Goal: Task Accomplishment & Management: Use online tool/utility

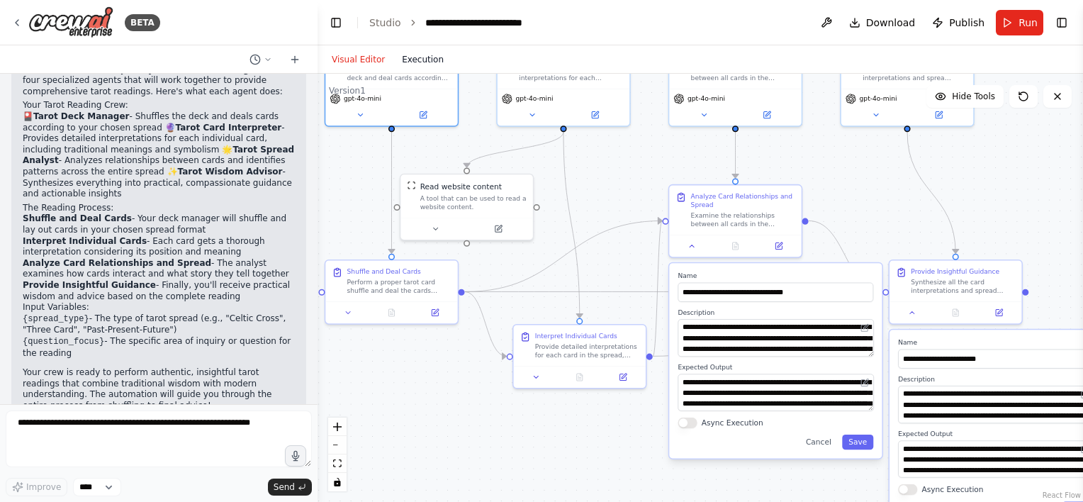
click at [424, 59] on button "Execution" at bounding box center [422, 59] width 59 height 17
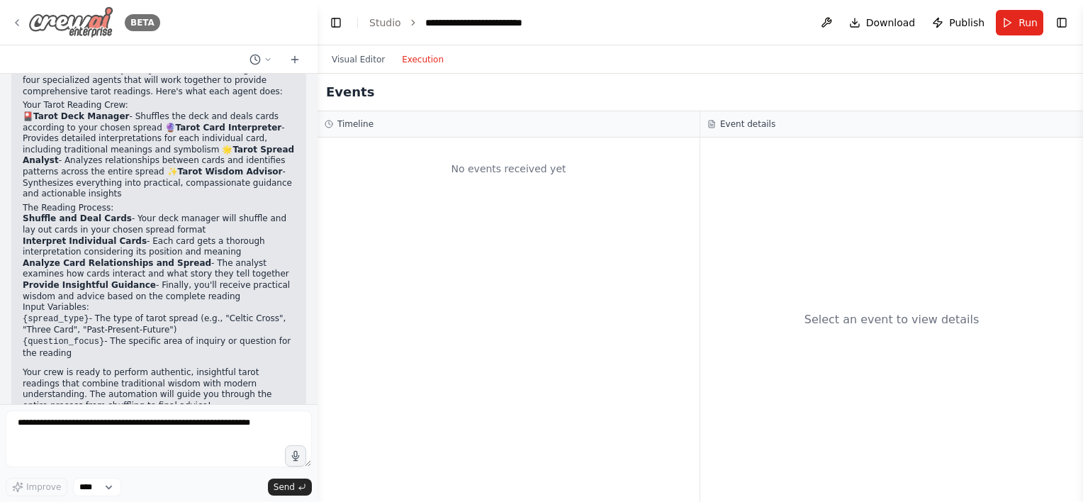
click at [9, 20] on div "BETA" at bounding box center [158, 22] width 317 height 45
click at [18, 23] on icon at bounding box center [16, 22] width 11 height 11
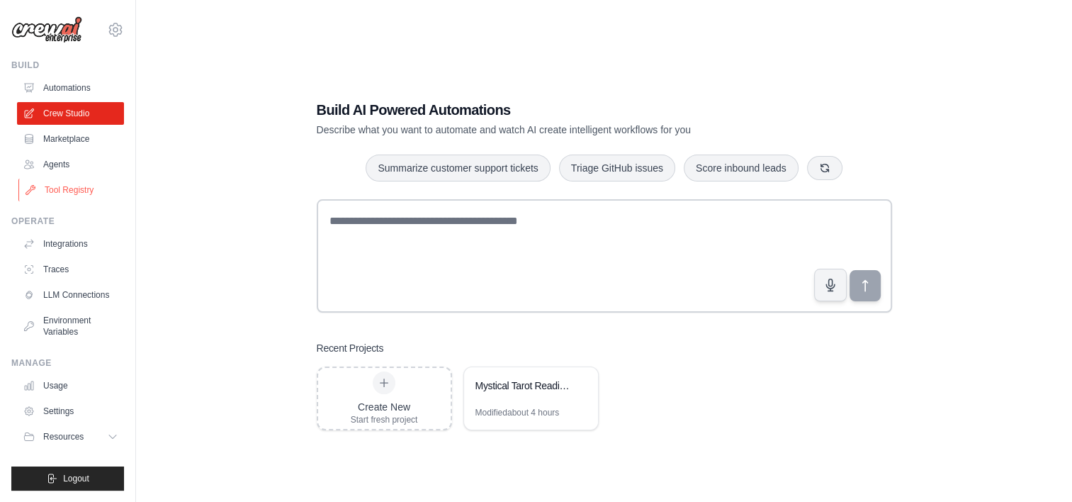
click at [70, 187] on link "Tool Registry" at bounding box center [71, 190] width 107 height 23
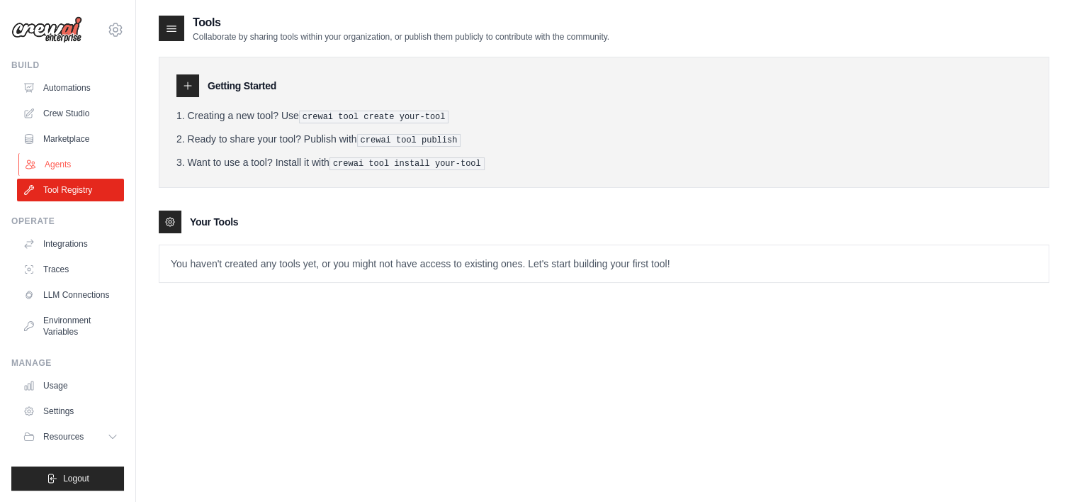
click at [60, 159] on link "Agents" at bounding box center [71, 164] width 107 height 23
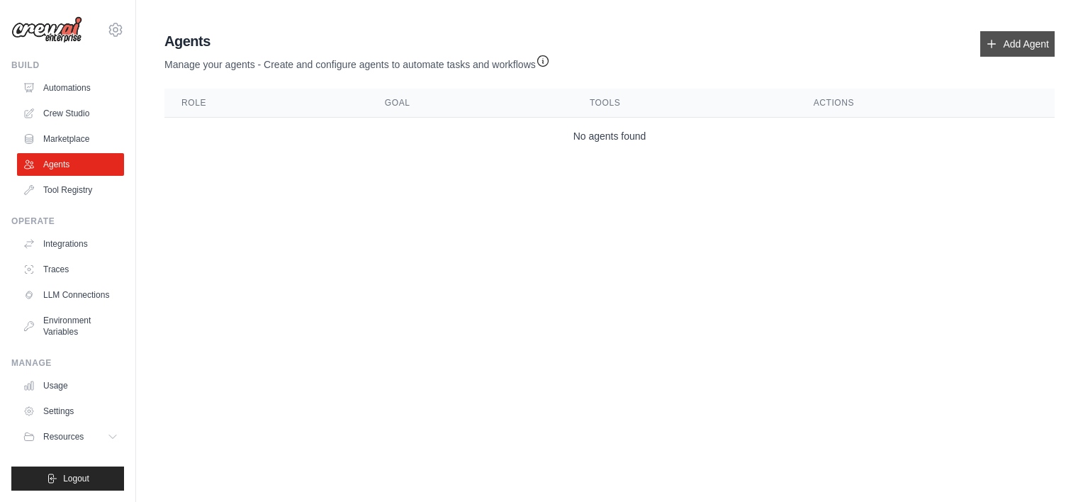
click at [1012, 45] on link "Add Agent" at bounding box center [1017, 44] width 74 height 26
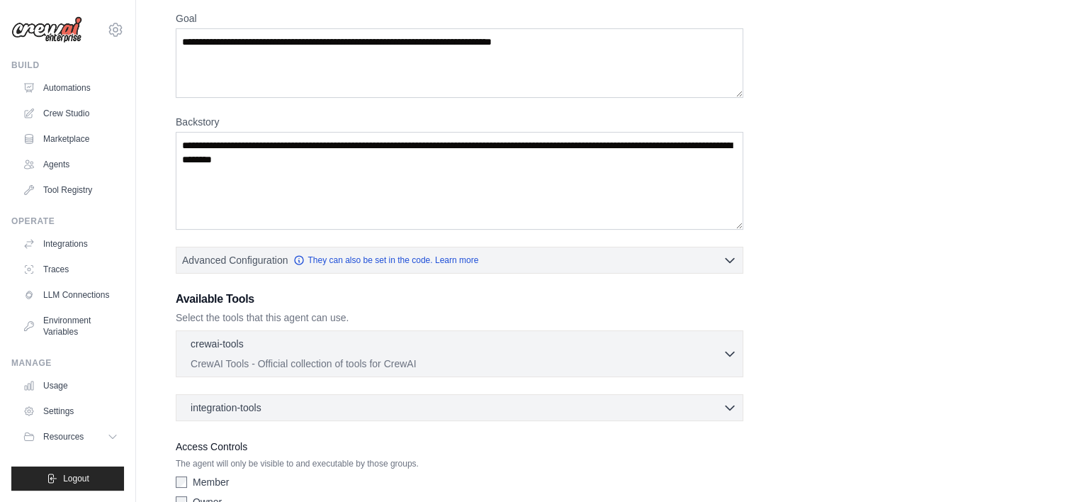
scroll to position [142, 0]
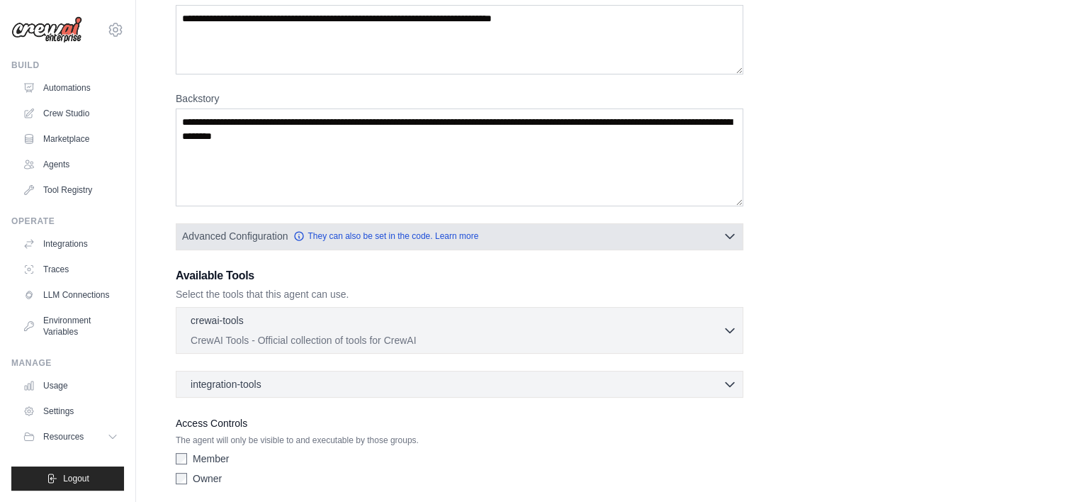
click at [721, 235] on button "Advanced Configuration They can also be set in the code. Learn more" at bounding box center [459, 236] width 566 height 26
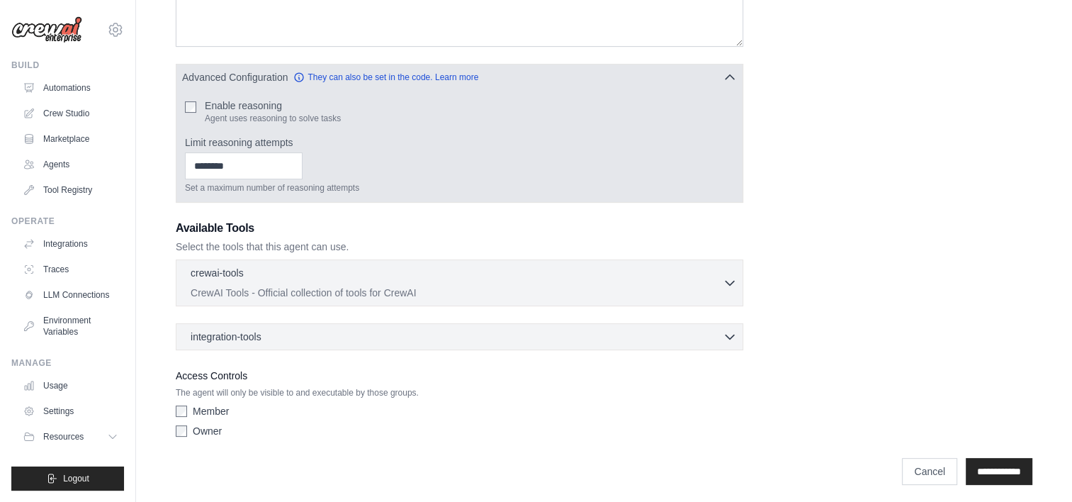
scroll to position [304, 0]
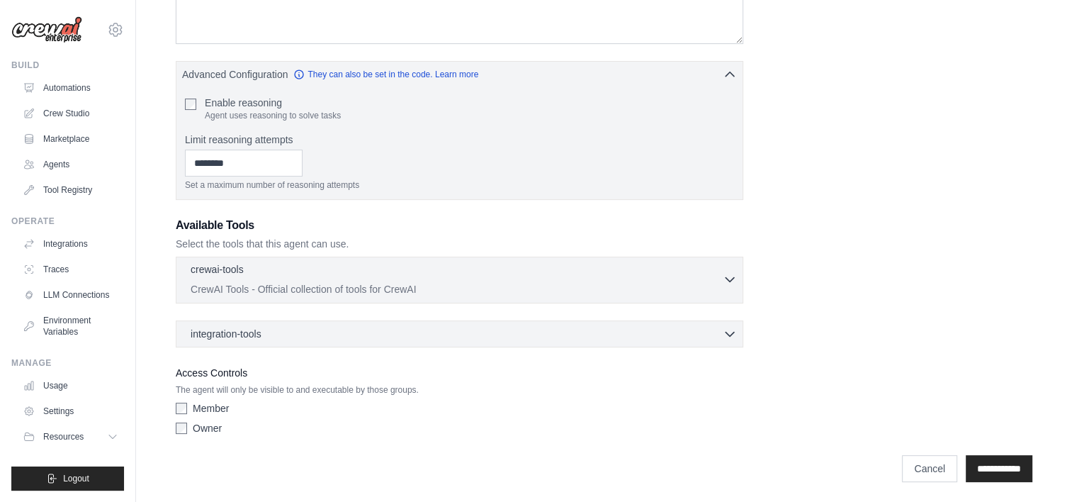
click at [728, 275] on icon "button" at bounding box center [730, 279] width 14 height 14
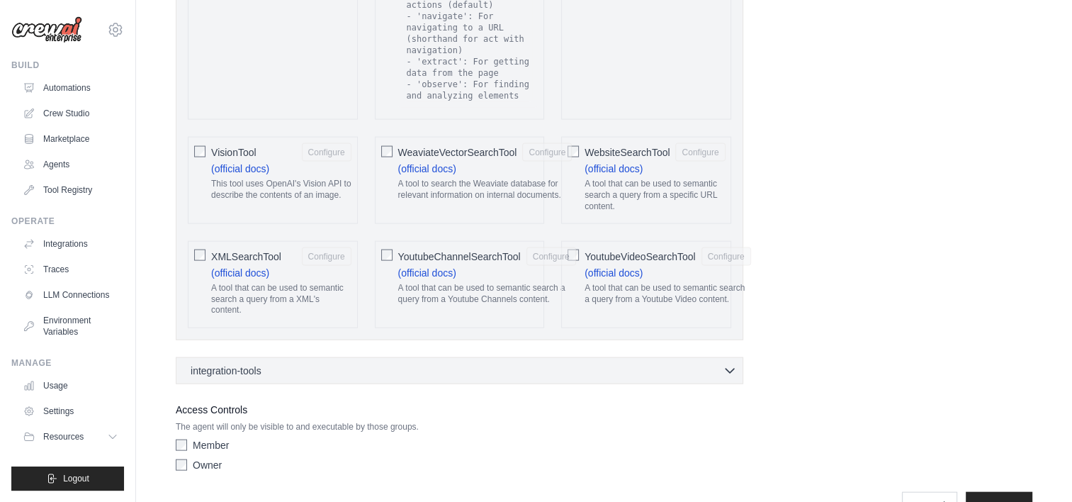
scroll to position [2968, 0]
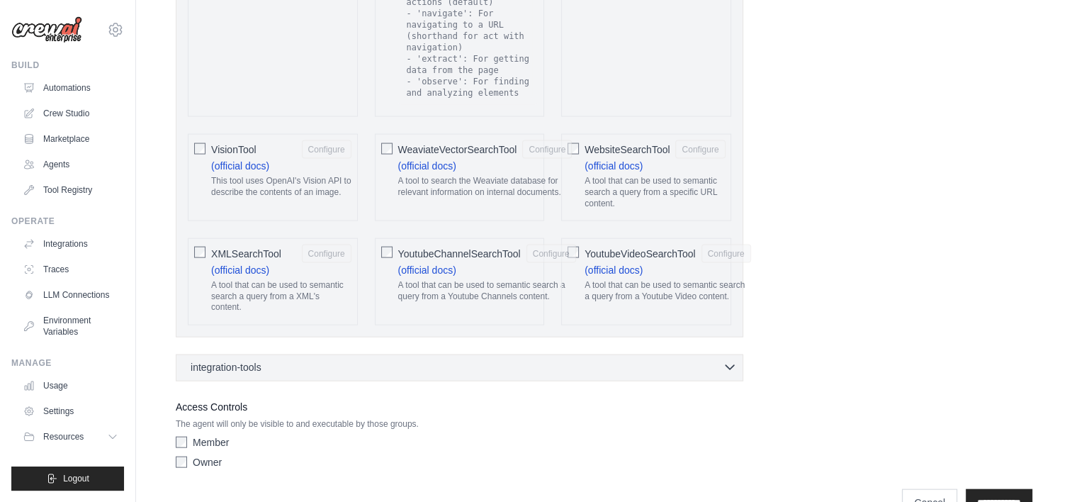
click at [731, 360] on icon "button" at bounding box center [730, 367] width 14 height 14
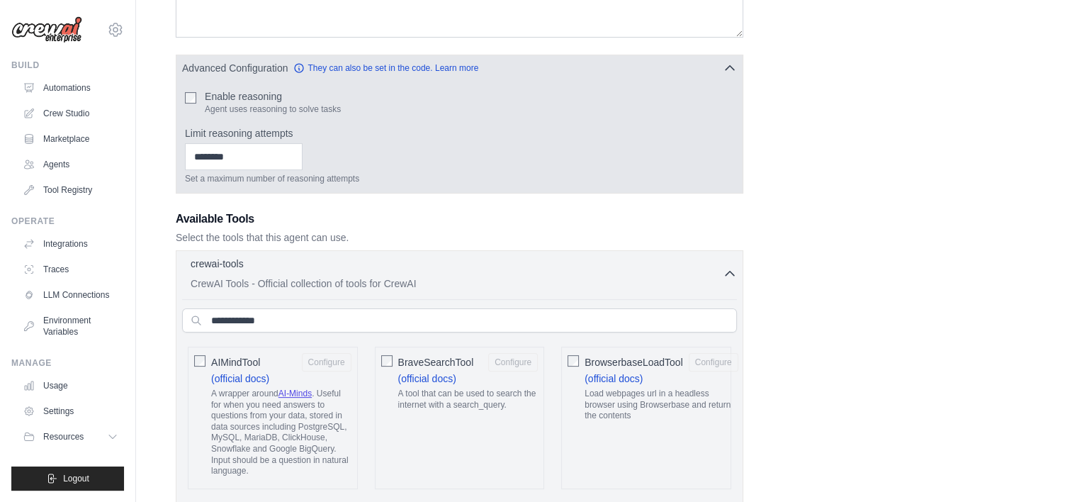
scroll to position [268, 0]
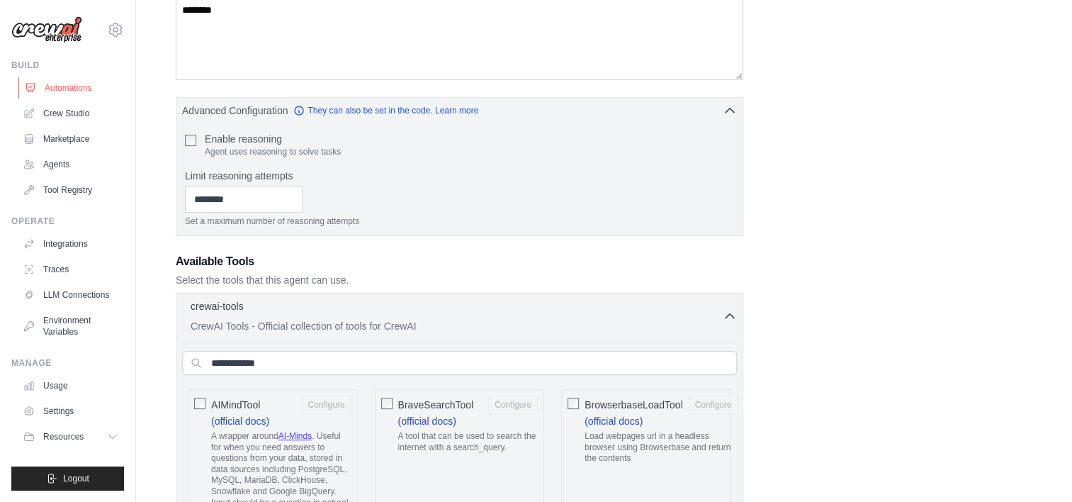
click at [48, 88] on link "Automations" at bounding box center [71, 88] width 107 height 23
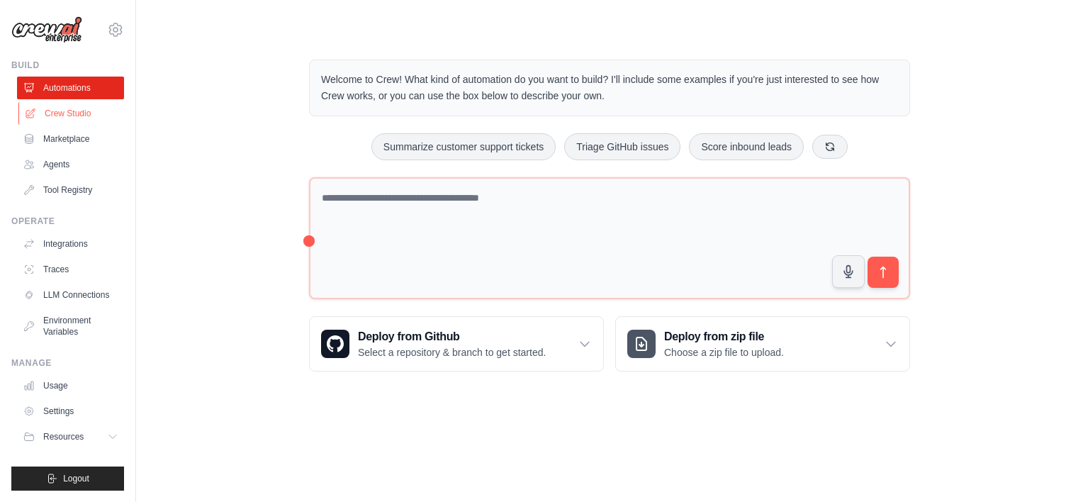
click at [65, 113] on link "Crew Studio" at bounding box center [71, 113] width 107 height 23
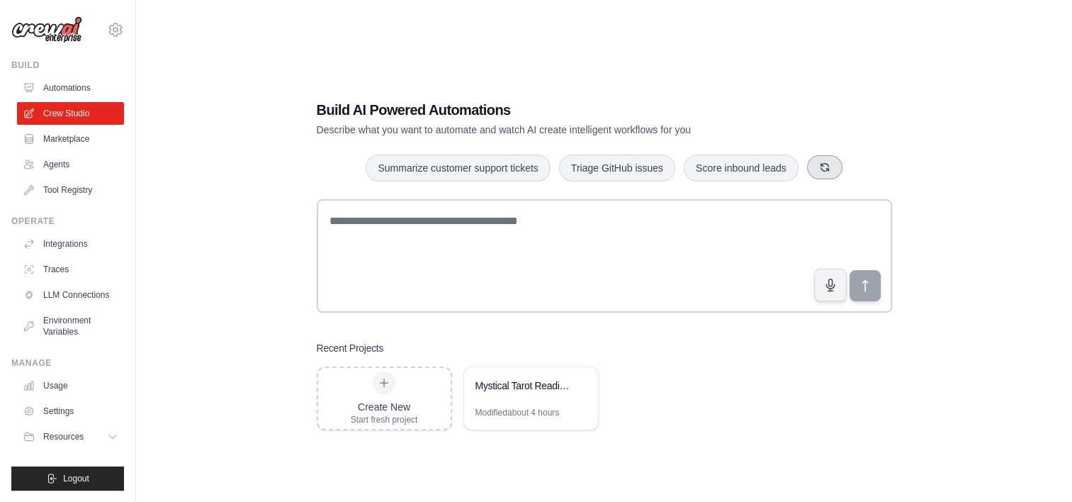
click at [816, 169] on button "button" at bounding box center [824, 167] width 35 height 24
click at [798, 167] on icon "button" at bounding box center [798, 167] width 11 height 11
click at [809, 169] on icon "button" at bounding box center [809, 167] width 11 height 11
click at [61, 140] on link "Marketplace" at bounding box center [71, 139] width 107 height 23
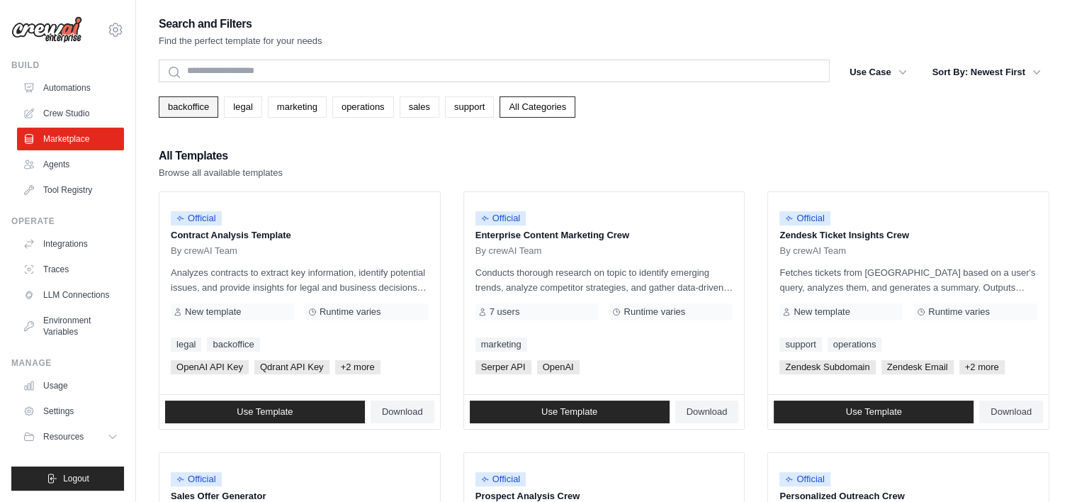
click at [190, 108] on link "backoffice" at bounding box center [189, 106] width 60 height 21
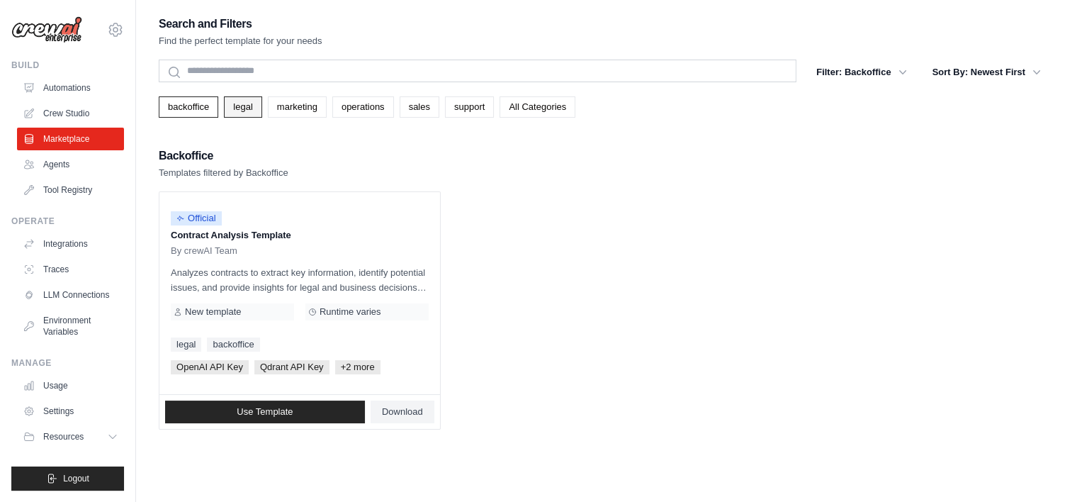
click at [253, 106] on link "legal" at bounding box center [243, 106] width 38 height 21
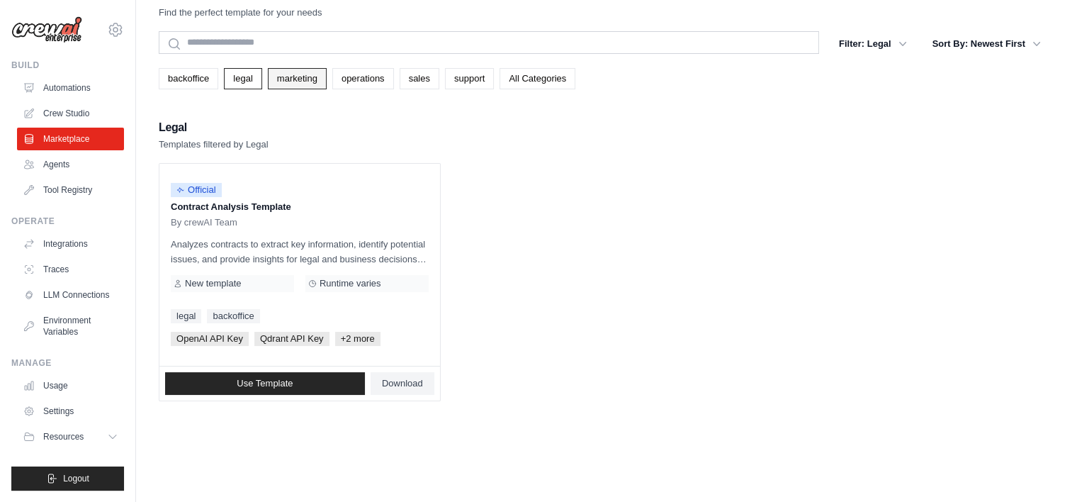
click at [301, 86] on link "marketing" at bounding box center [297, 78] width 59 height 21
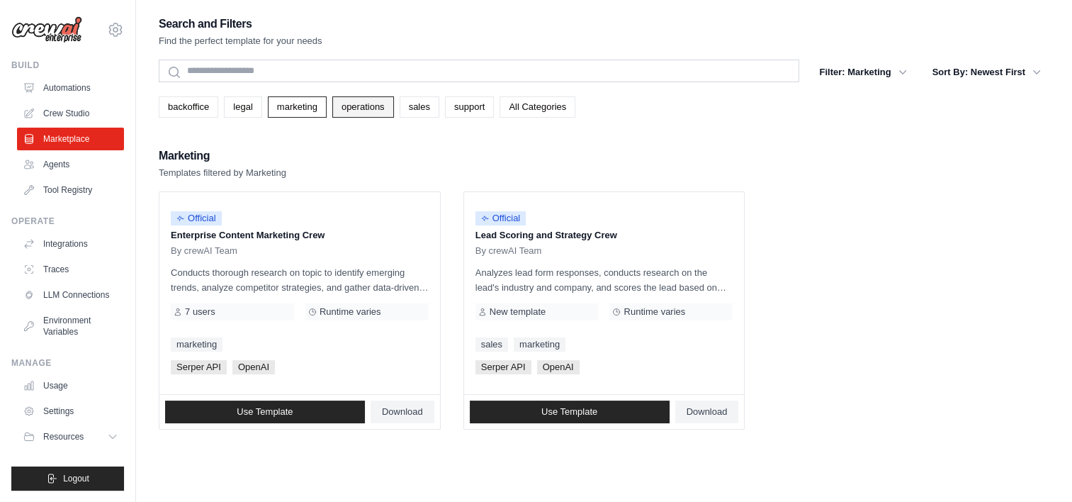
click at [373, 112] on link "operations" at bounding box center [363, 106] width 62 height 21
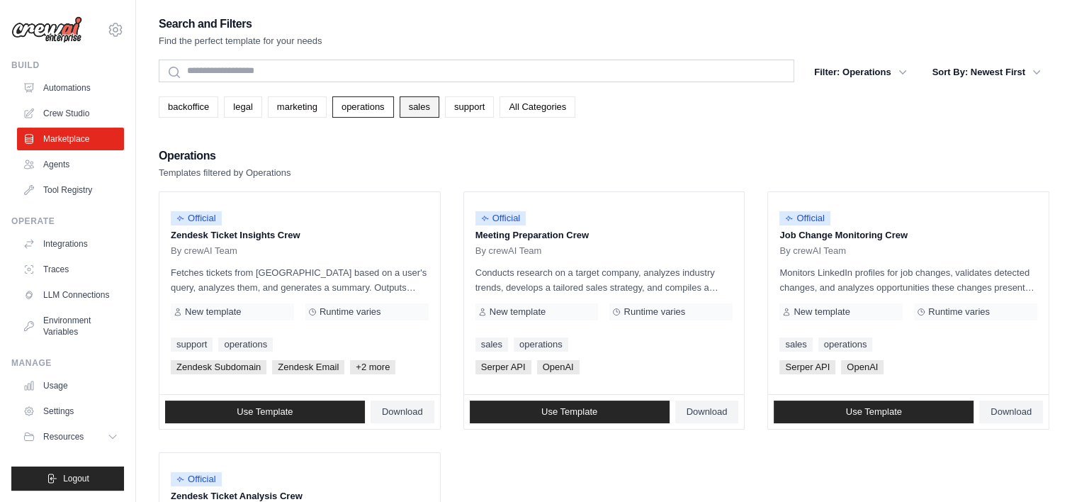
click at [424, 103] on link "sales" at bounding box center [420, 106] width 40 height 21
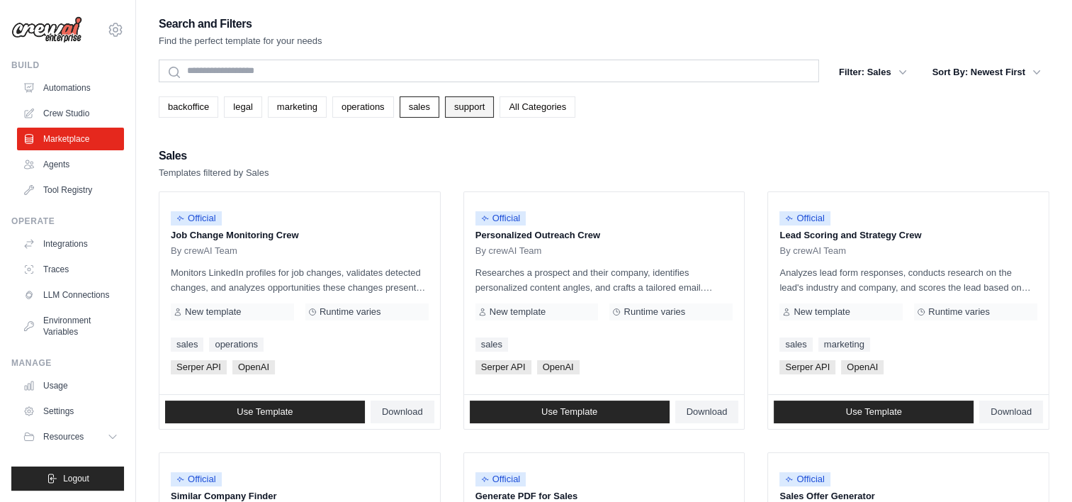
click at [472, 114] on link "support" at bounding box center [469, 106] width 49 height 21
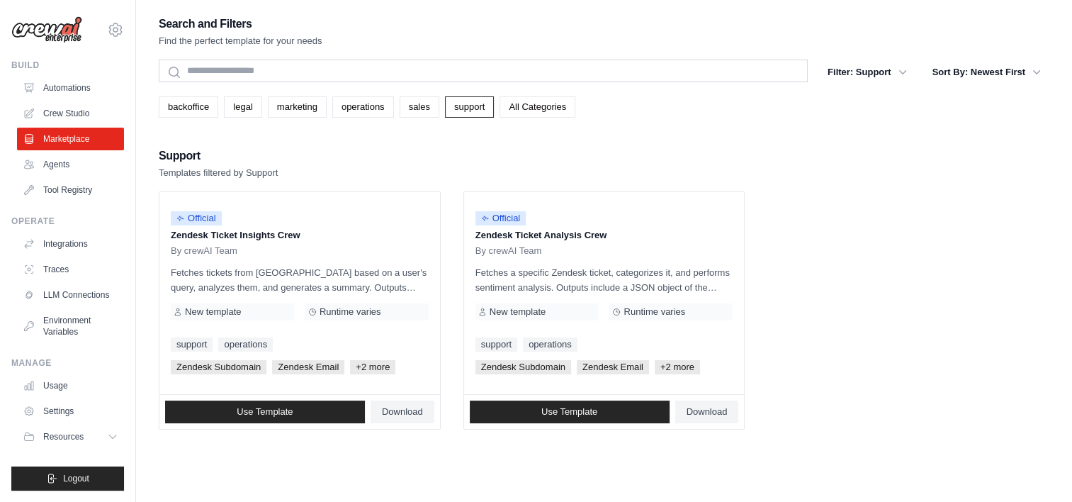
click at [502, 111] on link "All Categories" at bounding box center [538, 106] width 76 height 21
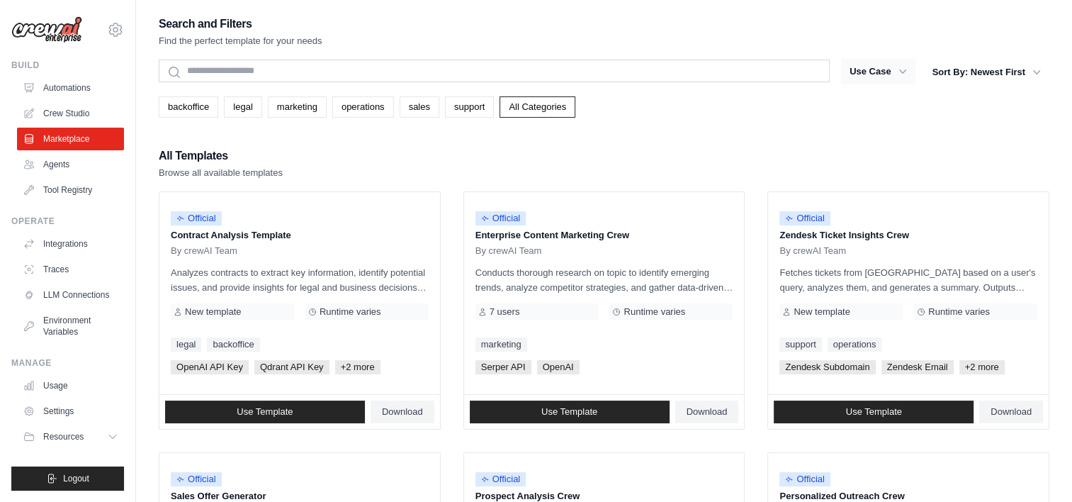
click at [878, 70] on button "Use Case" at bounding box center [878, 72] width 74 height 26
click at [901, 73] on icon "button" at bounding box center [903, 71] width 14 height 14
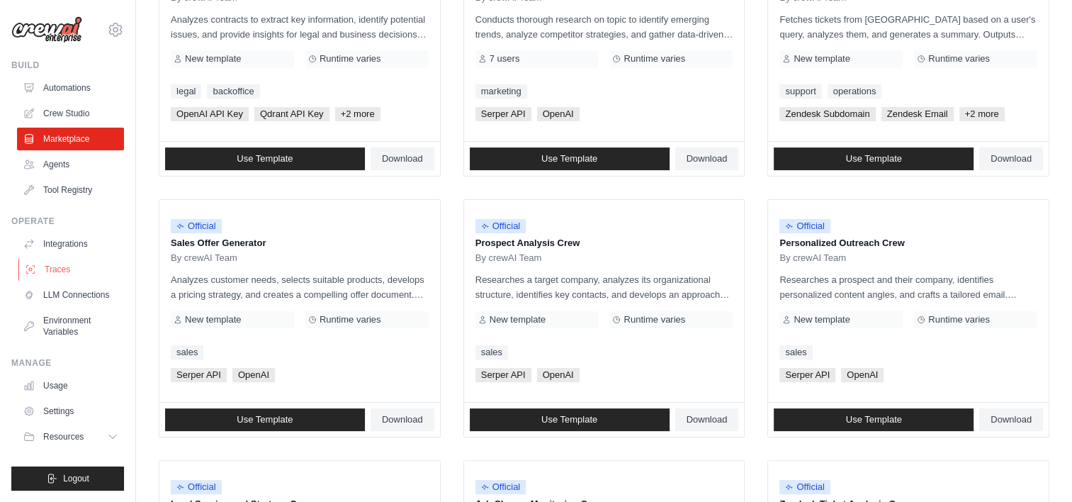
scroll to position [283, 0]
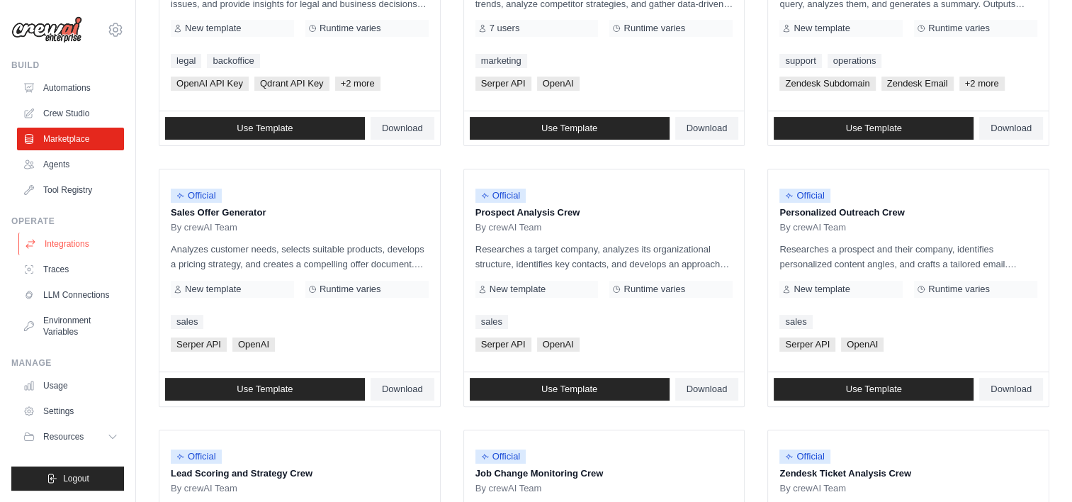
click at [60, 241] on link "Integrations" at bounding box center [71, 243] width 107 height 23
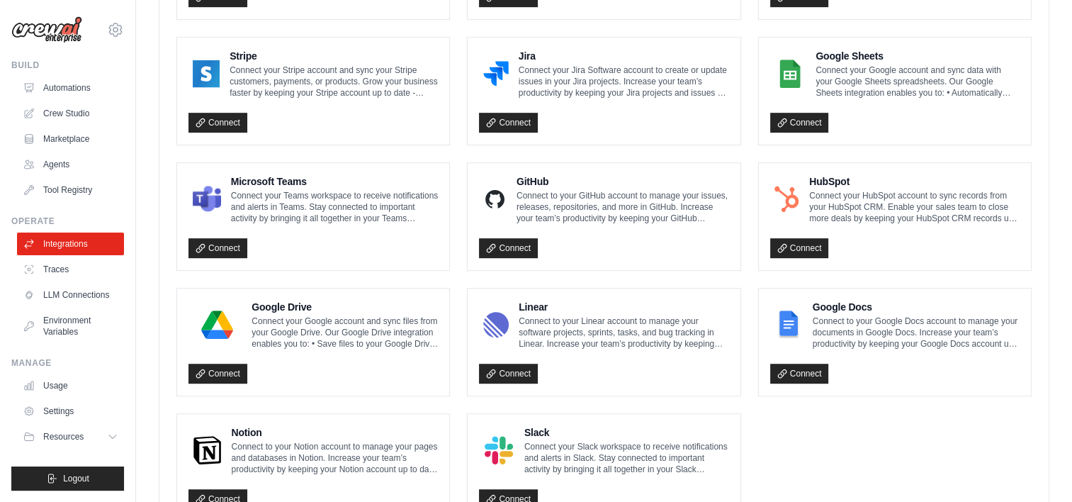
scroll to position [828, 0]
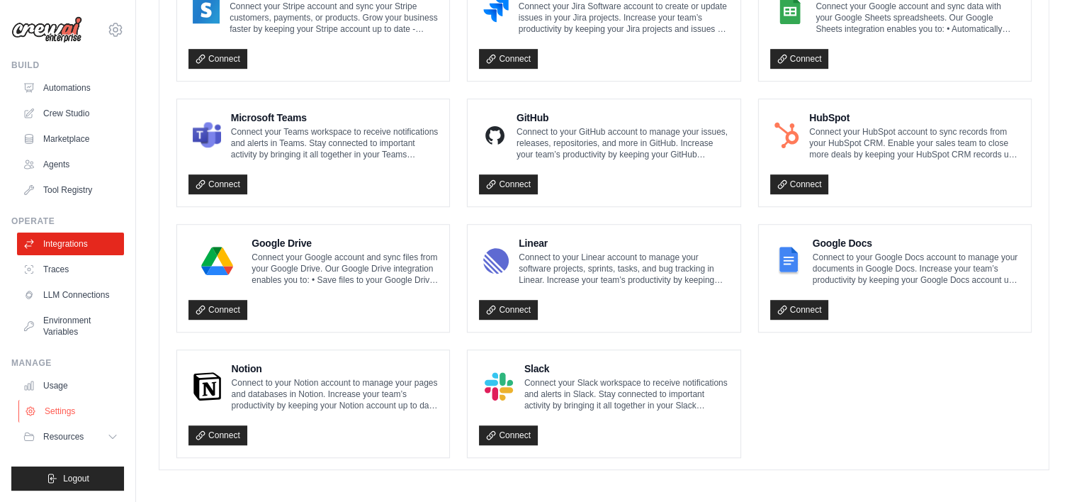
click at [57, 410] on link "Settings" at bounding box center [71, 411] width 107 height 23
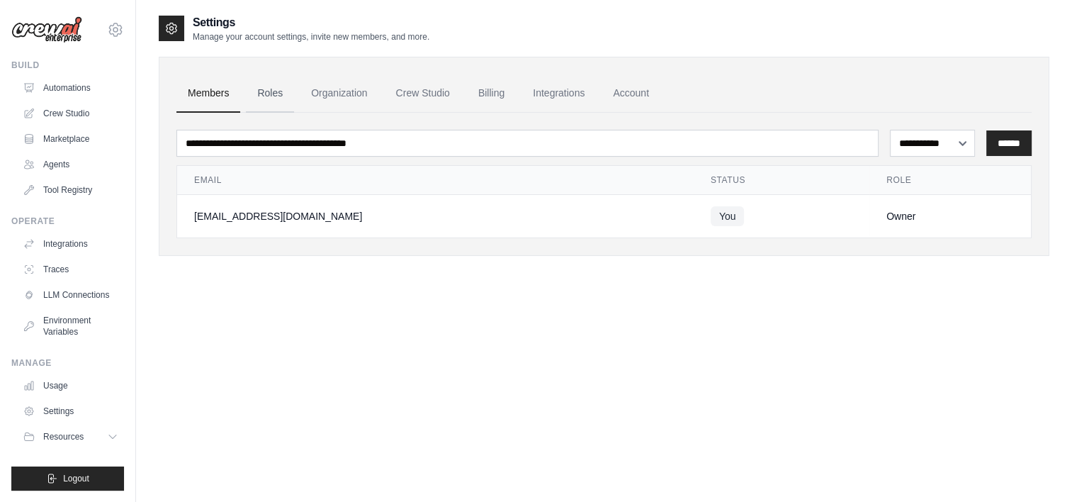
click at [258, 96] on link "Roles" at bounding box center [270, 93] width 48 height 38
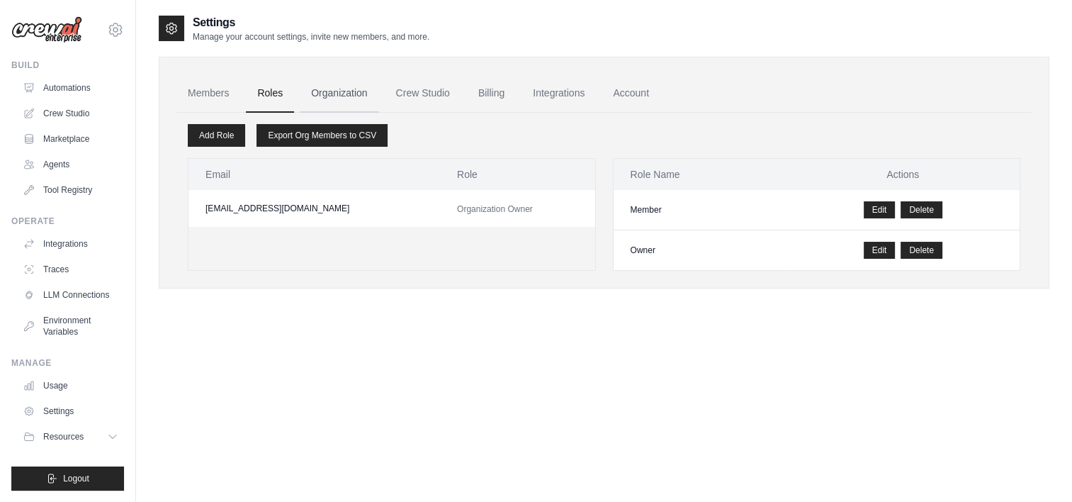
click at [343, 94] on link "Organization" at bounding box center [339, 93] width 79 height 38
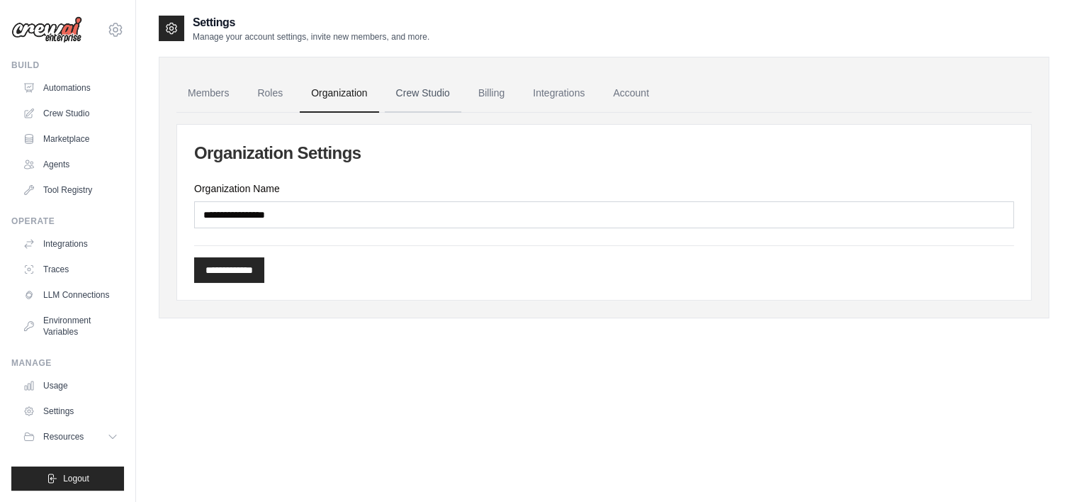
click at [411, 92] on link "Crew Studio" at bounding box center [423, 93] width 77 height 38
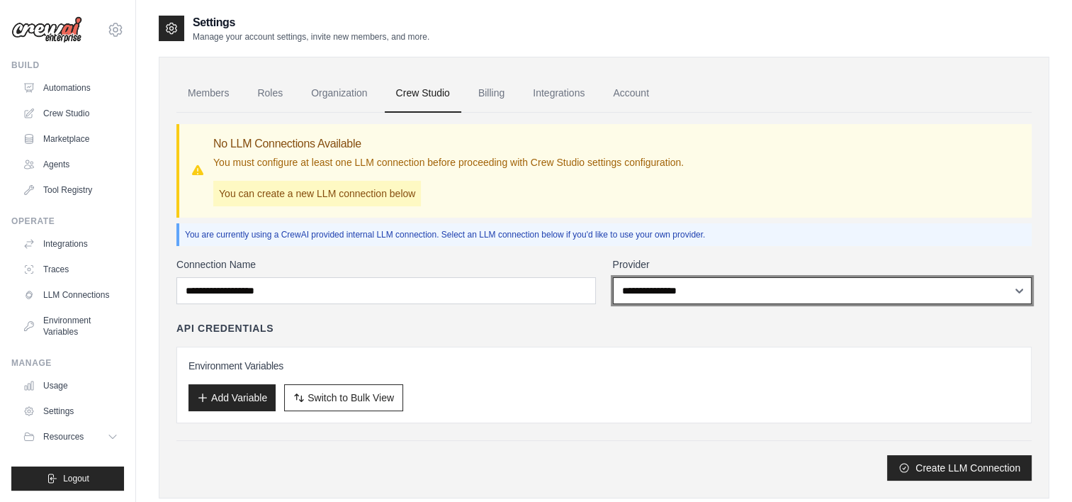
click at [683, 295] on select "**********" at bounding box center [823, 290] width 420 height 27
select select "******"
click at [613, 277] on select "**********" at bounding box center [823, 290] width 420 height 27
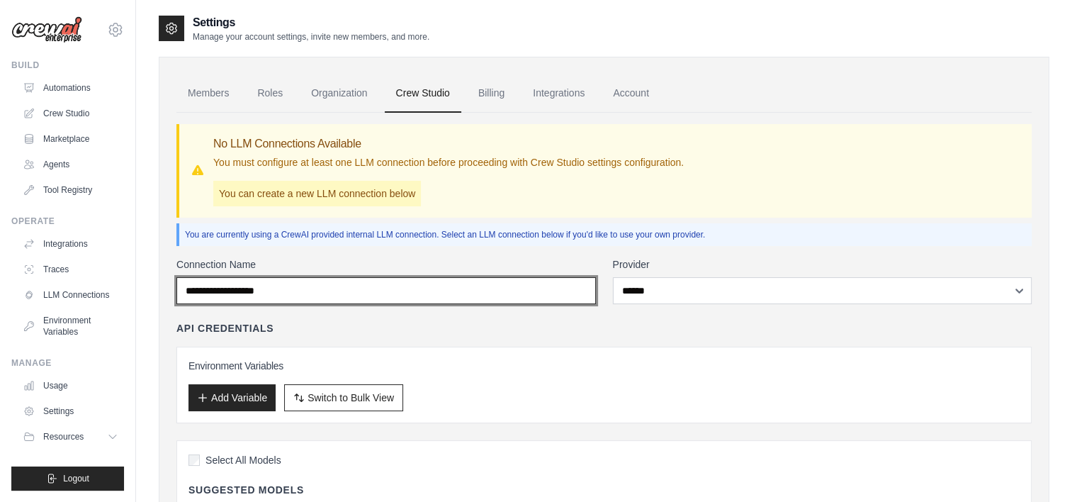
click at [298, 293] on input "Connection Name" at bounding box center [386, 290] width 420 height 27
type input "*******"
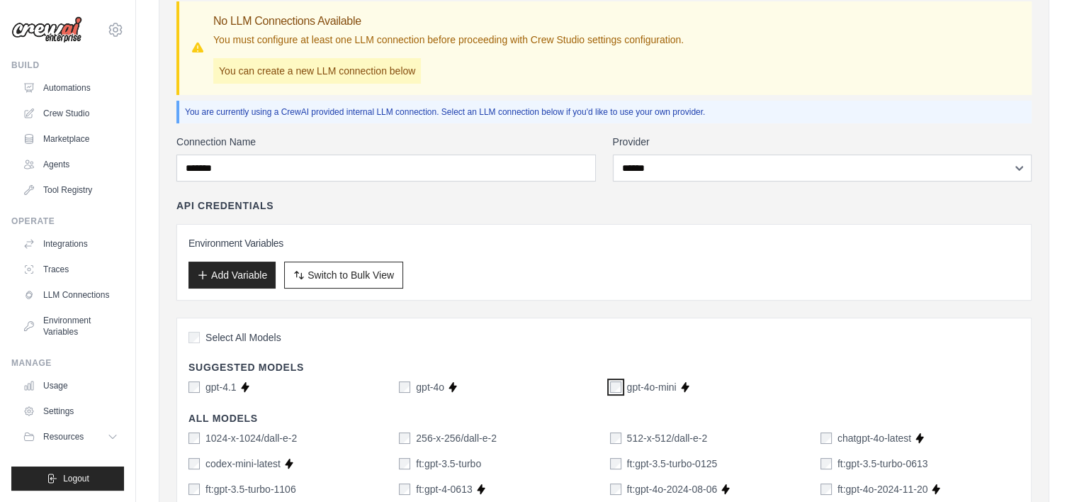
scroll to position [79, 0]
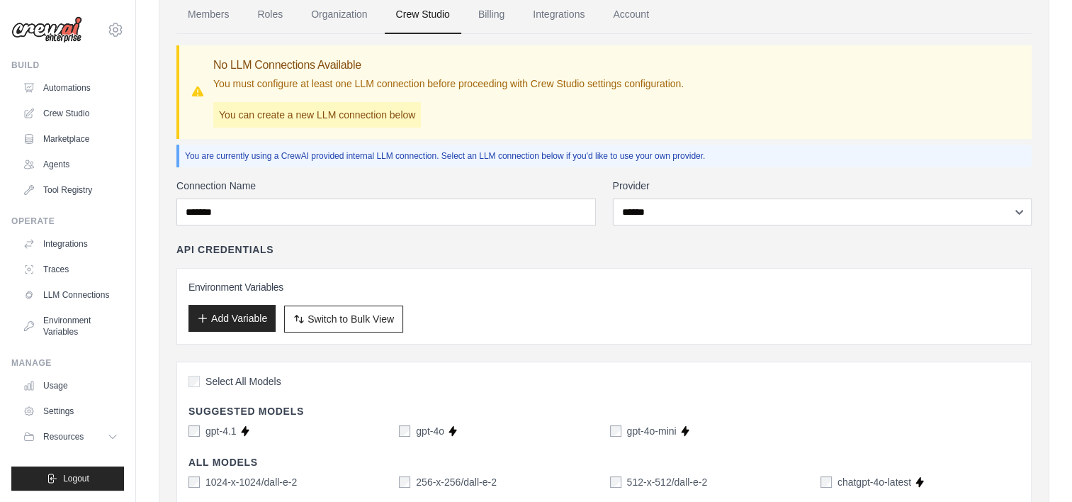
click at [241, 308] on button "Add Variable" at bounding box center [231, 318] width 87 height 27
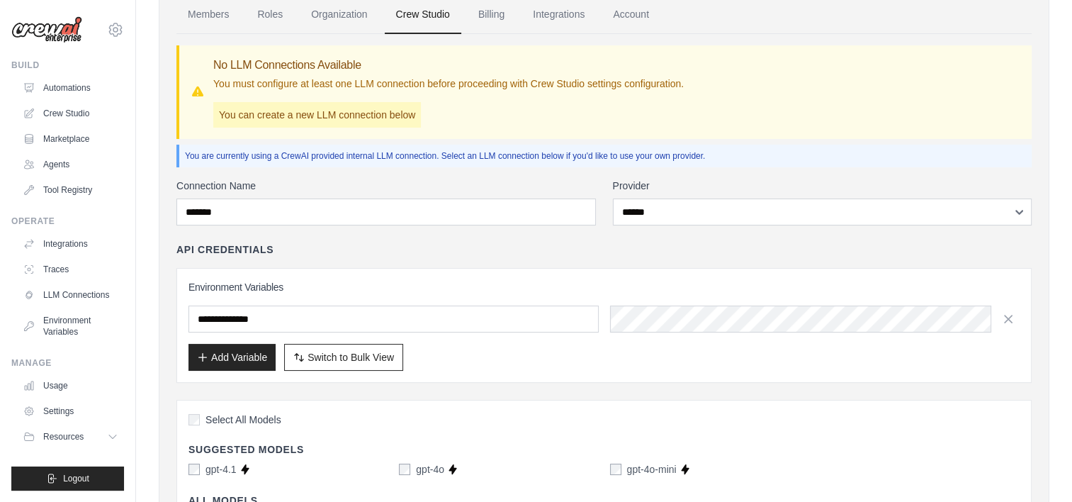
type input "**********"
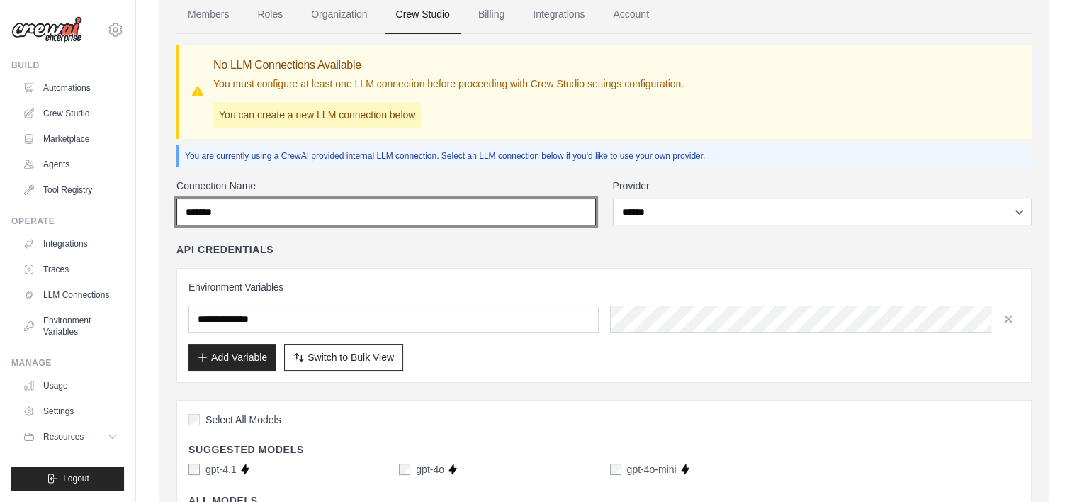
click at [437, 213] on input "*******" at bounding box center [386, 211] width 420 height 27
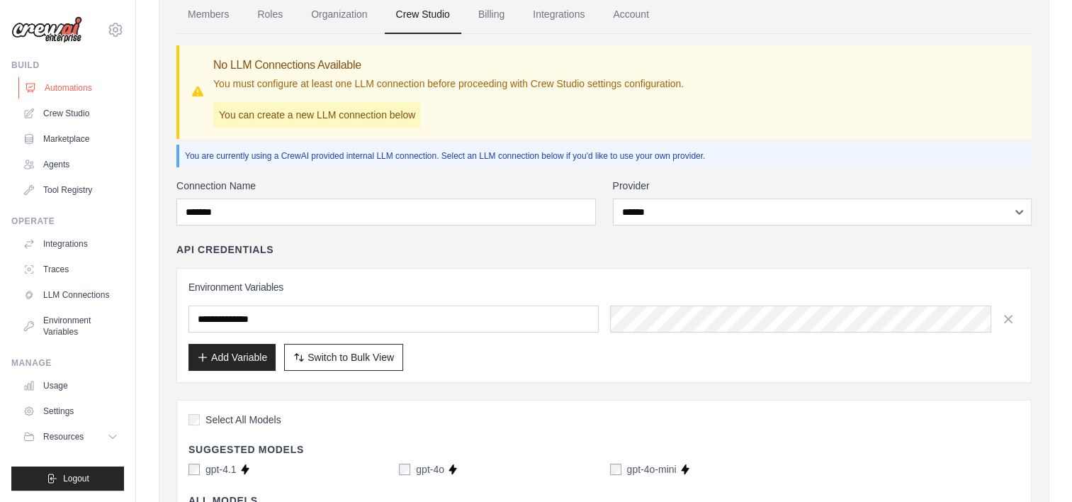
click at [71, 90] on link "Automations" at bounding box center [71, 88] width 107 height 23
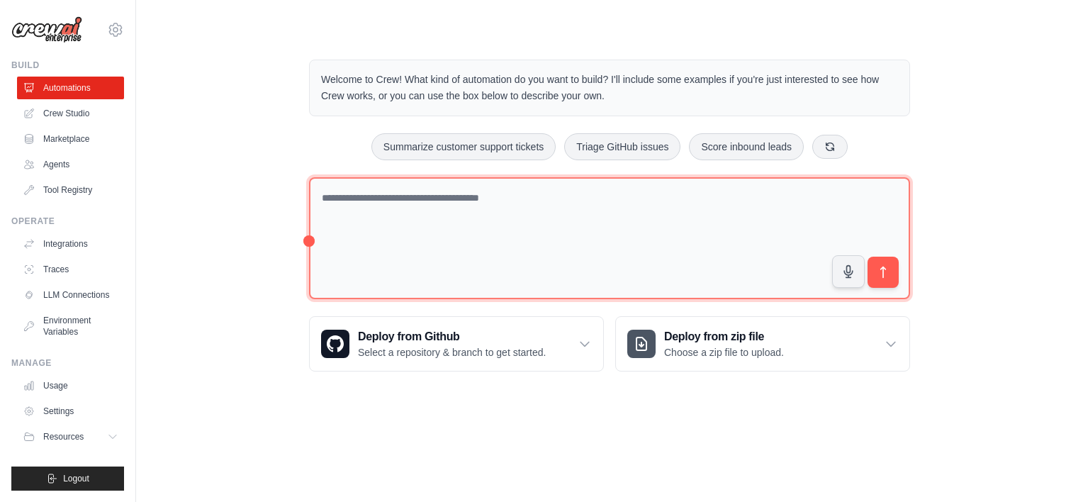
click at [309, 239] on textarea at bounding box center [609, 238] width 601 height 123
click at [434, 219] on textarea at bounding box center [609, 238] width 601 height 123
click at [700, 244] on textarea at bounding box center [609, 238] width 601 height 123
click at [700, 244] on textarea "**********" at bounding box center [609, 238] width 601 height 123
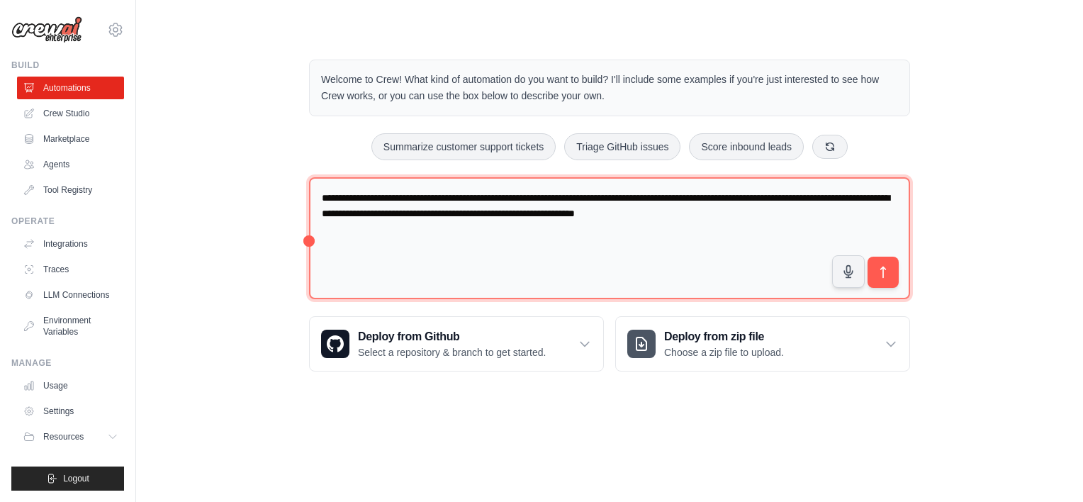
click at [483, 213] on textarea "**********" at bounding box center [609, 238] width 601 height 123
click at [587, 198] on textarea "**********" at bounding box center [609, 238] width 601 height 123
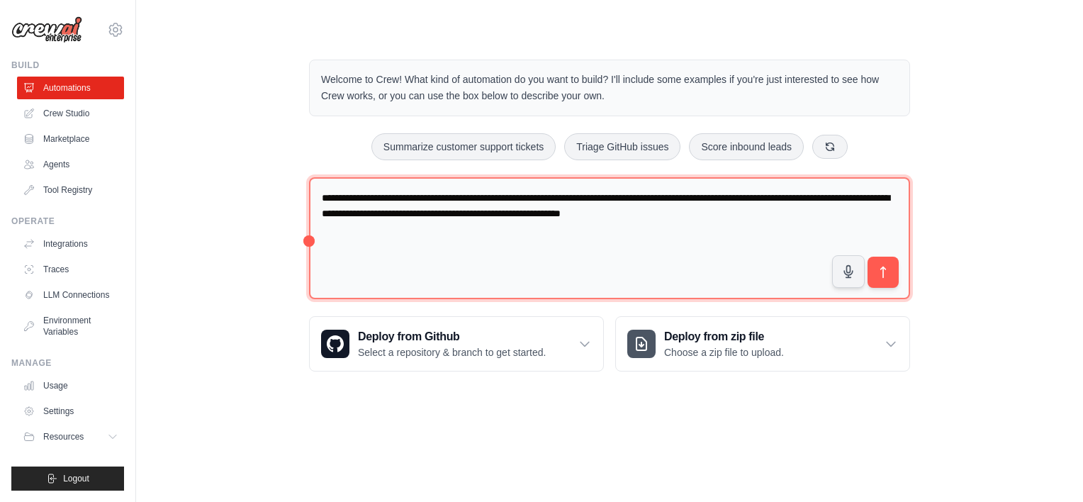
click at [587, 198] on textarea "**********" at bounding box center [609, 238] width 601 height 123
click at [531, 215] on textarea "**********" at bounding box center [609, 238] width 601 height 123
click at [660, 213] on textarea "**********" at bounding box center [609, 238] width 601 height 123
click at [705, 202] on textarea "**********" at bounding box center [609, 238] width 601 height 123
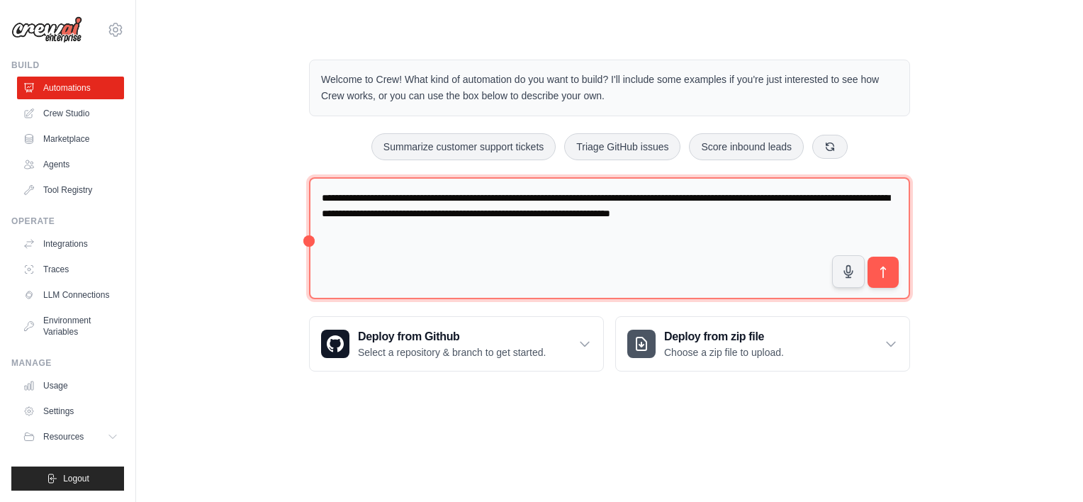
click at [661, 213] on textarea "**********" at bounding box center [609, 238] width 601 height 123
type textarea "**********"
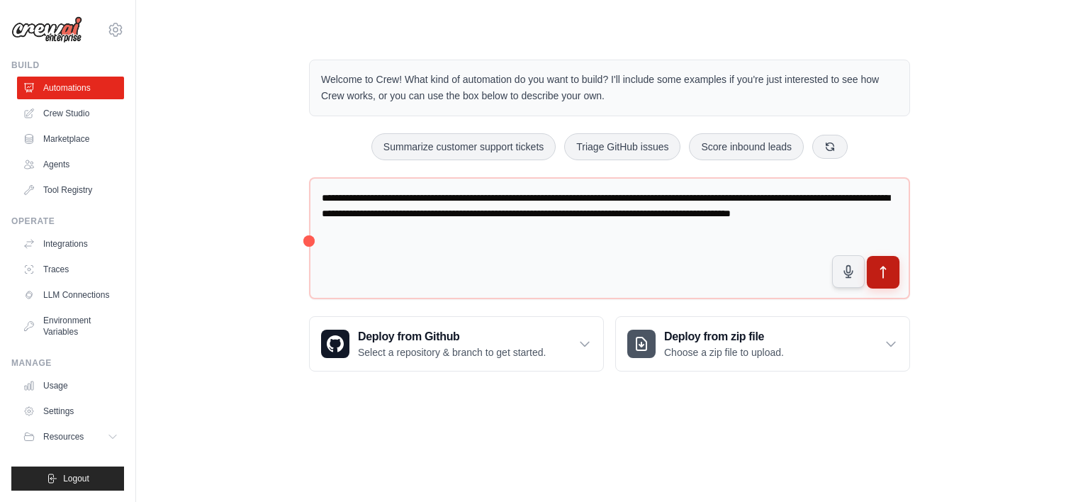
click at [890, 272] on icon "submit" at bounding box center [883, 272] width 15 height 15
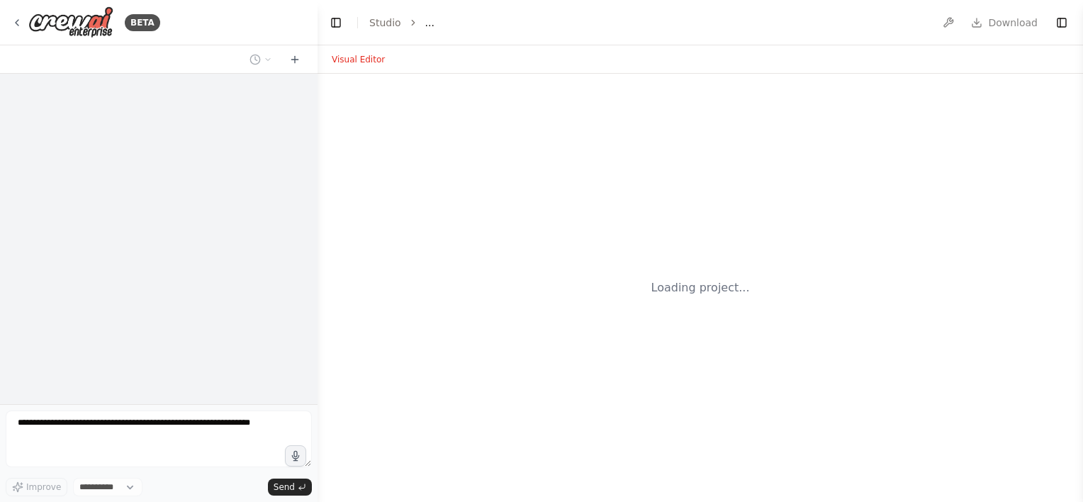
select select "****"
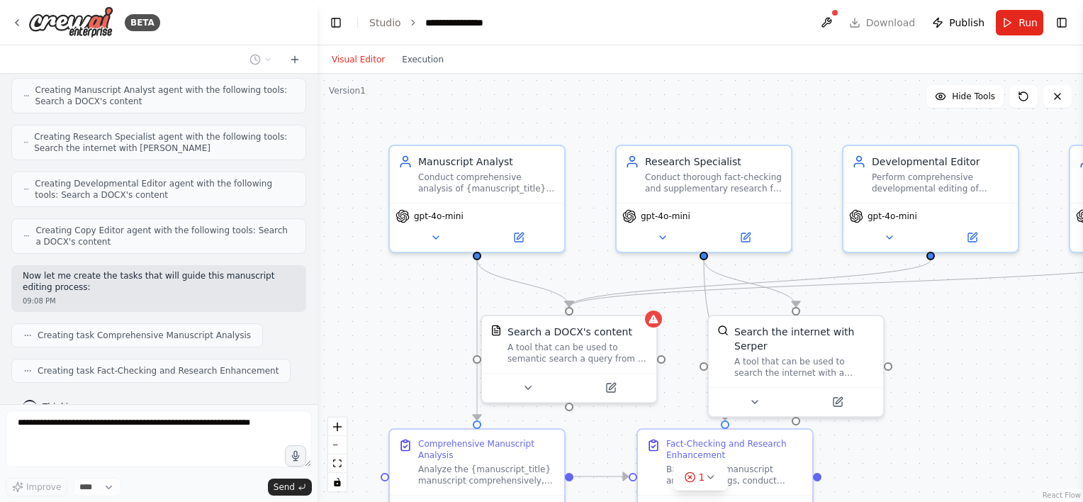
scroll to position [498, 0]
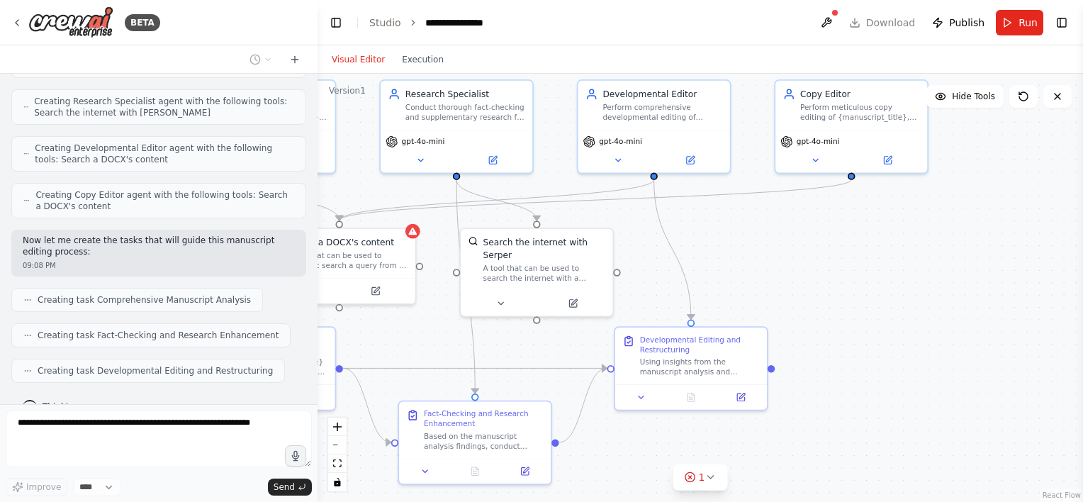
drag, startPoint x: 928, startPoint y: 334, endPoint x: 716, endPoint y: 244, distance: 229.8
click at [716, 244] on div ".deletable-edge-delete-btn { width: 20px; height: 20px; border: 0px solid #ffff…" at bounding box center [699, 288] width 765 height 428
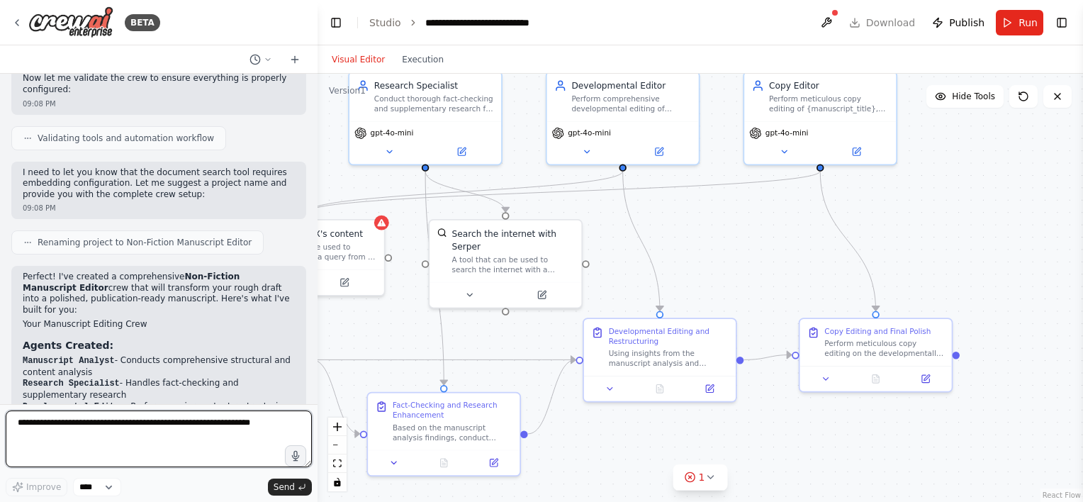
scroll to position [883, 0]
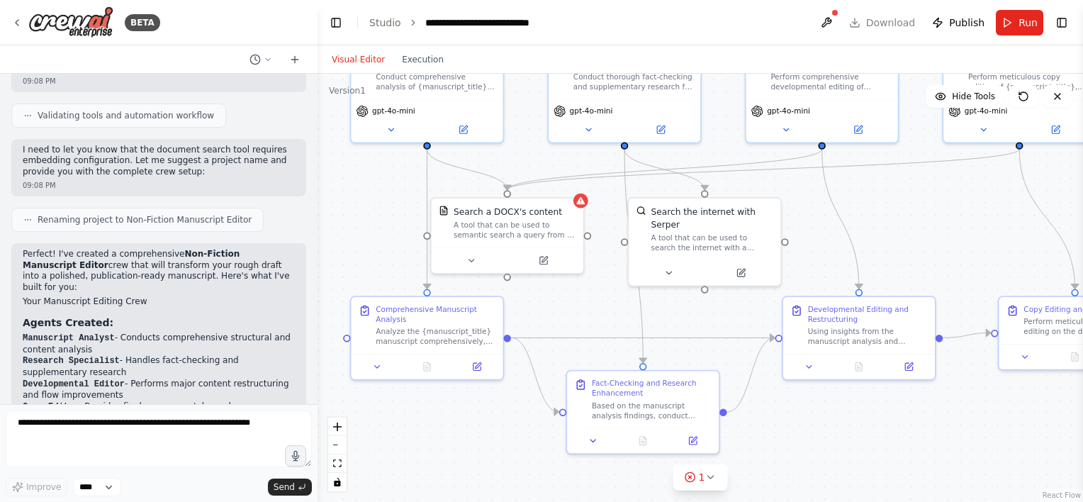
drag, startPoint x: 394, startPoint y: 338, endPoint x: 601, endPoint y: 315, distance: 208.2
click at [599, 315] on div ".deletable-edge-delete-btn { width: 20px; height: 20px; border: 0px solid #ffff…" at bounding box center [699, 288] width 765 height 428
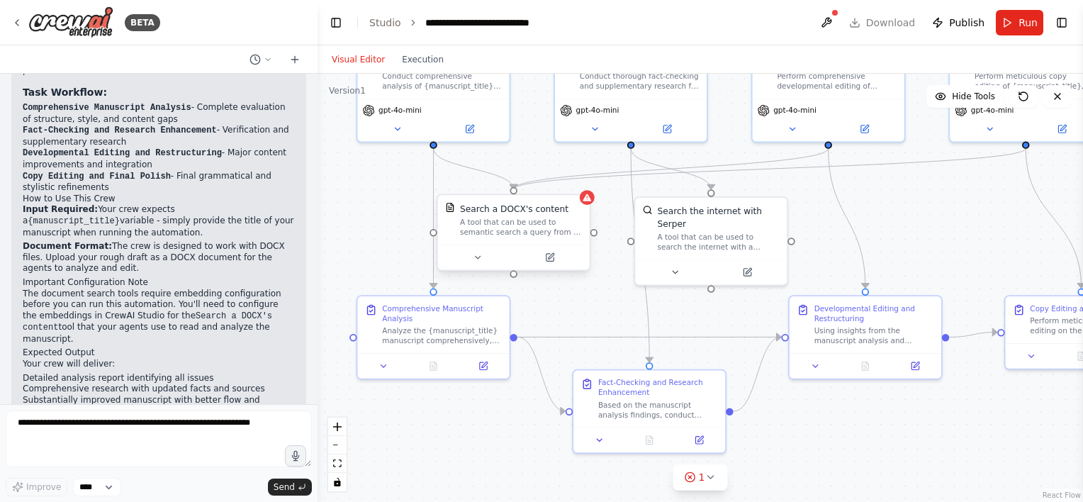
scroll to position [1242, 0]
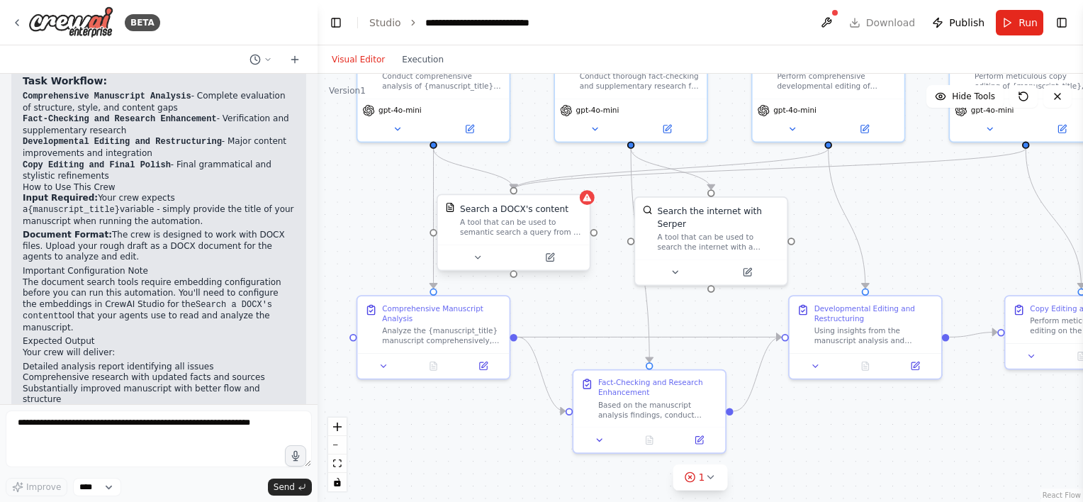
click at [531, 226] on div "A tool that can be used to semantic search a query from a DOCX's content." at bounding box center [521, 228] width 122 height 20
click at [552, 257] on icon at bounding box center [549, 257] width 7 height 7
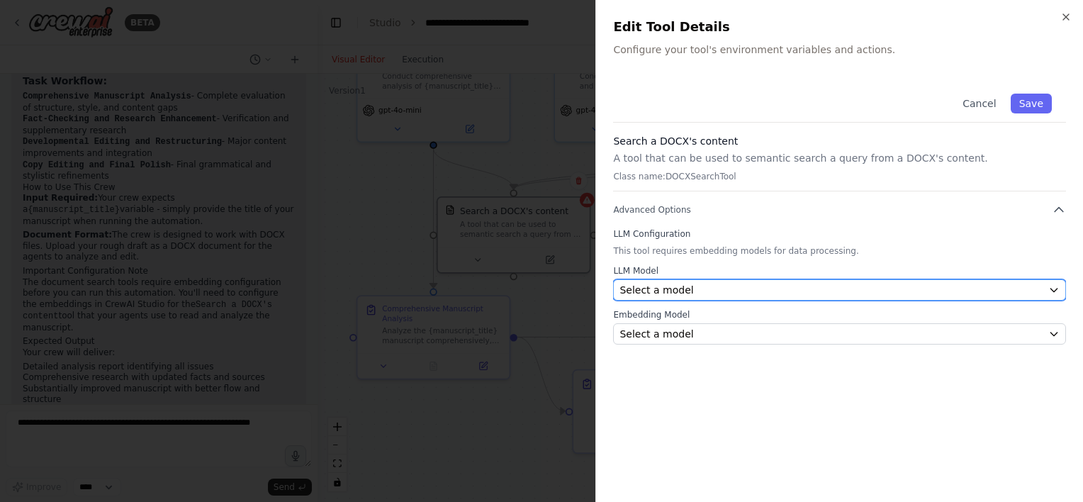
click at [779, 291] on div "Select a model" at bounding box center [830, 290] width 423 height 14
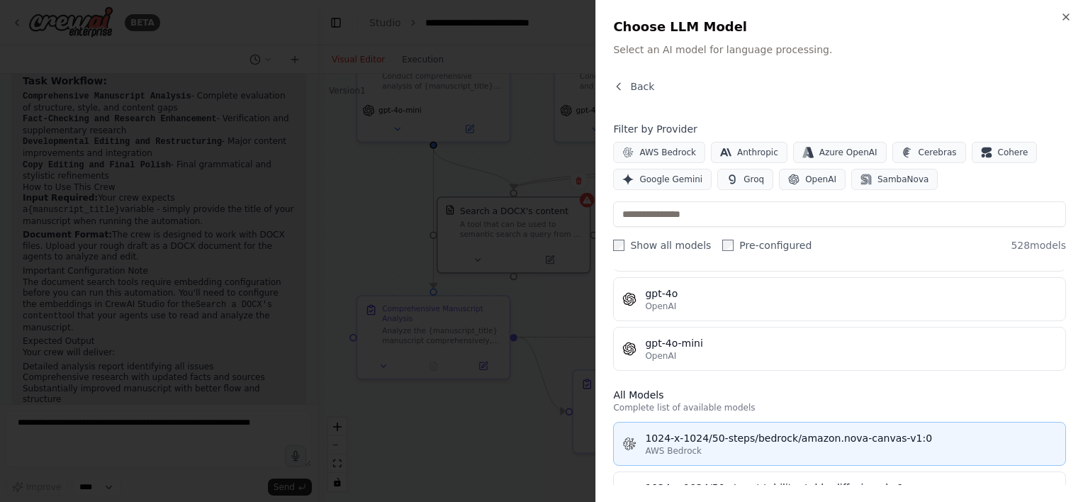
scroll to position [0, 0]
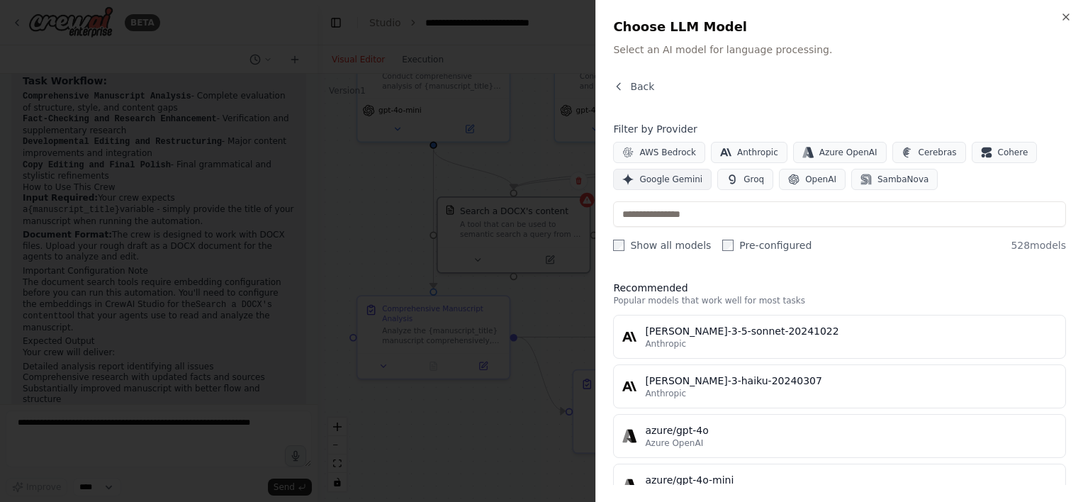
click at [646, 181] on span "Google Gemini" at bounding box center [670, 179] width 63 height 11
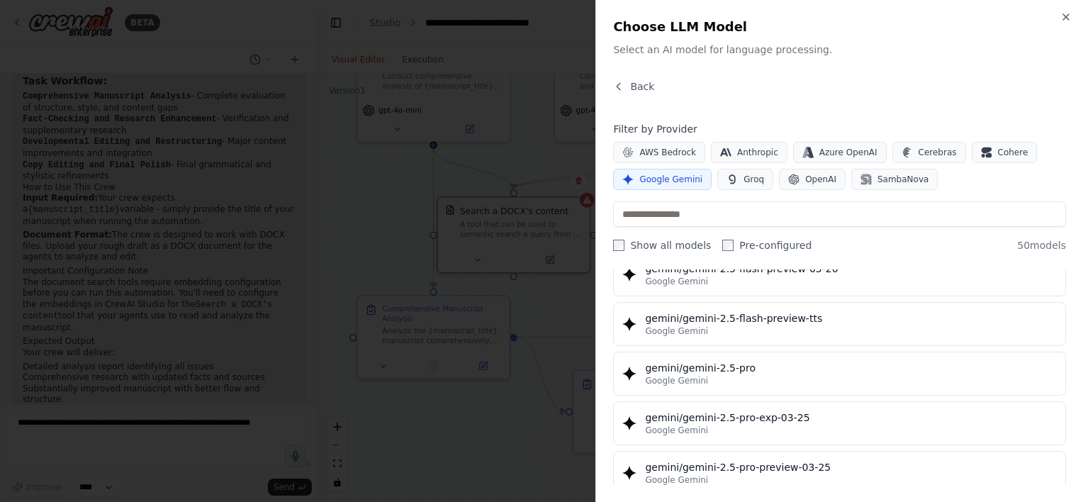
scroll to position [1451, 0]
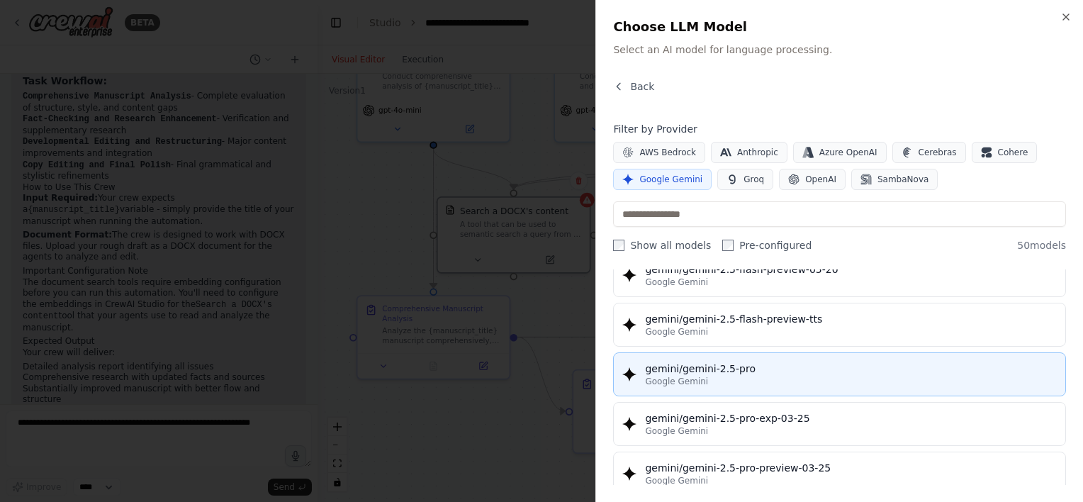
click at [791, 366] on div "gemini/gemini-2.5-pro" at bounding box center [851, 368] width 412 height 14
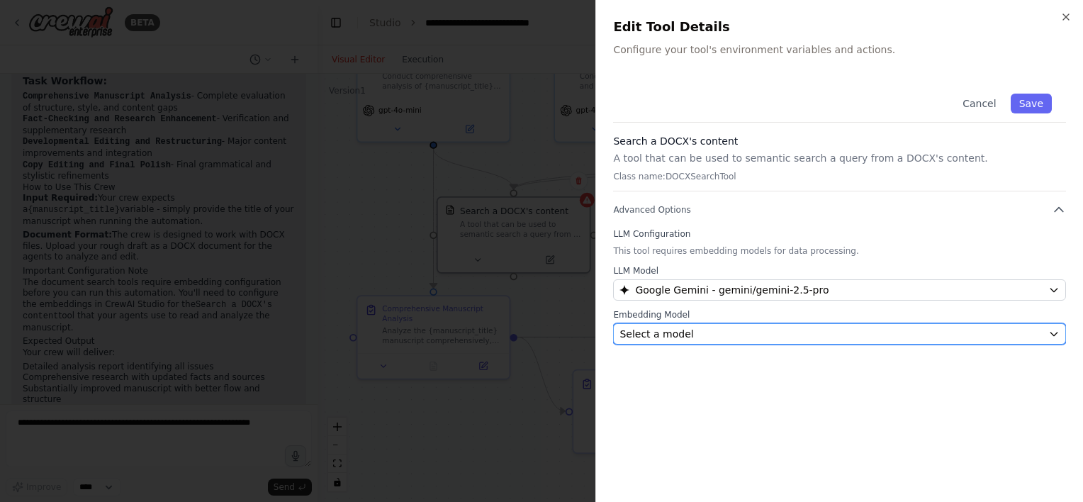
click at [697, 338] on div "Select a model" at bounding box center [830, 334] width 423 height 14
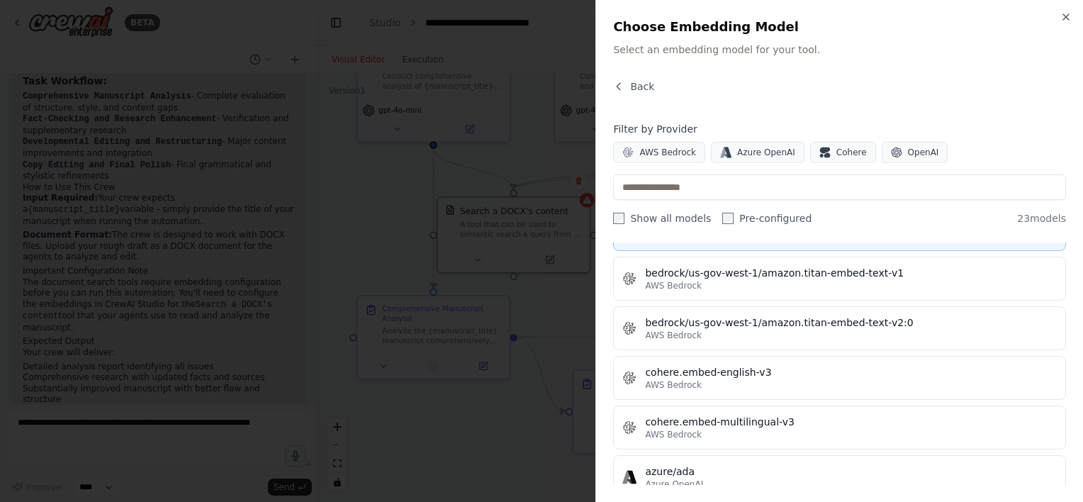
scroll to position [213, 0]
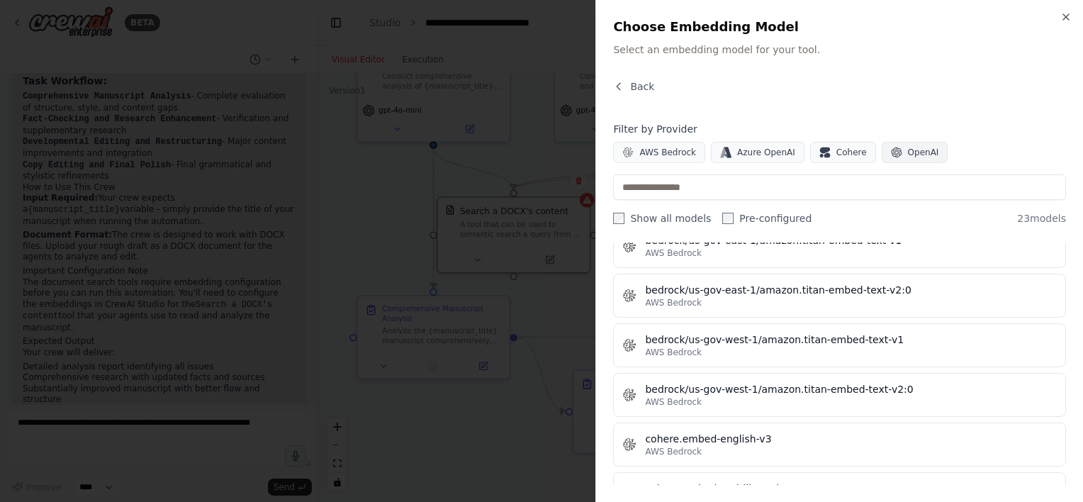
click at [891, 156] on icon "button" at bounding box center [896, 152] width 11 height 11
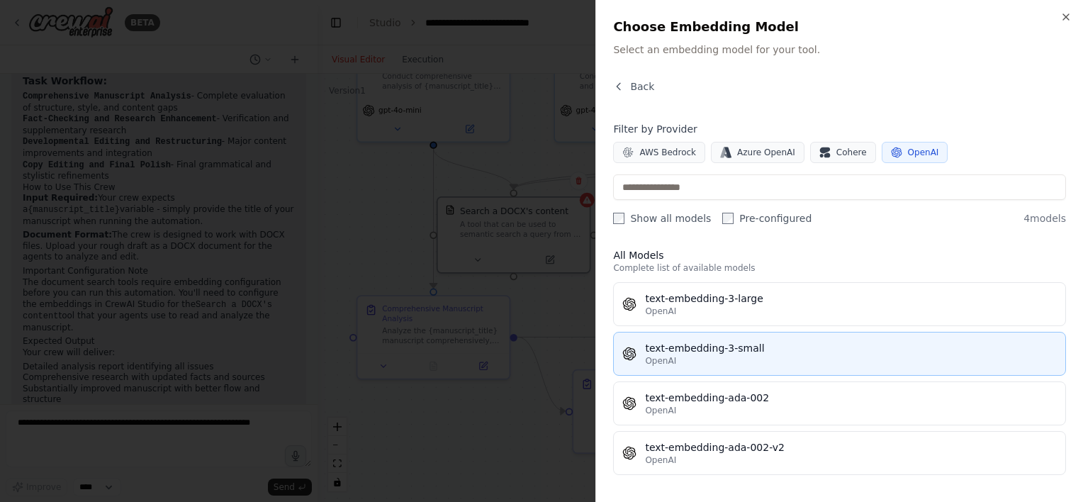
click at [785, 350] on div "text-embedding-3-small" at bounding box center [851, 348] width 412 height 14
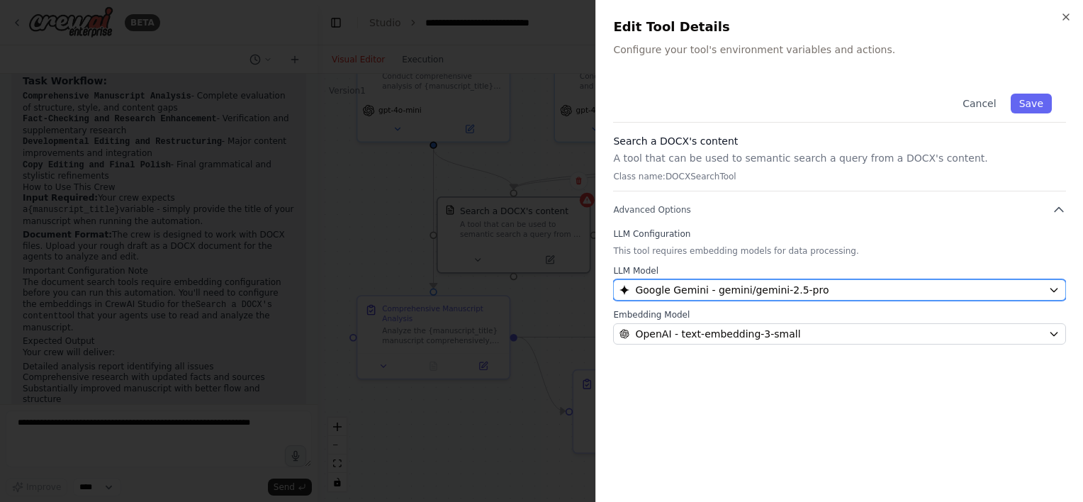
click at [816, 293] on div "Google Gemini - gemini/gemini-2.5-pro" at bounding box center [830, 290] width 423 height 14
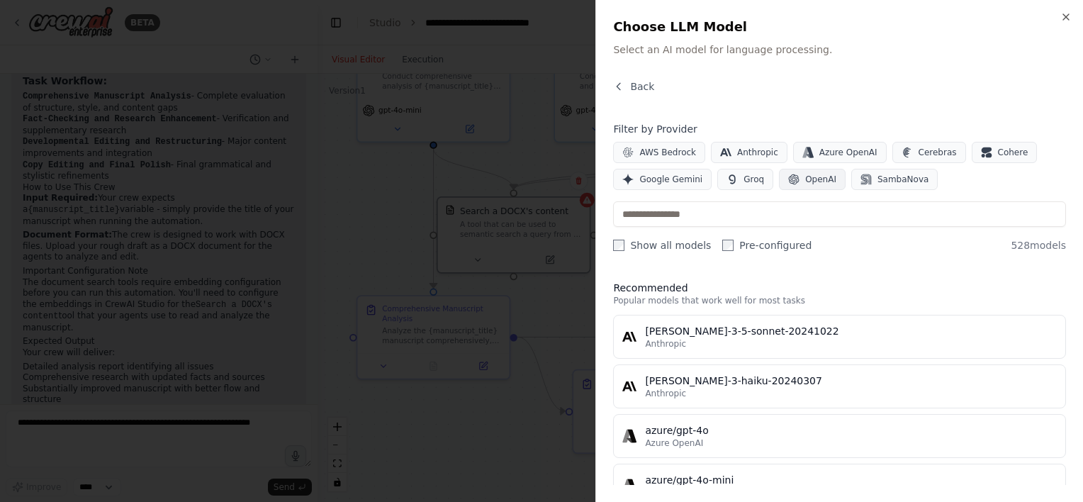
click at [805, 183] on span "OpenAI" at bounding box center [820, 179] width 31 height 11
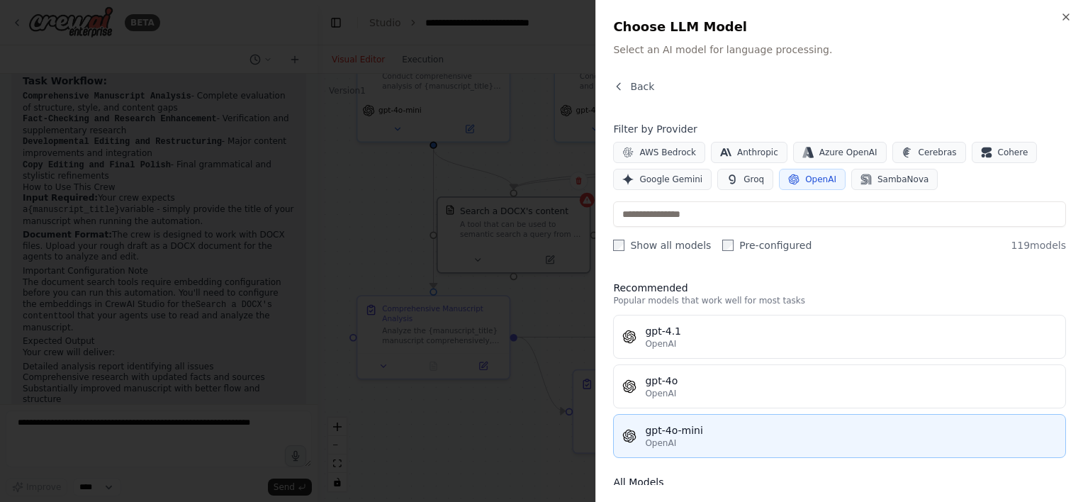
click at [765, 431] on div "gpt-4o-mini" at bounding box center [851, 430] width 412 height 14
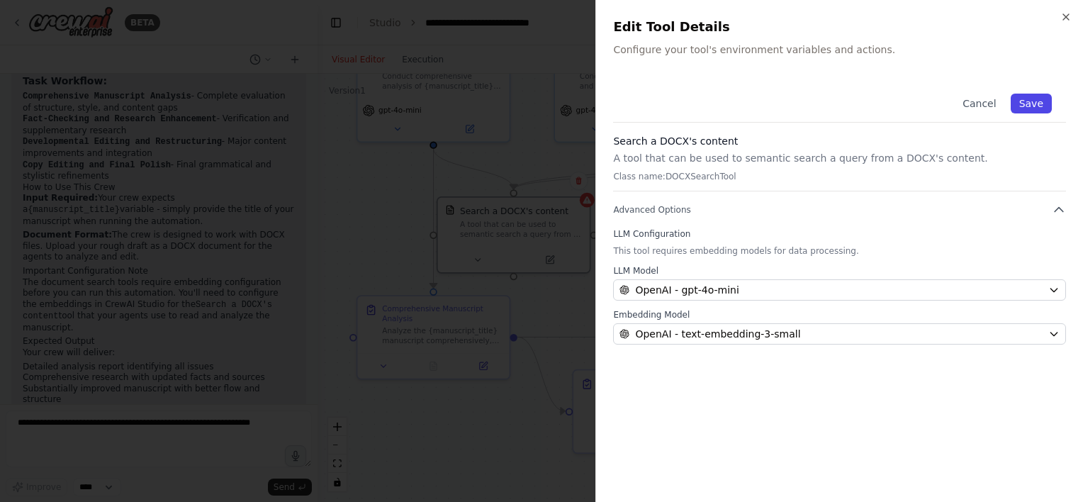
click at [1025, 108] on button "Save" at bounding box center [1031, 104] width 41 height 20
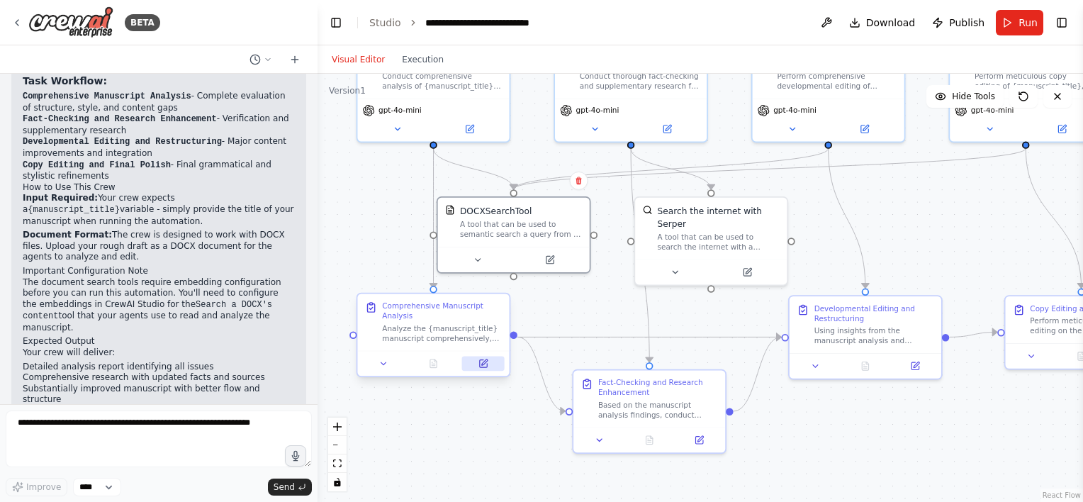
click at [481, 362] on icon at bounding box center [483, 363] width 7 height 7
click at [481, 364] on icon at bounding box center [484, 362] width 6 height 6
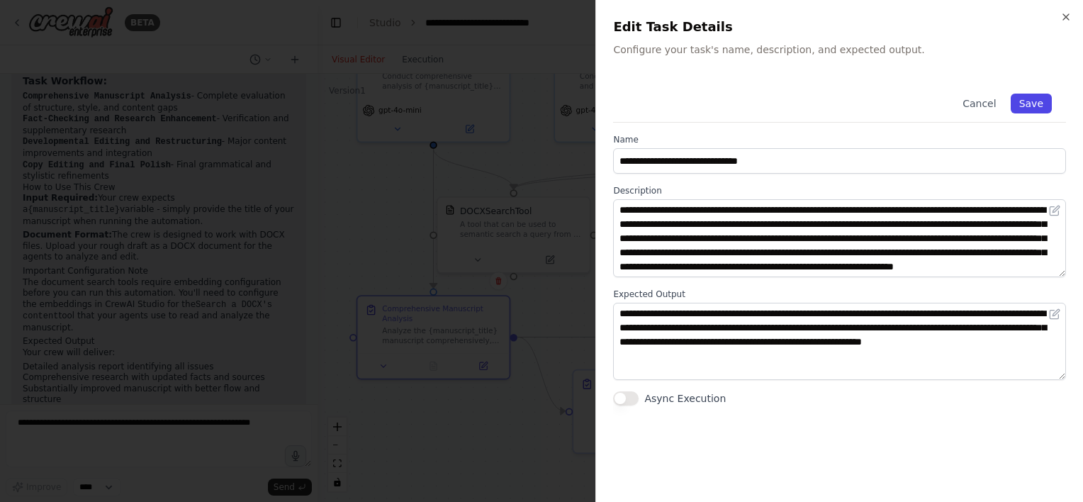
click at [1034, 108] on button "Save" at bounding box center [1031, 104] width 41 height 20
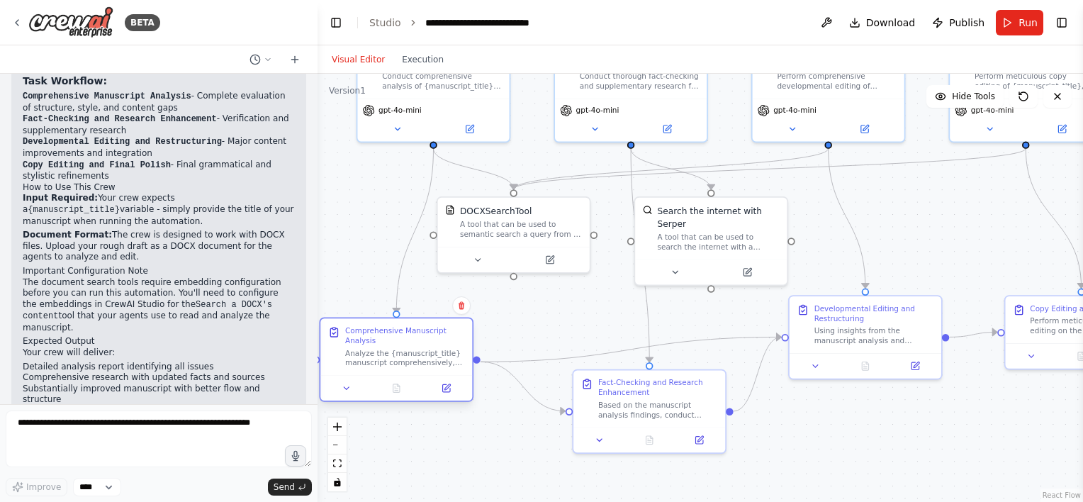
drag, startPoint x: 451, startPoint y: 317, endPoint x: 417, endPoint y: 342, distance: 42.5
click at [417, 342] on div "Comprehensive Manuscript Analysis" at bounding box center [405, 336] width 120 height 20
click at [473, 123] on icon at bounding box center [471, 126] width 6 height 6
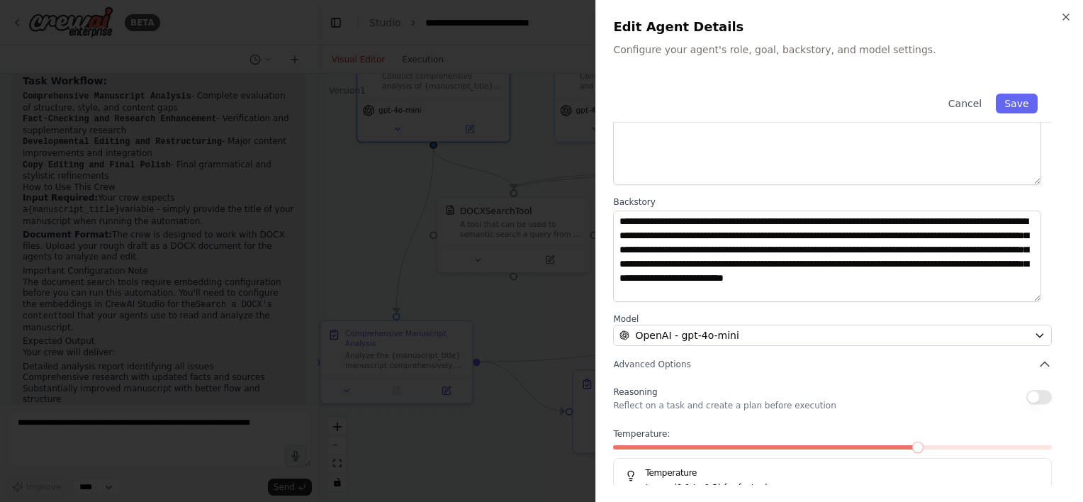
scroll to position [139, 0]
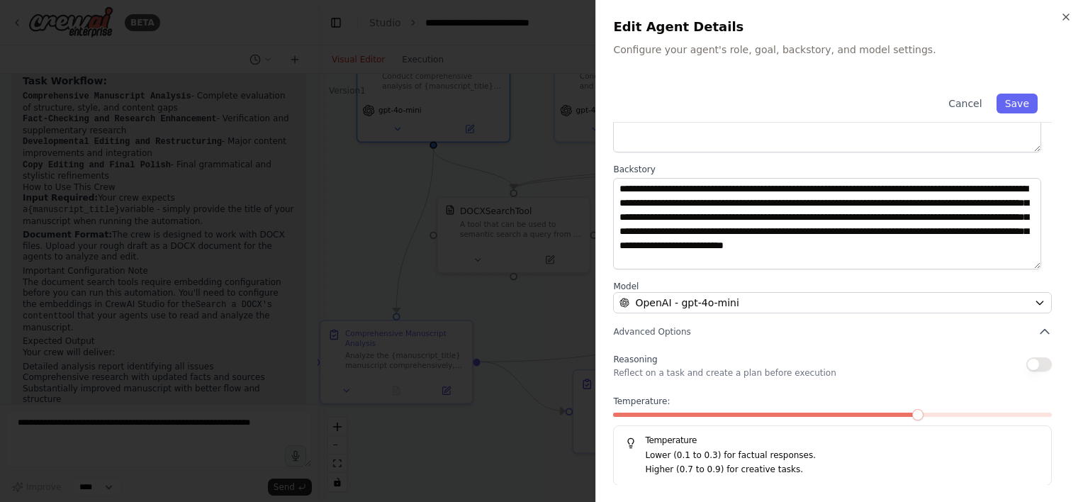
click at [1026, 364] on button "button" at bounding box center [1039, 364] width 26 height 14
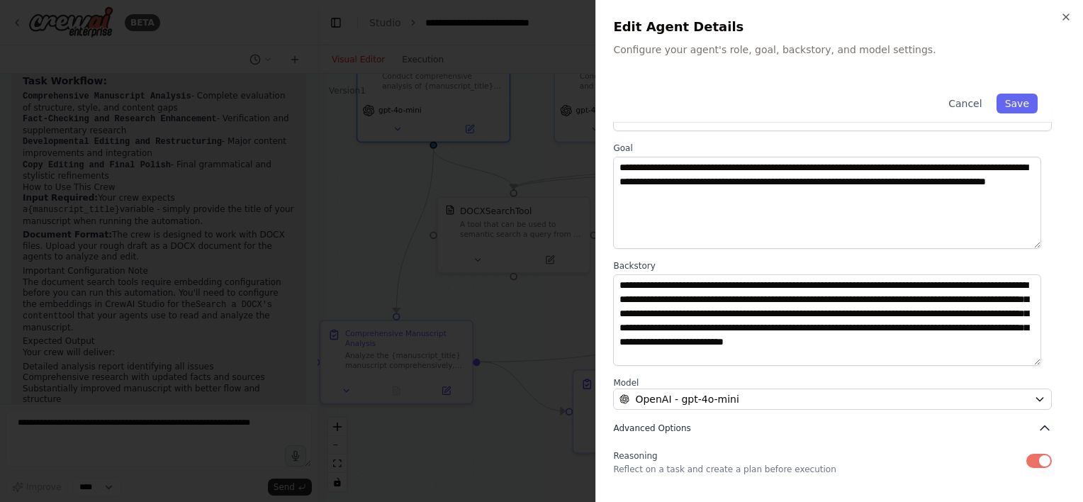
scroll to position [0, 0]
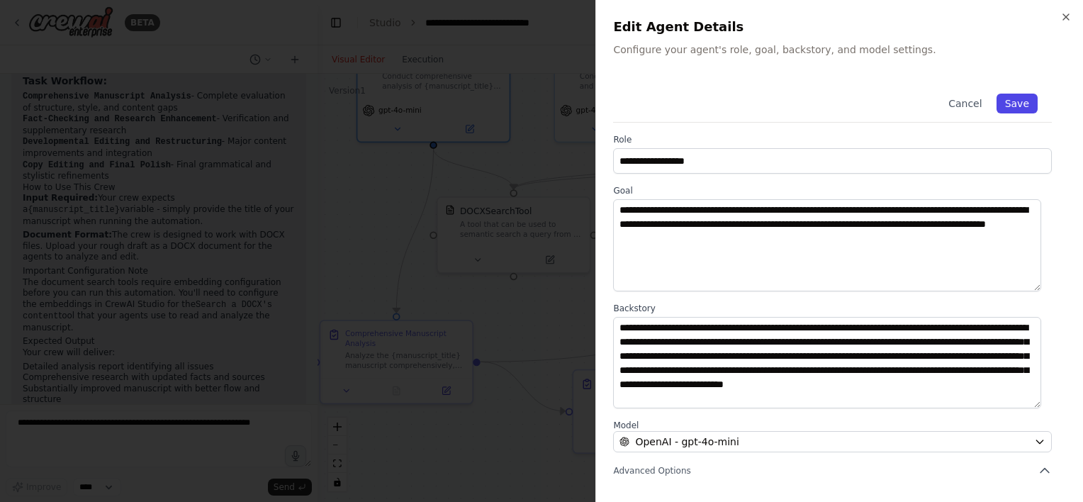
click at [1007, 103] on button "Save" at bounding box center [1016, 104] width 41 height 20
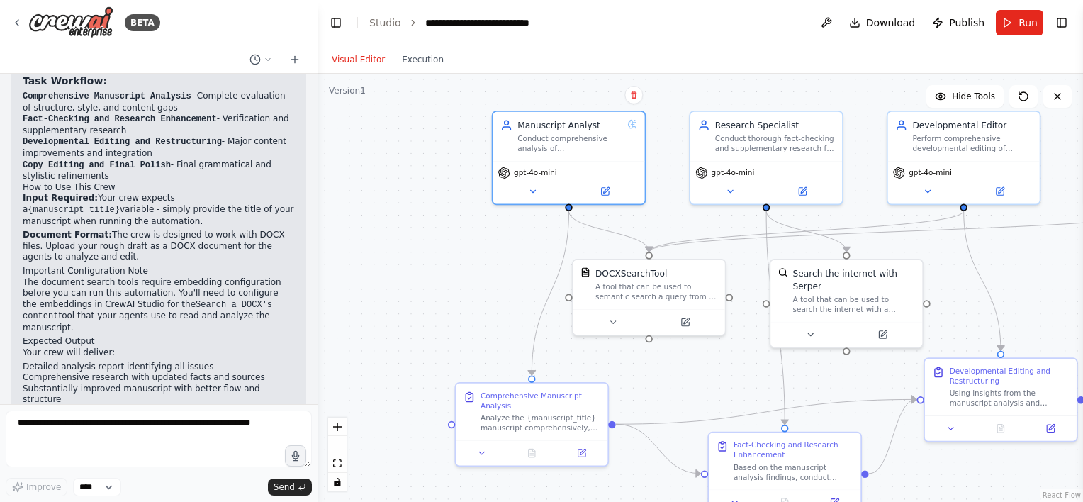
drag, startPoint x: 390, startPoint y: 197, endPoint x: 526, endPoint y: 259, distance: 149.4
click at [526, 259] on div ".deletable-edge-delete-btn { width: 20px; height: 20px; border: 0px solid #ffff…" at bounding box center [699, 288] width 765 height 428
click at [499, 258] on div ".deletable-edge-delete-btn { width: 20px; height: 20px; border: 0px solid #ffff…" at bounding box center [699, 288] width 765 height 428
click at [833, 25] on button at bounding box center [826, 23] width 23 height 26
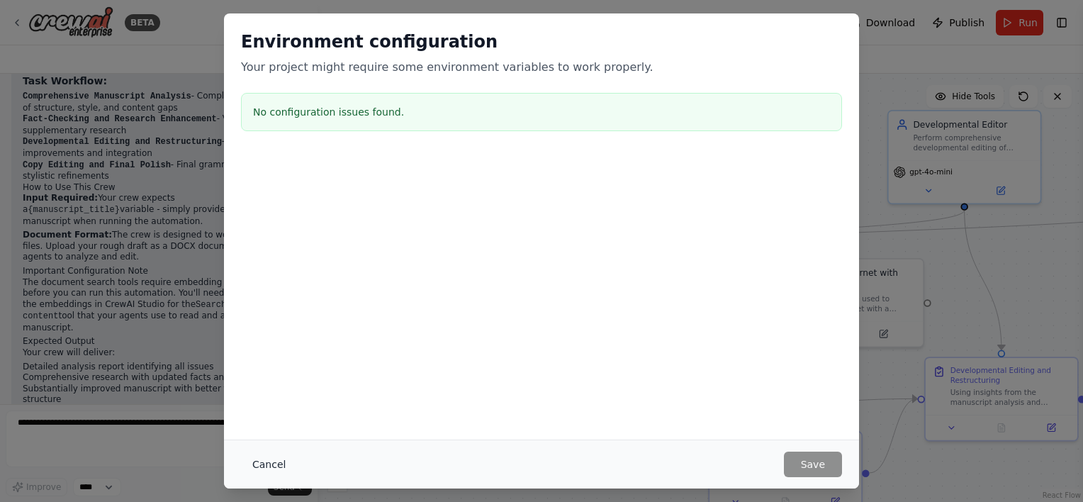
click at [266, 462] on button "Cancel" at bounding box center [269, 464] width 56 height 26
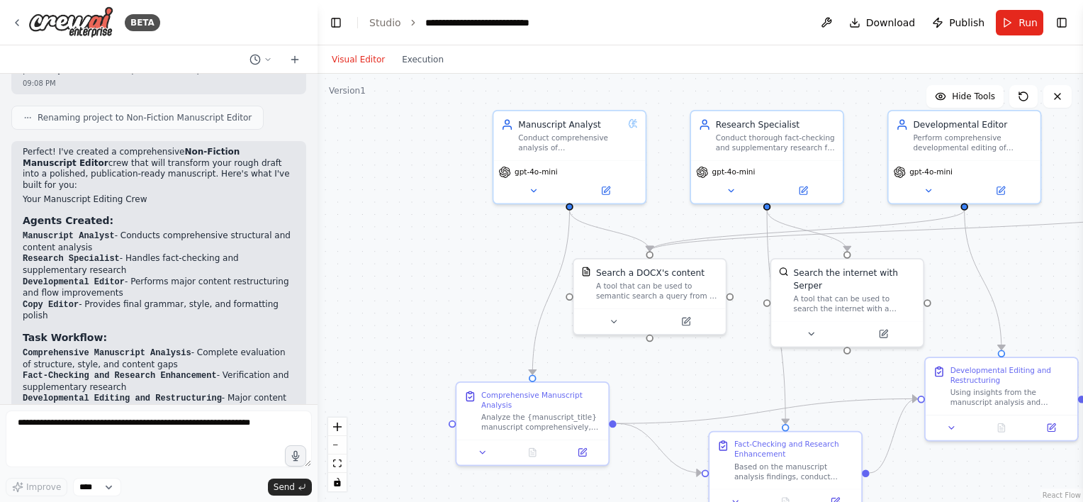
scroll to position [675, 0]
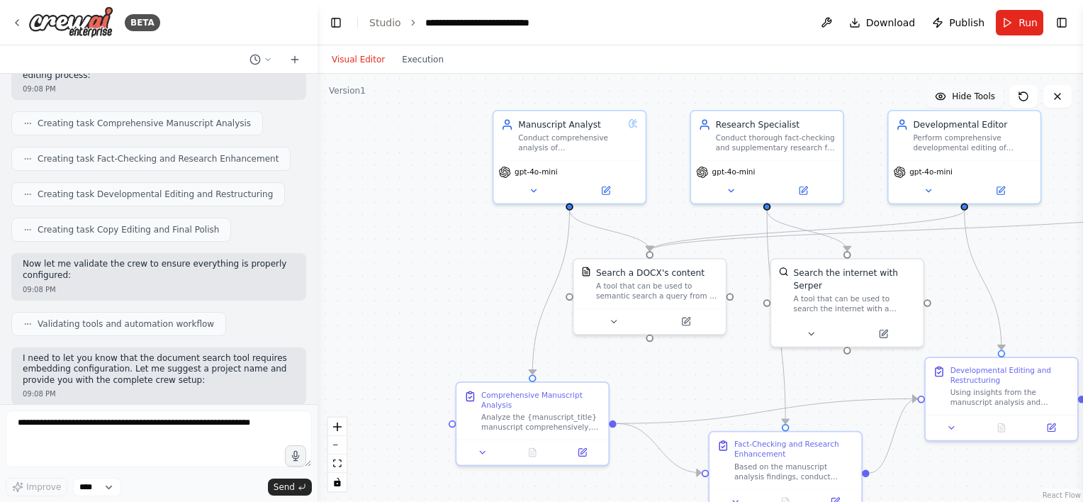
click at [967, 92] on span "Hide Tools" at bounding box center [973, 96] width 43 height 11
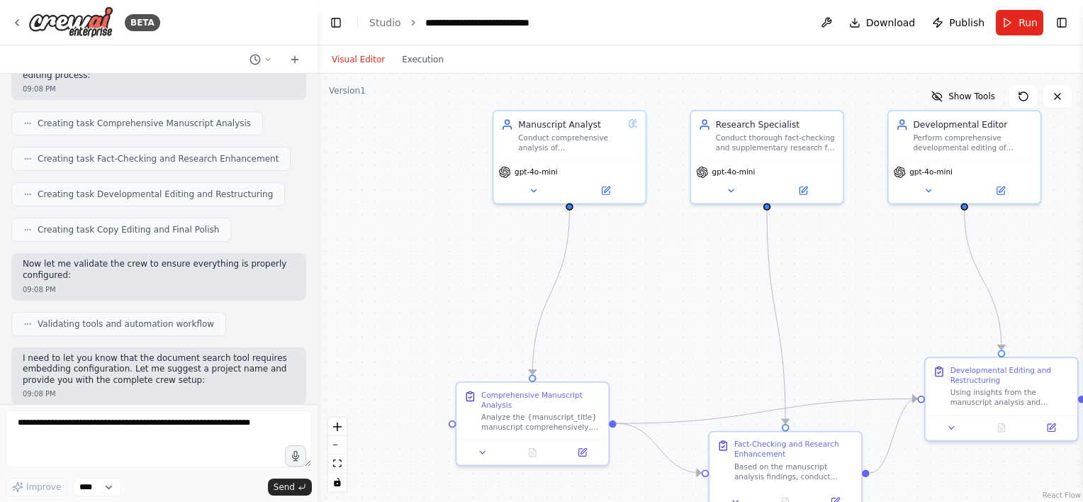
click at [967, 92] on span "Show Tools" at bounding box center [971, 96] width 47 height 11
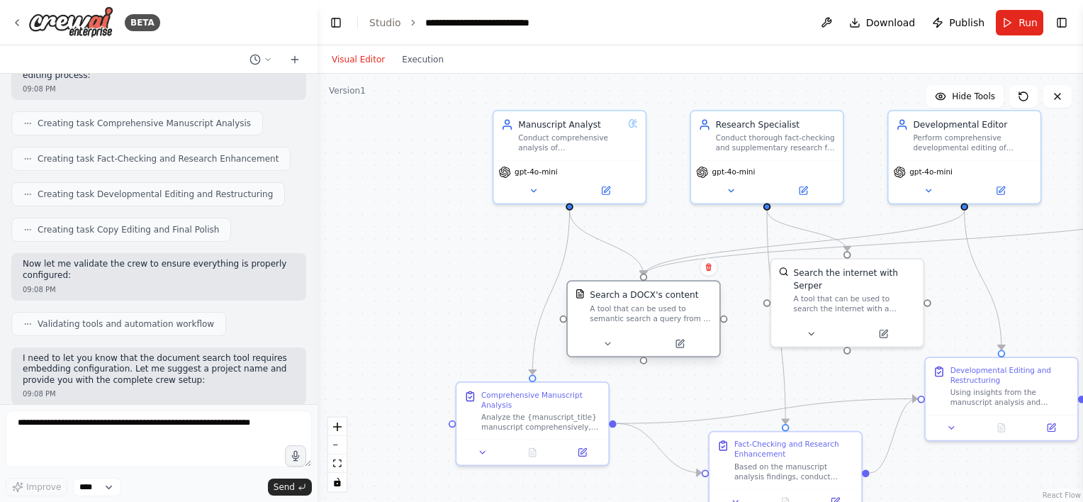
drag, startPoint x: 704, startPoint y: 282, endPoint x: 700, endPoint y: 301, distance: 19.6
click at [700, 303] on div "A tool that can be used to semantic search a query from a DOCX's content." at bounding box center [651, 313] width 122 height 20
click at [498, 240] on div ".deletable-edge-delete-btn { width: 20px; height: 20px; border: 0px solid #ffff…" at bounding box center [699, 288] width 765 height 428
click at [511, 236] on div ".deletable-edge-delete-btn { width: 20px; height: 20px; border: 0px solid #ffff…" at bounding box center [699, 288] width 765 height 428
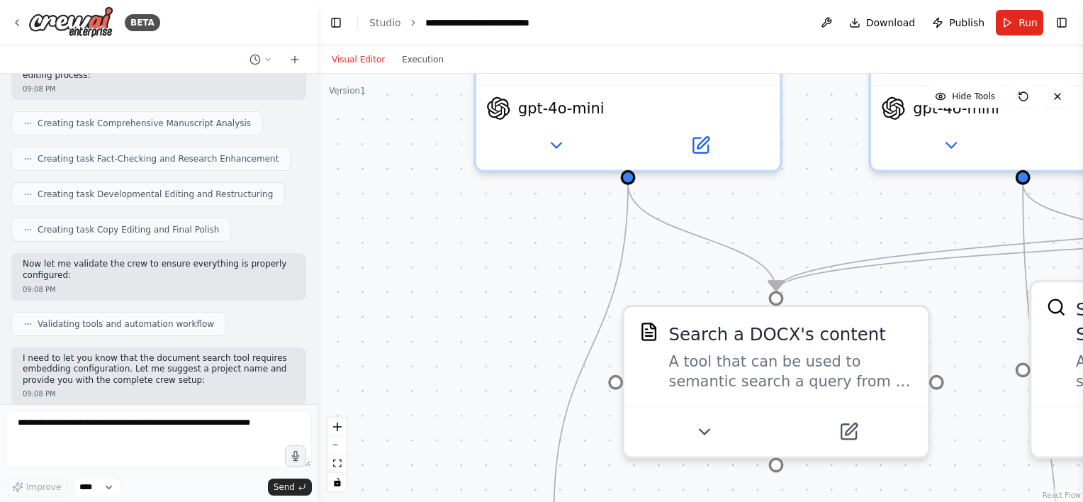
drag, startPoint x: 511, startPoint y: 236, endPoint x: 439, endPoint y: 257, distance: 74.5
click at [439, 257] on div ".deletable-edge-delete-btn { width: 20px; height: 20px; border: 0px solid #ffff…" at bounding box center [699, 288] width 765 height 428
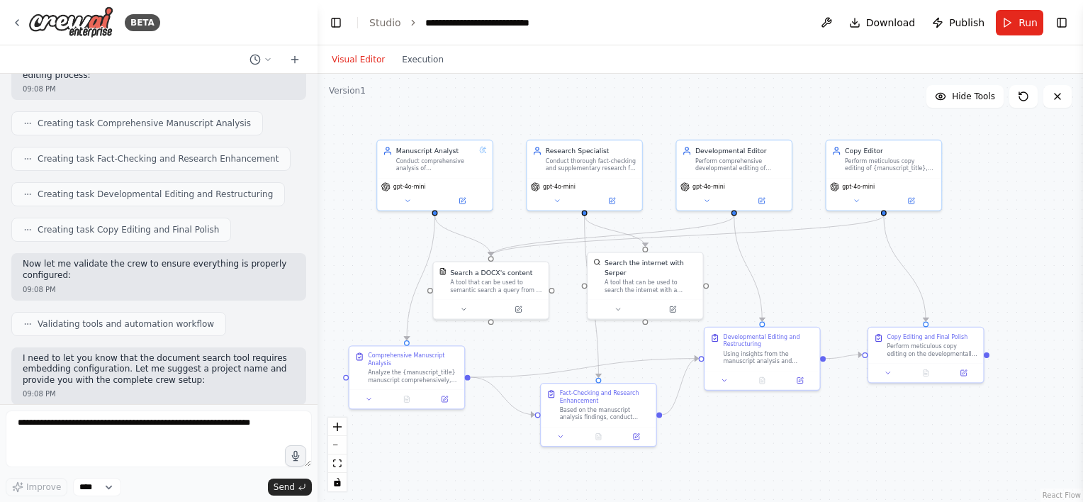
drag, startPoint x: 847, startPoint y: 285, endPoint x: 831, endPoint y: 278, distance: 17.8
click at [831, 278] on div ".deletable-edge-delete-btn { width: 20px; height: 20px; border: 0px solid #ffff…" at bounding box center [699, 288] width 765 height 428
click at [651, 277] on div "A tool that can be used to search the internet with a search_query. Supports di…" at bounding box center [650, 284] width 93 height 15
click at [675, 305] on icon at bounding box center [673, 308] width 6 height 6
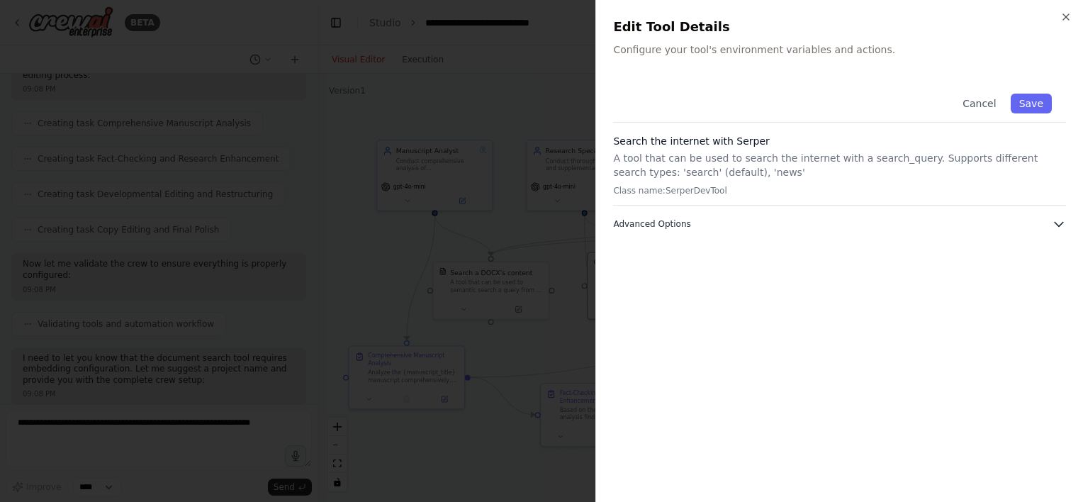
click at [663, 227] on span "Advanced Options" at bounding box center [651, 223] width 77 height 11
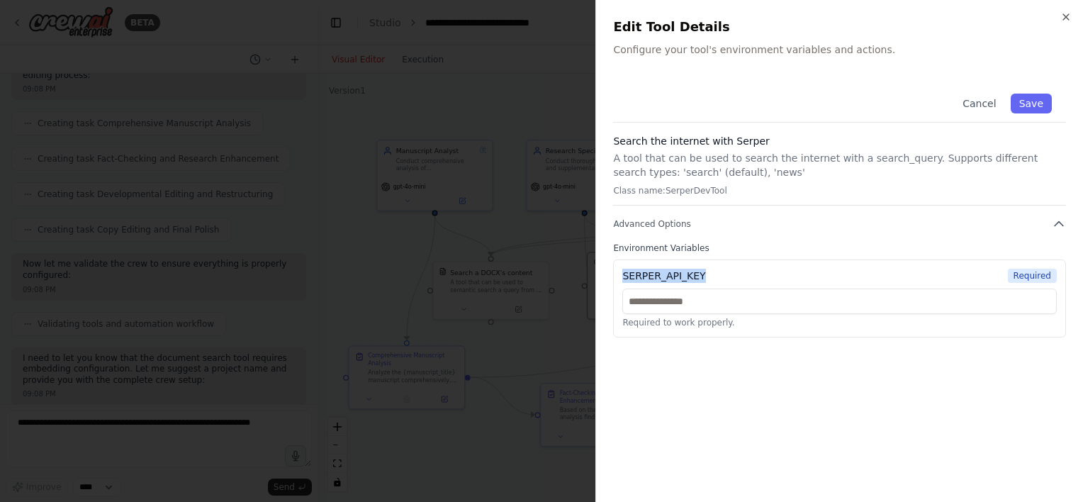
drag, startPoint x: 622, startPoint y: 274, endPoint x: 707, endPoint y: 271, distance: 84.4
click at [707, 271] on div "SERPER_API_KEY Required" at bounding box center [839, 276] width 434 height 14
click at [694, 295] on input "text" at bounding box center [839, 301] width 434 height 26
paste input "**********"
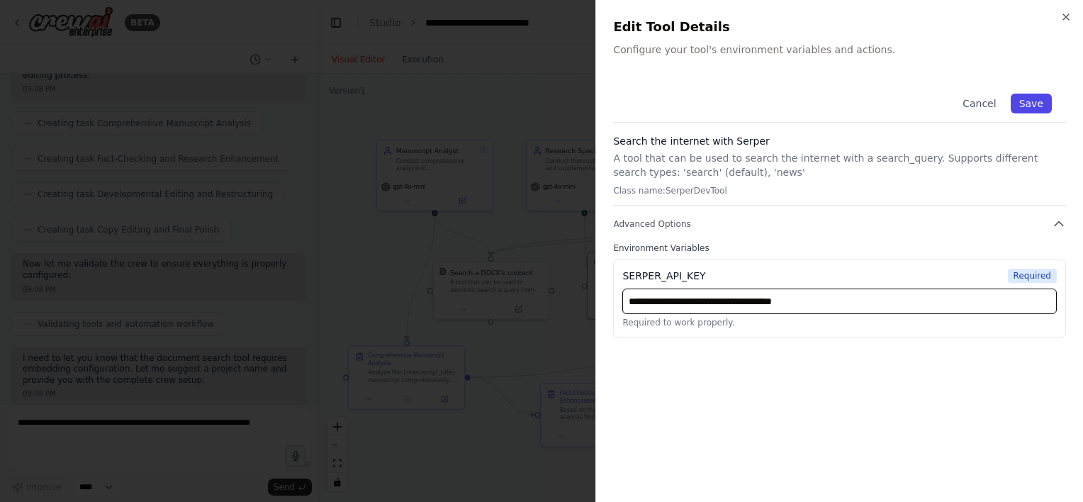
type input "**********"
click at [1035, 108] on button "Save" at bounding box center [1031, 104] width 41 height 20
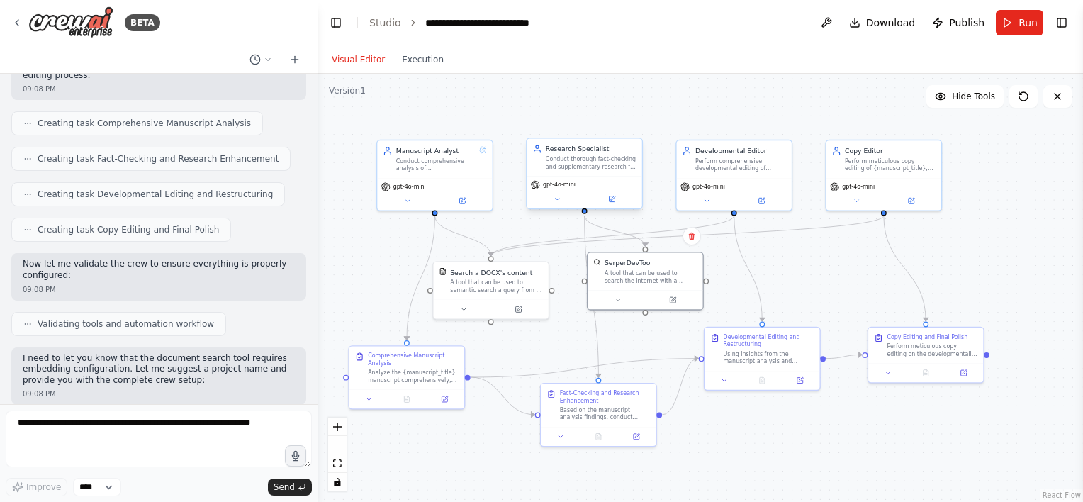
click at [608, 154] on div "Research Specialist Conduct thorough fact-checking and supplementary research f…" at bounding box center [591, 157] width 91 height 26
click at [559, 201] on icon at bounding box center [557, 199] width 8 height 8
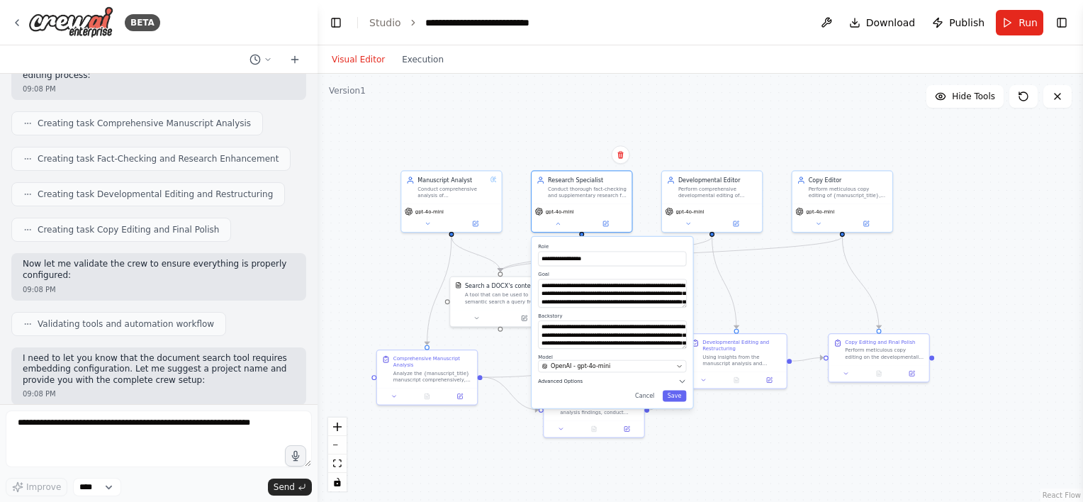
click at [565, 384] on button "Advanced Options" at bounding box center [612, 381] width 148 height 8
click at [680, 403] on div "Reasoning Reflect on a task and create a plan before execution" at bounding box center [612, 398] width 148 height 16
click at [680, 398] on button "button" at bounding box center [679, 398] width 15 height 8
click at [675, 480] on button "Save" at bounding box center [675, 478] width 24 height 11
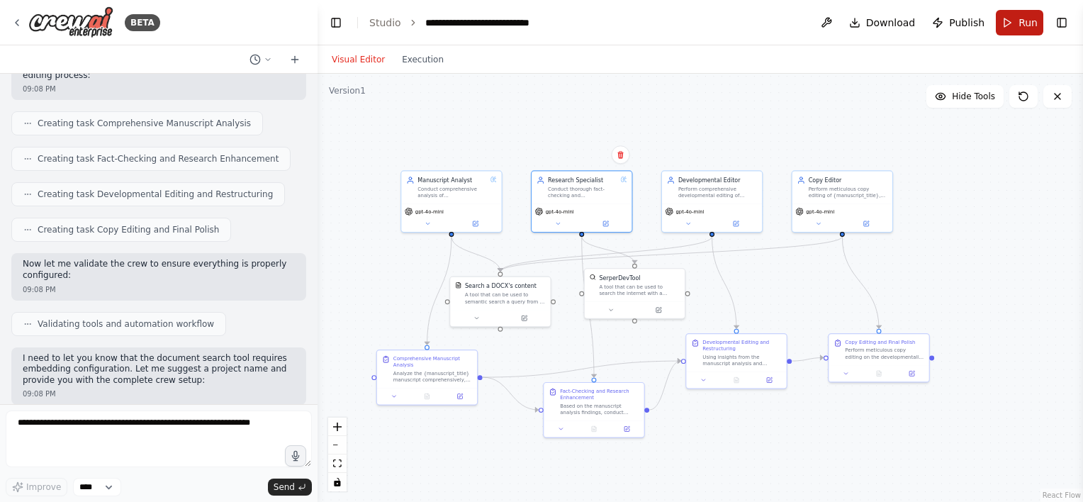
click at [1008, 28] on button "Run" at bounding box center [1019, 23] width 47 height 26
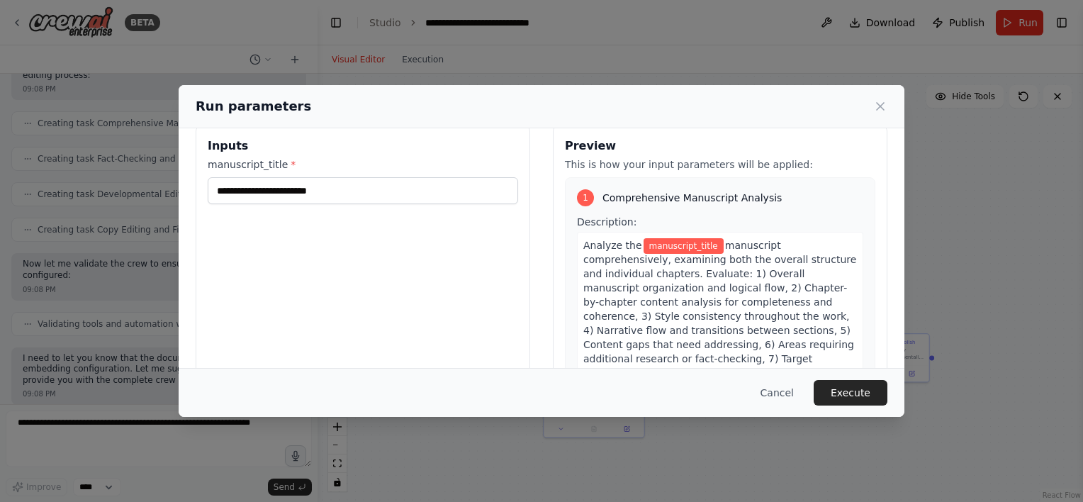
scroll to position [0, 0]
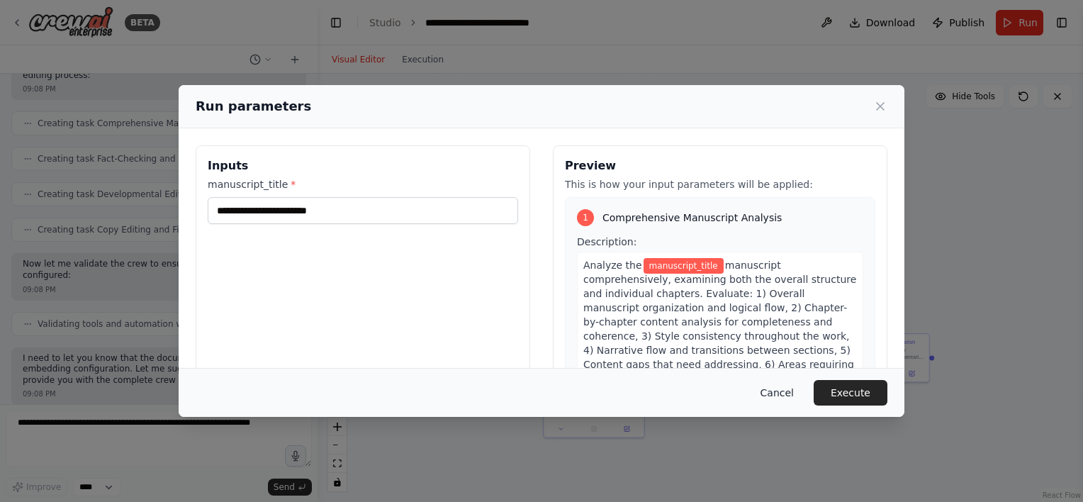
click at [781, 398] on button "Cancel" at bounding box center [777, 393] width 56 height 26
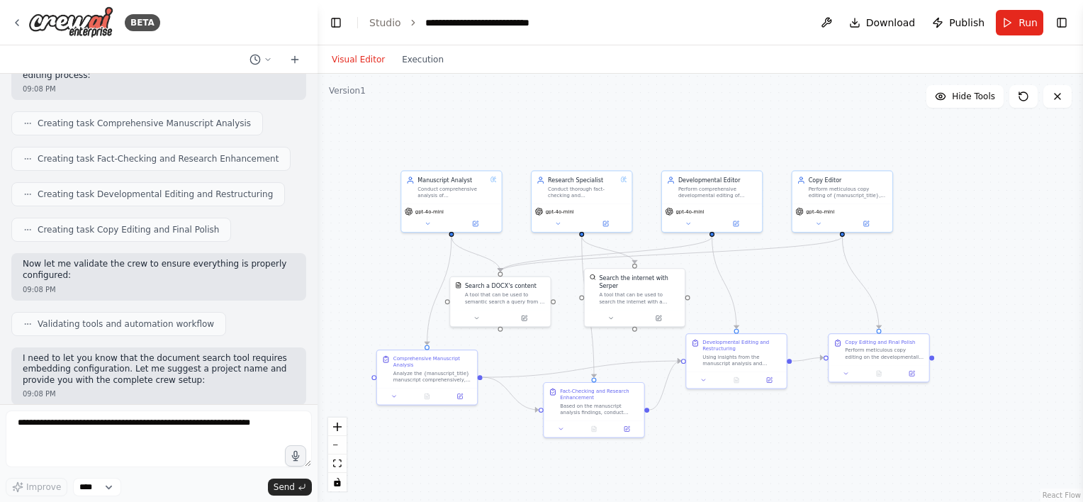
click at [349, 61] on button "Visual Editor" at bounding box center [358, 59] width 70 height 17
click at [440, 364] on div "Comprehensive Manuscript Analysis" at bounding box center [432, 360] width 79 height 13
click at [459, 398] on button at bounding box center [460, 395] width 28 height 10
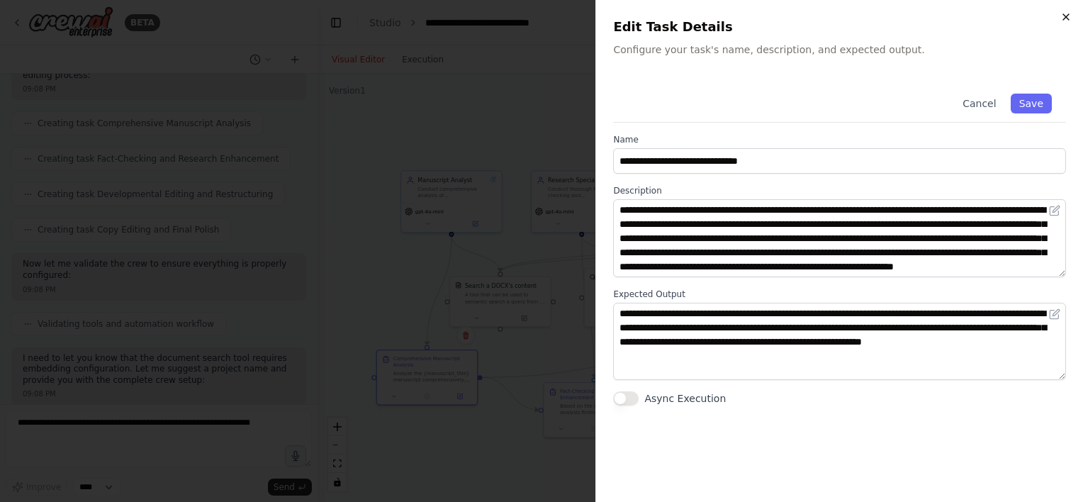
click at [1062, 15] on icon "button" at bounding box center [1065, 16] width 11 height 11
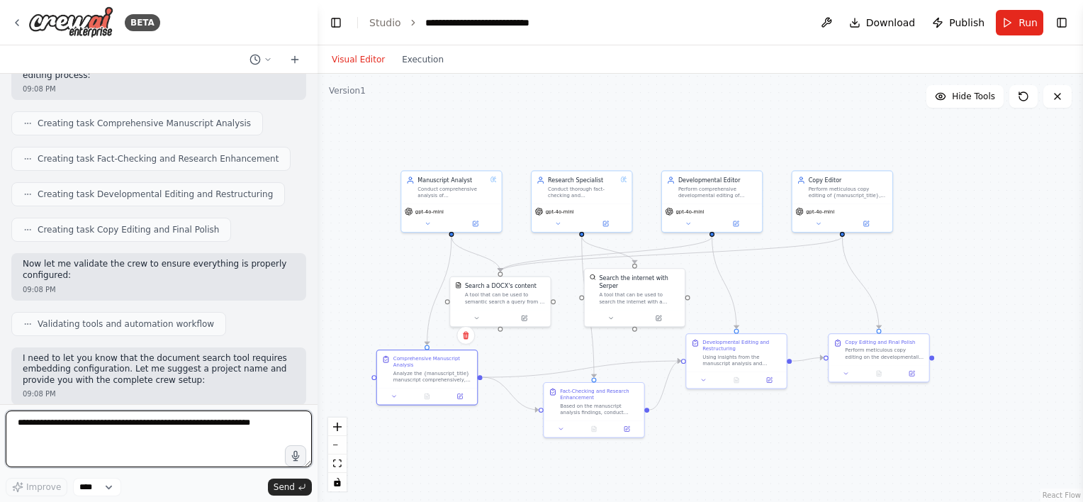
click at [138, 438] on textarea at bounding box center [159, 438] width 306 height 57
type textarea "**********"
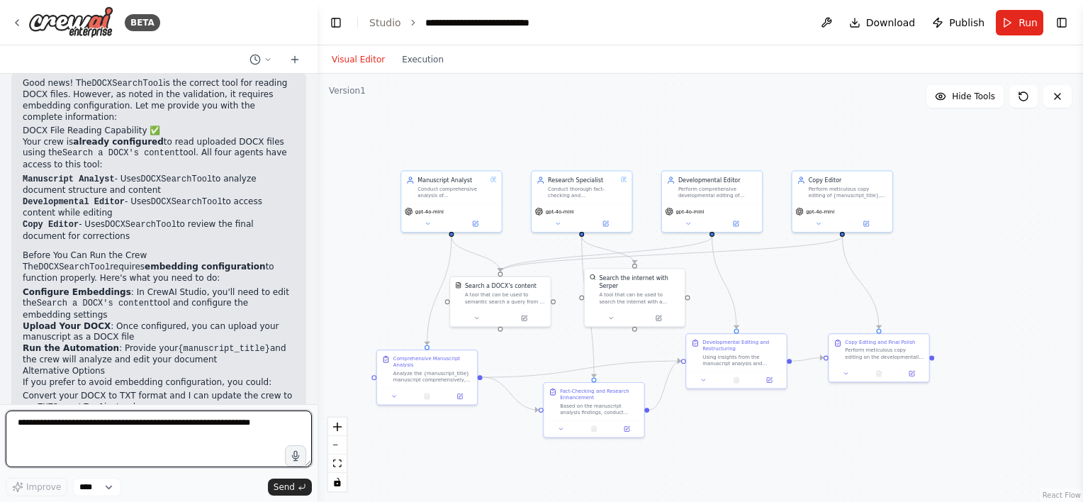
scroll to position [1936, 0]
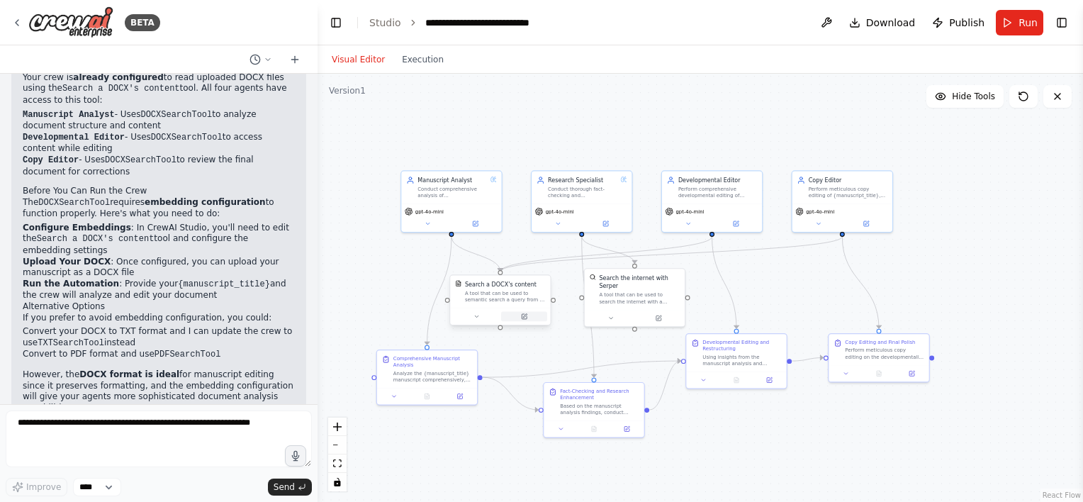
click at [527, 318] on button at bounding box center [524, 317] width 46 height 10
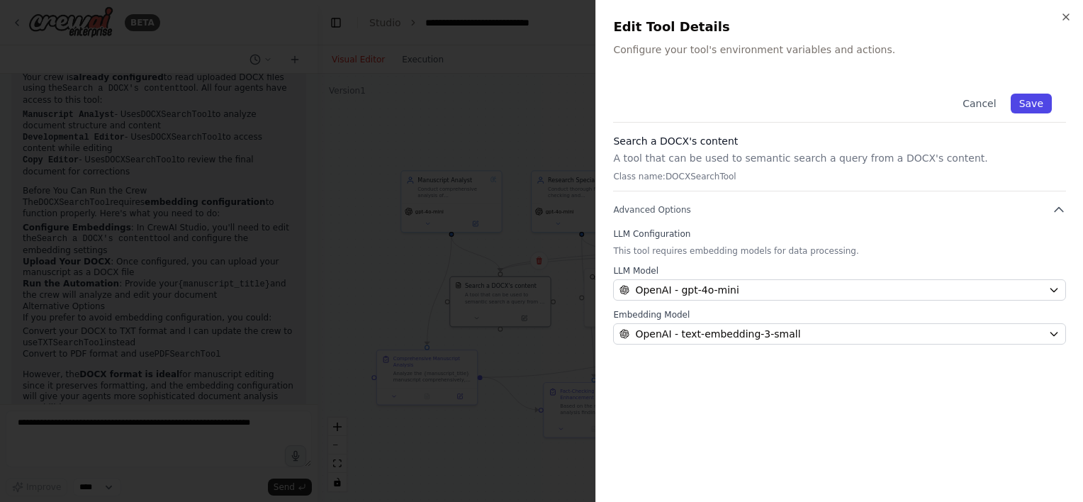
click at [1037, 102] on button "Save" at bounding box center [1031, 104] width 41 height 20
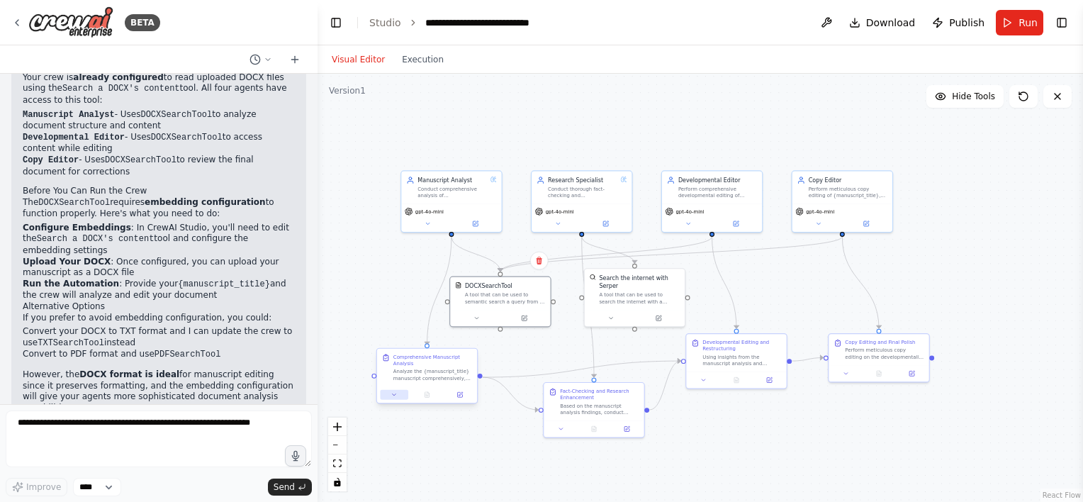
click at [391, 396] on icon at bounding box center [394, 394] width 6 height 6
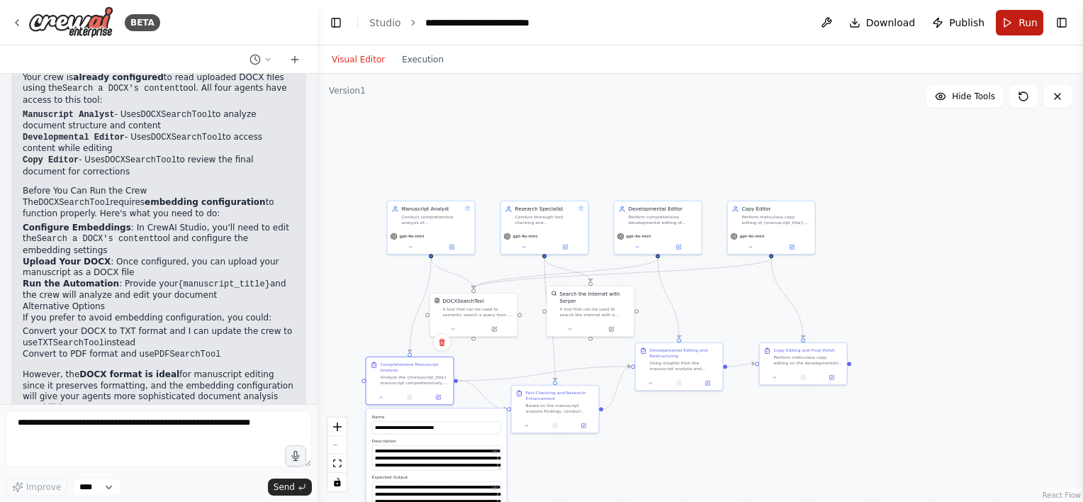
click at [1014, 26] on button "Run" at bounding box center [1019, 23] width 47 height 26
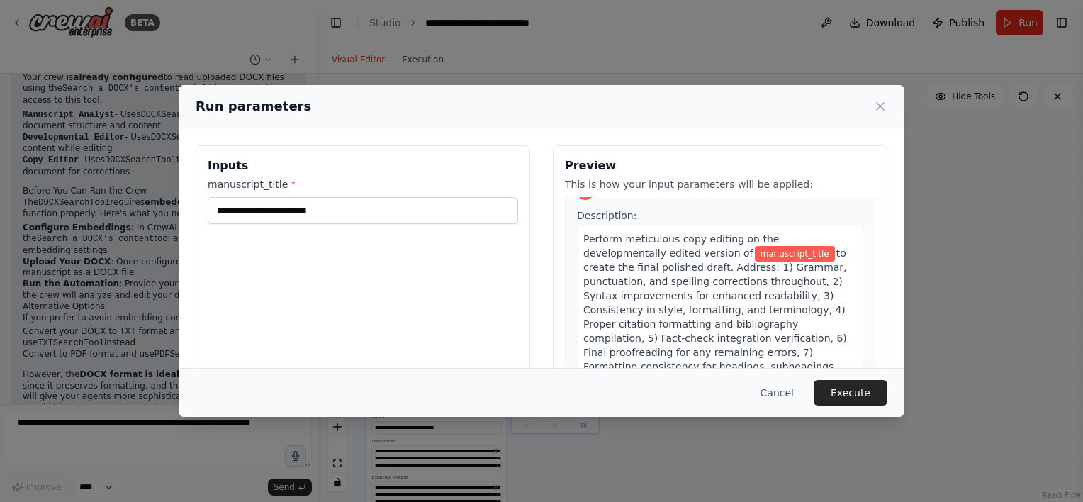
scroll to position [130, 0]
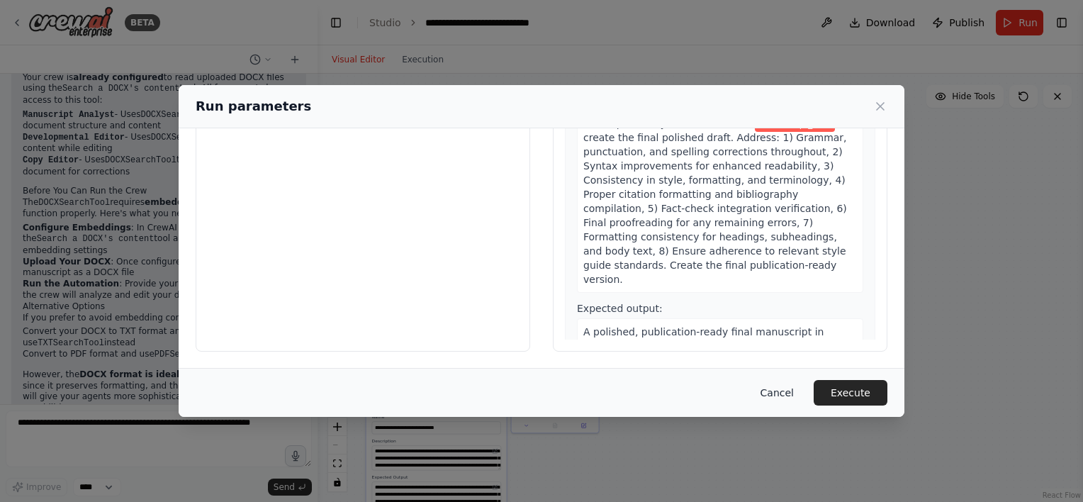
click at [785, 394] on button "Cancel" at bounding box center [777, 393] width 56 height 26
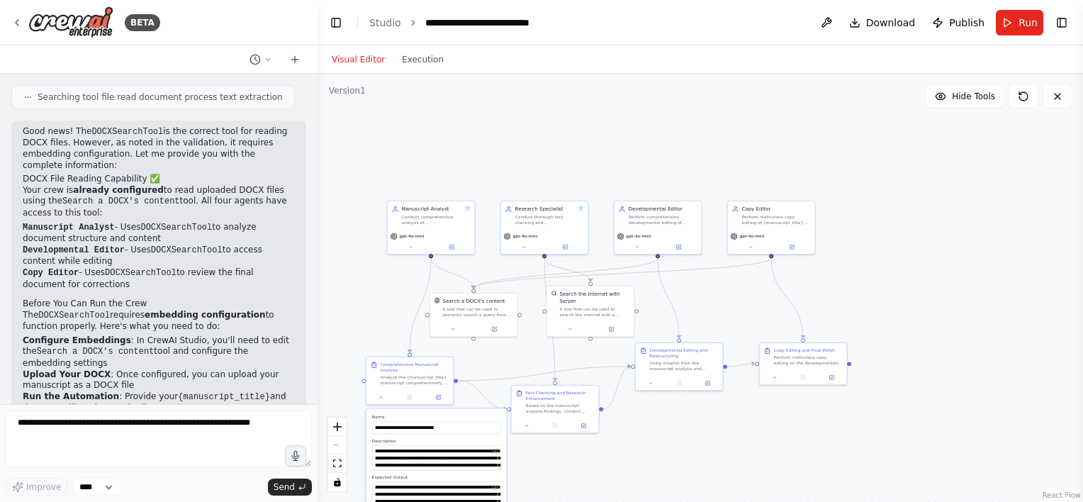
scroll to position [1865, 0]
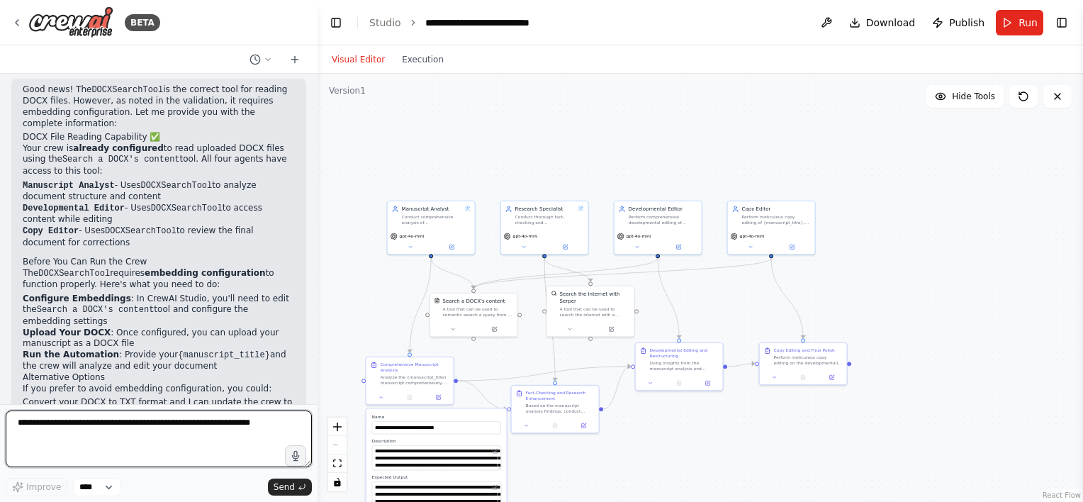
click at [141, 442] on textarea at bounding box center [159, 438] width 306 height 57
type textarea "**********"
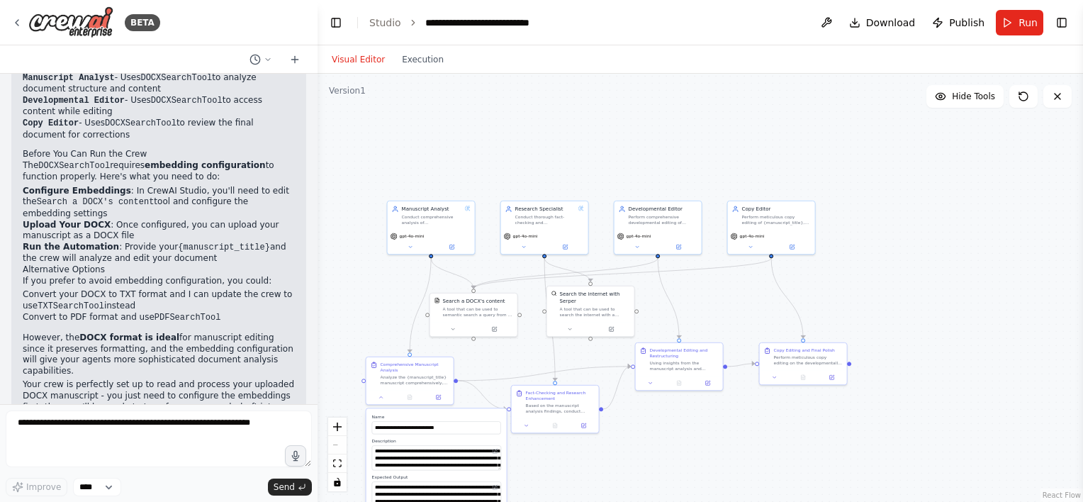
scroll to position [2020, 0]
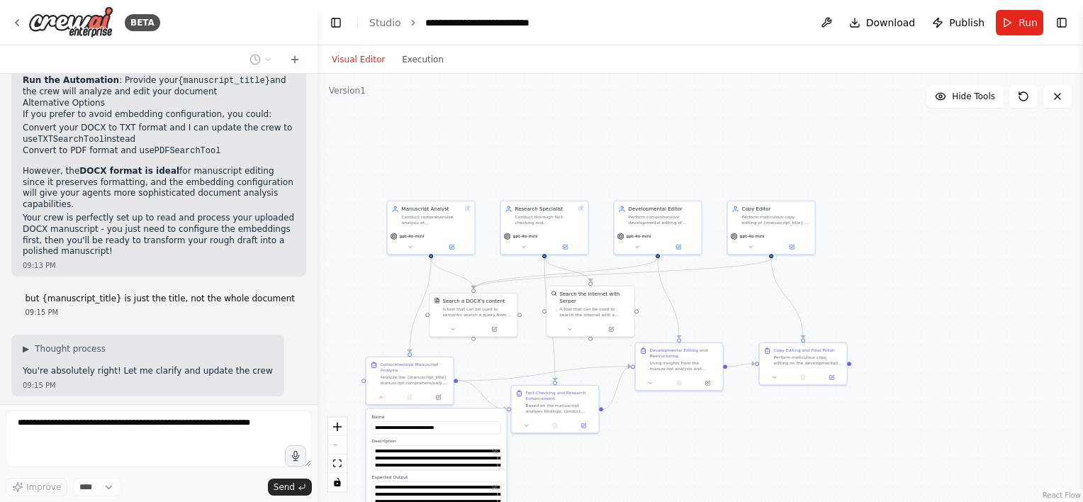
type textarea "**********"
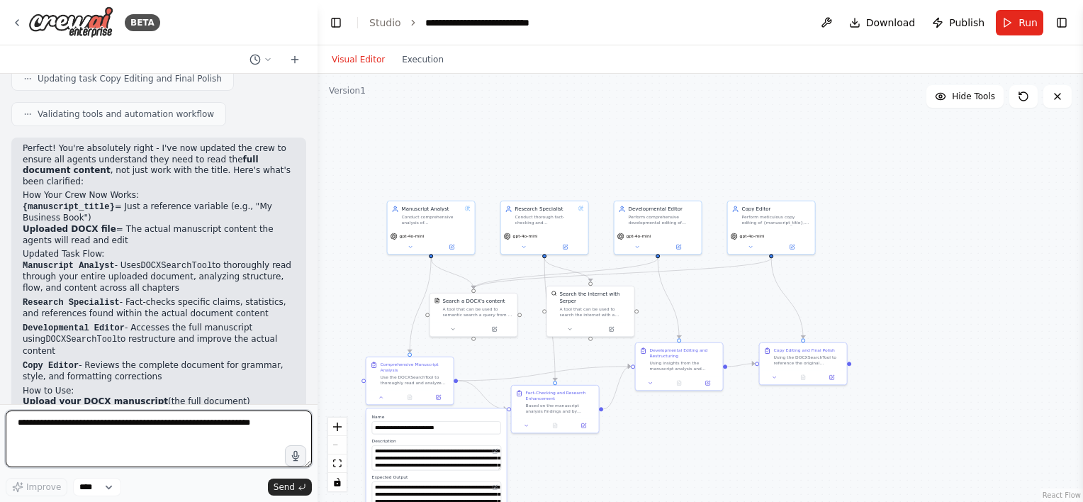
scroll to position [2657, 0]
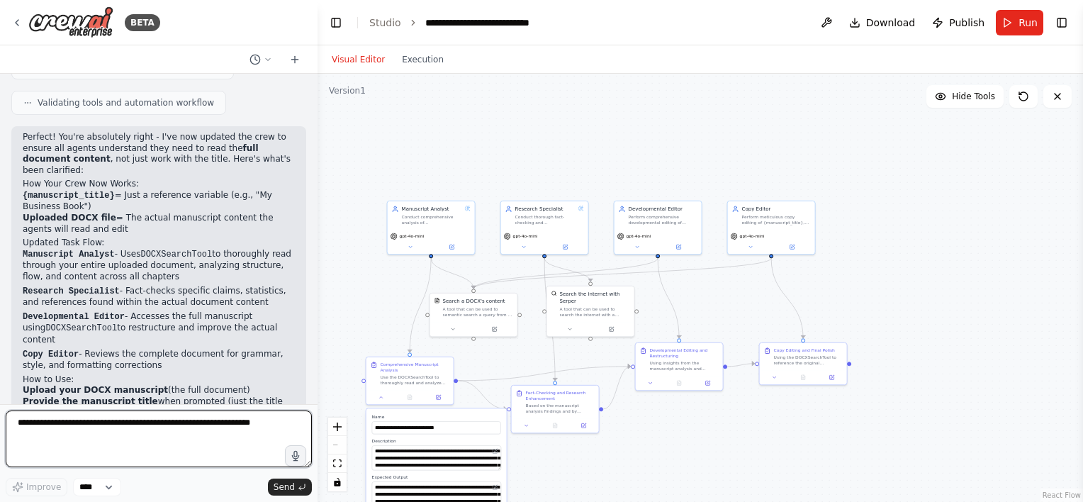
click at [113, 428] on textarea at bounding box center [159, 438] width 306 height 57
type textarea "**********"
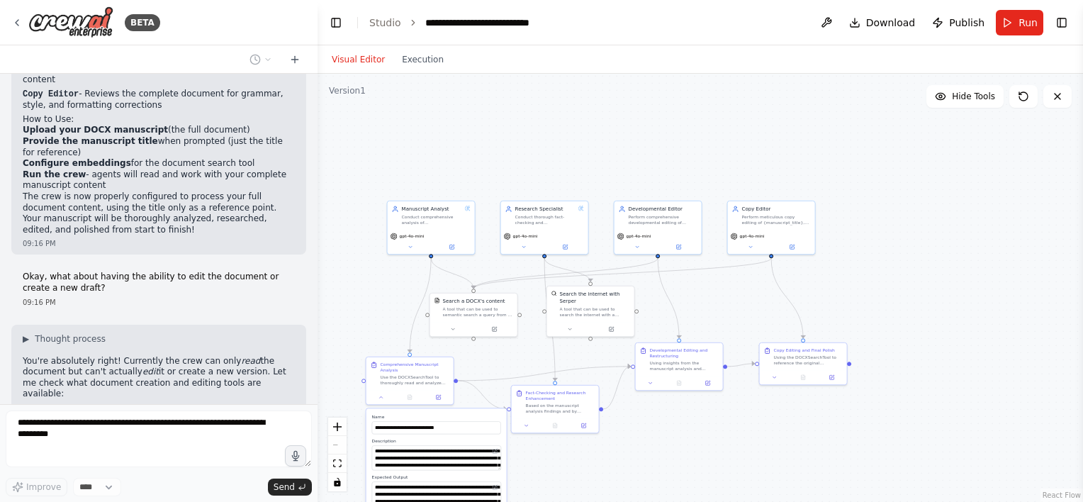
scroll to position [2952, 0]
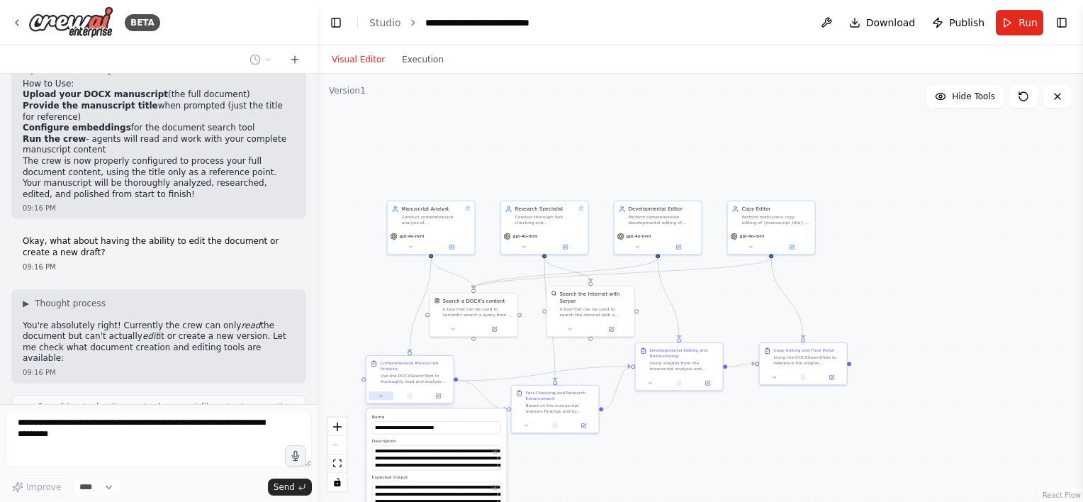
click at [382, 398] on icon at bounding box center [381, 396] width 6 height 6
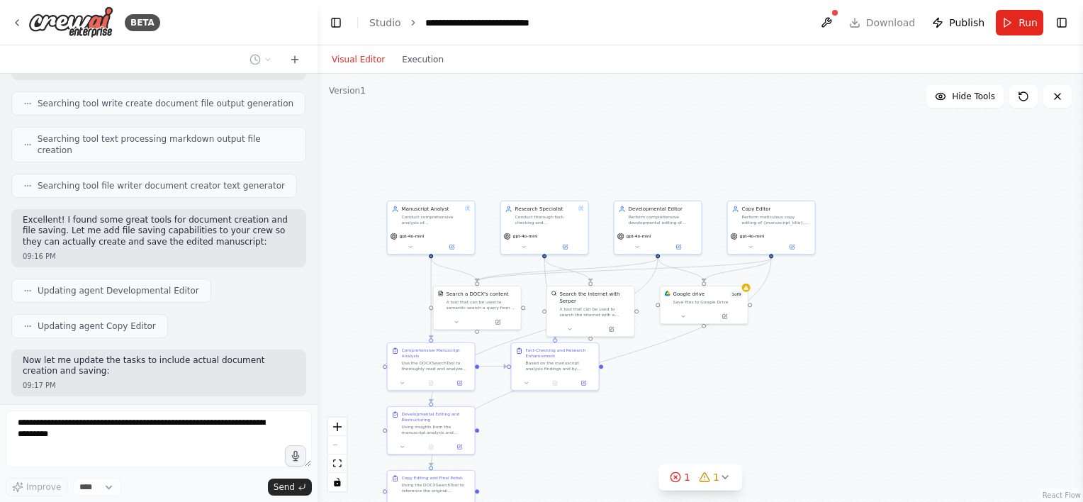
scroll to position [3291, 0]
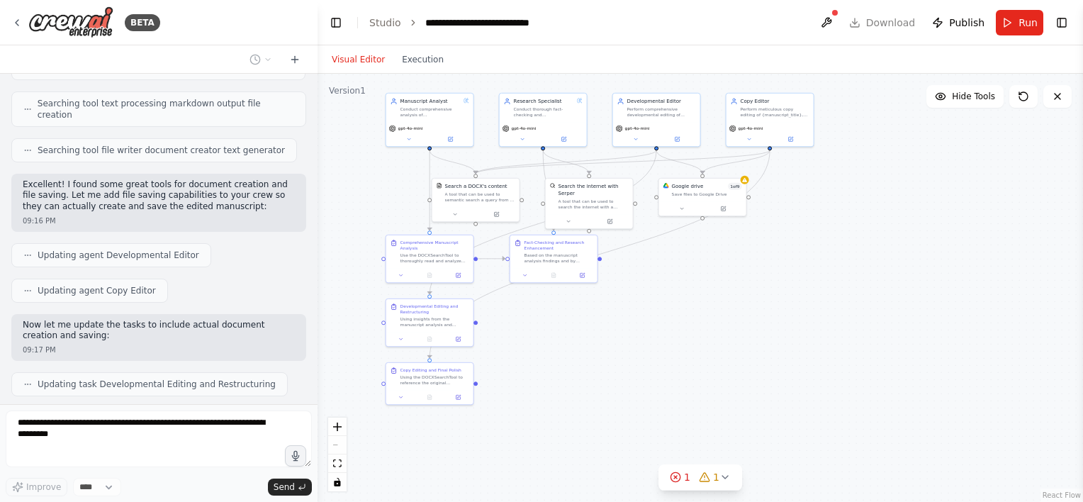
drag, startPoint x: 757, startPoint y: 376, endPoint x: 761, endPoint y: 295, distance: 81.6
click at [761, 295] on div ".deletable-edge-delete-btn { width: 20px; height: 20px; border: 0px solid #ffff…" at bounding box center [699, 288] width 765 height 428
drag, startPoint x: 448, startPoint y: 381, endPoint x: 707, endPoint y: 343, distance: 261.4
click at [694, 346] on div "Using the DOCXSearchTool to reference the original manuscript content and worki…" at bounding box center [675, 342] width 69 height 11
drag, startPoint x: 565, startPoint y: 250, endPoint x: 605, endPoint y: 280, distance: 50.2
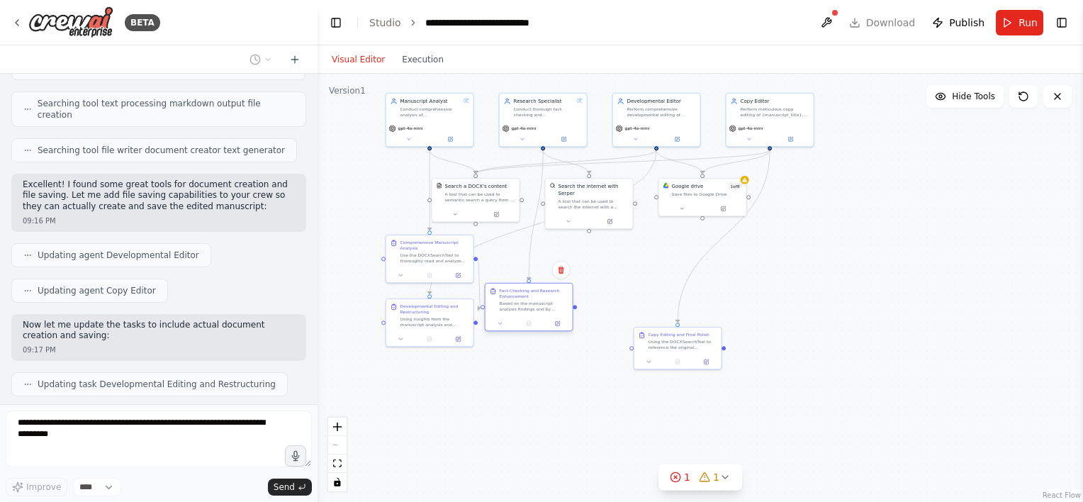
click at [568, 300] on div "Based on the manuscript analysis findings and by reading the uploaded {manuscri…" at bounding box center [534, 305] width 69 height 11
drag, startPoint x: 423, startPoint y: 317, endPoint x: 658, endPoint y: 283, distance: 237.0
click at [684, 283] on div "Using insights from the manuscript analysis and research findings, access the u…" at bounding box center [718, 277] width 69 height 11
drag, startPoint x: 675, startPoint y: 348, endPoint x: 837, endPoint y: 257, distance: 185.9
click at [862, 274] on div "Using the DOCXSearchTool to reference the original manuscript content and worki…" at bounding box center [867, 279] width 69 height 11
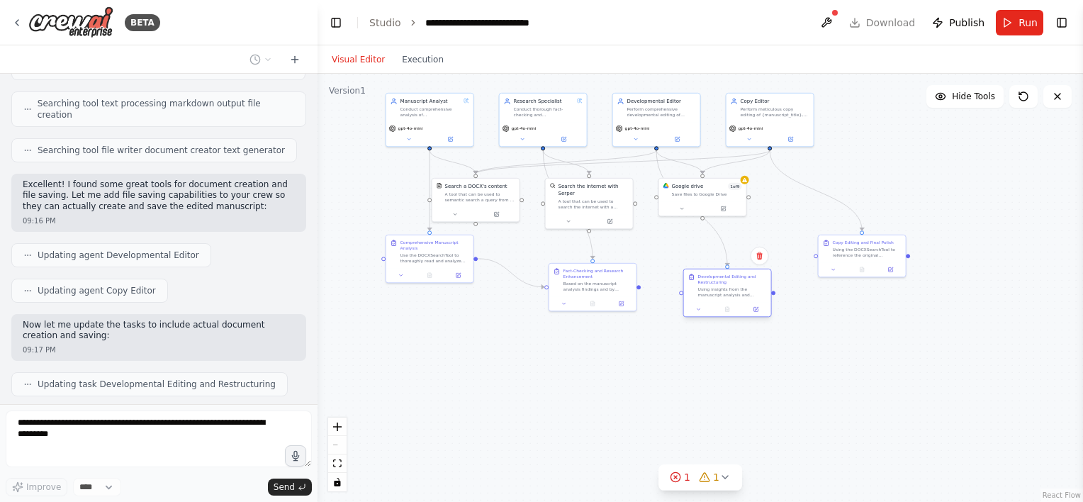
drag, startPoint x: 725, startPoint y: 278, endPoint x: 714, endPoint y: 290, distance: 16.0
click at [714, 290] on div "Using insights from the manuscript analysis and research findings, access the u…" at bounding box center [732, 291] width 69 height 11
drag, startPoint x: 418, startPoint y: 269, endPoint x: 409, endPoint y: 315, distance: 46.3
click at [409, 312] on div "Use the DOCXSearchTool to thoroughly read and analyze the uploaded {manuscript_…" at bounding box center [420, 305] width 69 height 11
click at [604, 357] on div ".deletable-edge-delete-btn { width: 20px; height: 20px; border: 0px solid #ffff…" at bounding box center [699, 288] width 765 height 428
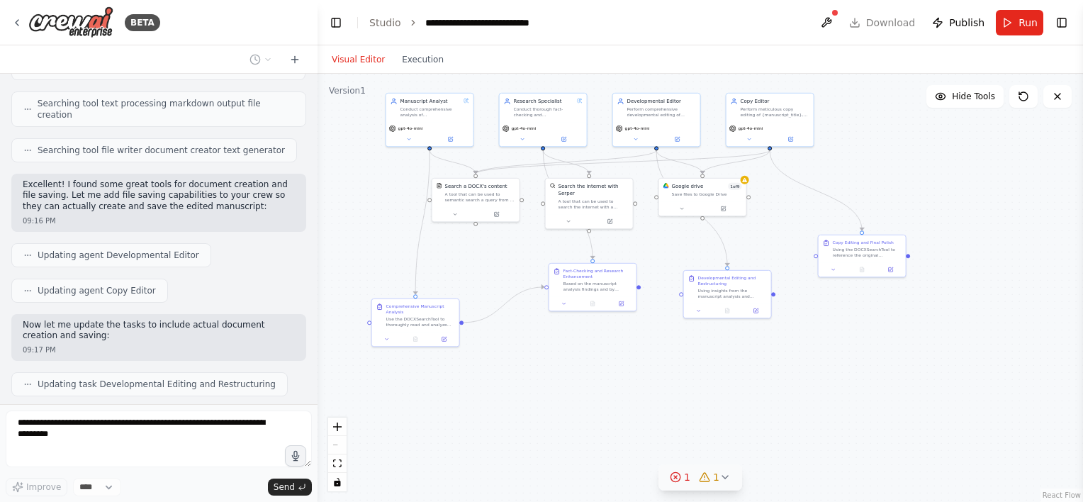
click at [719, 478] on icon at bounding box center [724, 476] width 11 height 11
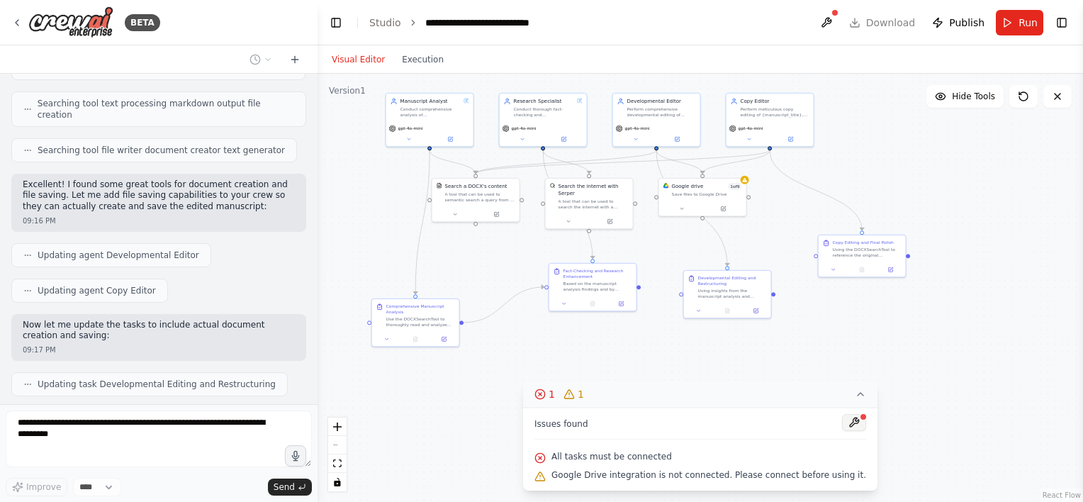
click at [842, 424] on button at bounding box center [854, 422] width 24 height 17
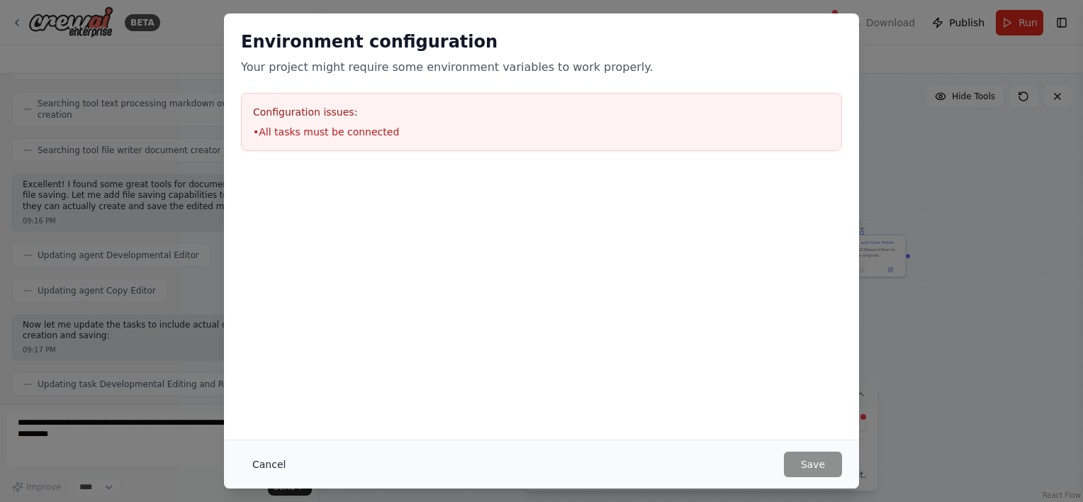
click at [269, 458] on button "Cancel" at bounding box center [269, 464] width 56 height 26
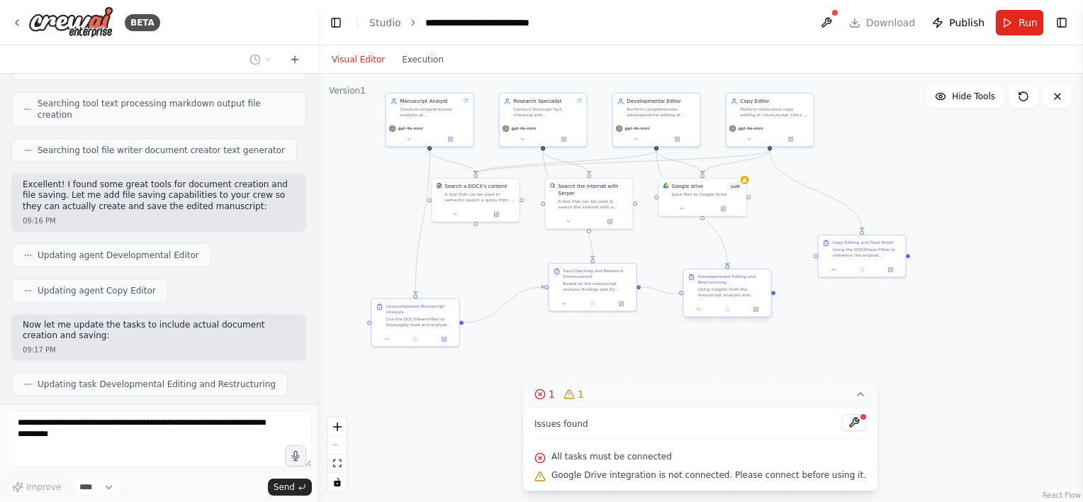
drag, startPoint x: 638, startPoint y: 286, endPoint x: 680, endPoint y: 295, distance: 42.0
click at [680, 271] on div "Manuscript Analyst Conduct comprehensive analysis of {manuscript_title} manuscr…" at bounding box center [541, 164] width 383 height 214
drag, startPoint x: 774, startPoint y: 293, endPoint x: 814, endPoint y: 257, distance: 53.2
click at [814, 257] on div ".deletable-edge-delete-btn { width: 20px; height: 20px; border: 0px solid #ffff…" at bounding box center [699, 288] width 765 height 428
drag, startPoint x: 461, startPoint y: 321, endPoint x: 681, endPoint y: 295, distance: 221.2
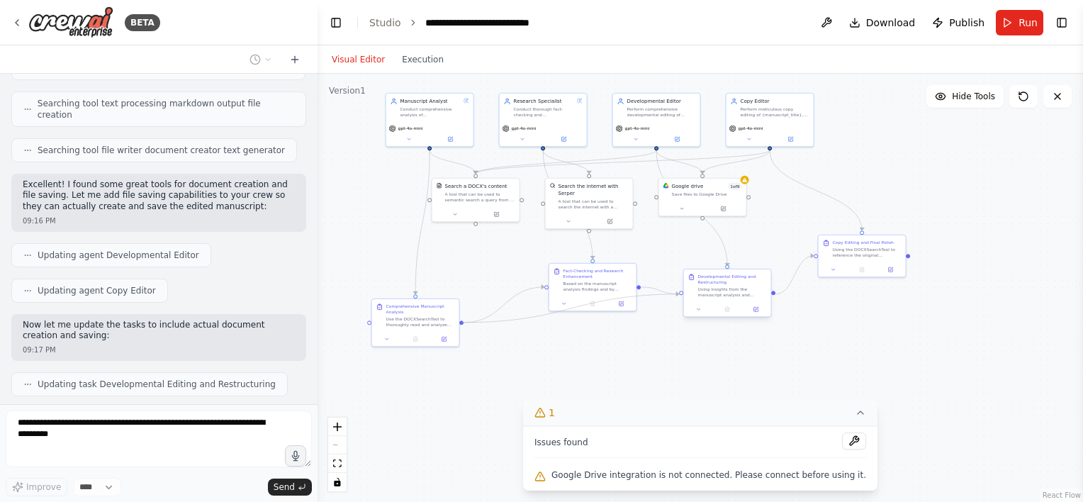
click at [681, 295] on div ".deletable-edge-delete-btn { width: 20px; height: 20px; border: 0px solid #ffff…" at bounding box center [699, 288] width 765 height 428
click at [723, 190] on div "Save files to Google Drive" at bounding box center [707, 193] width 70 height 6
click at [723, 208] on icon at bounding box center [723, 207] width 4 height 4
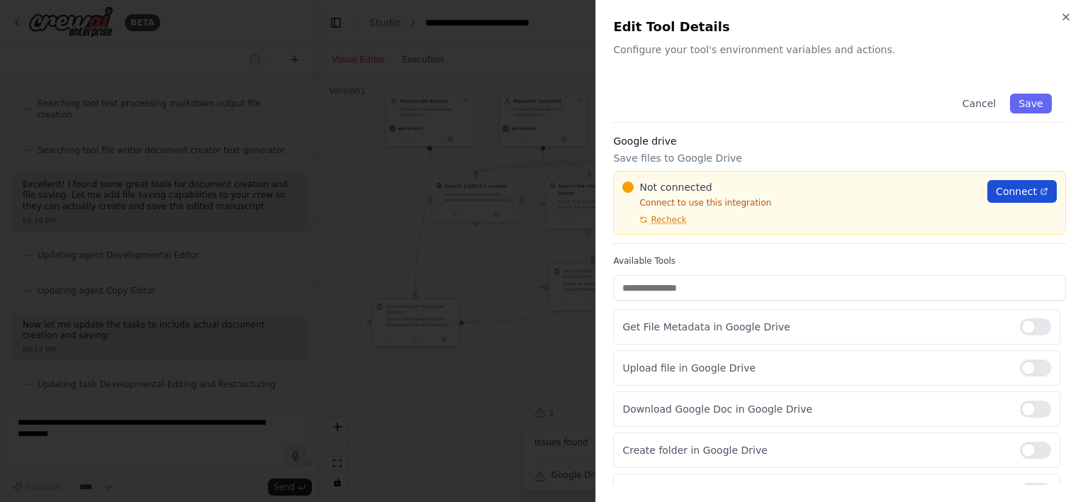
click at [996, 191] on span "Connect" at bounding box center [1016, 191] width 41 height 14
click at [669, 219] on span "Recheck" at bounding box center [668, 219] width 35 height 11
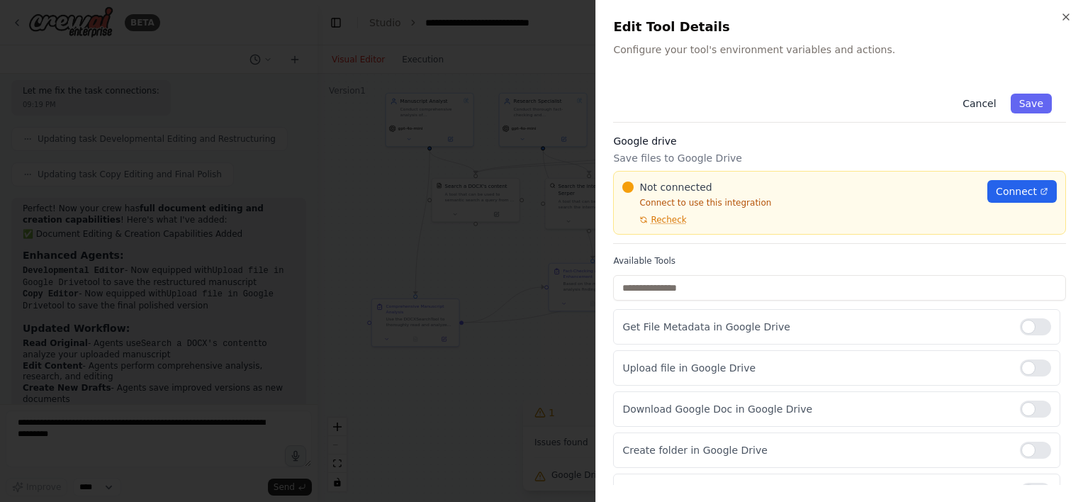
click at [969, 103] on button "Cancel" at bounding box center [979, 104] width 50 height 20
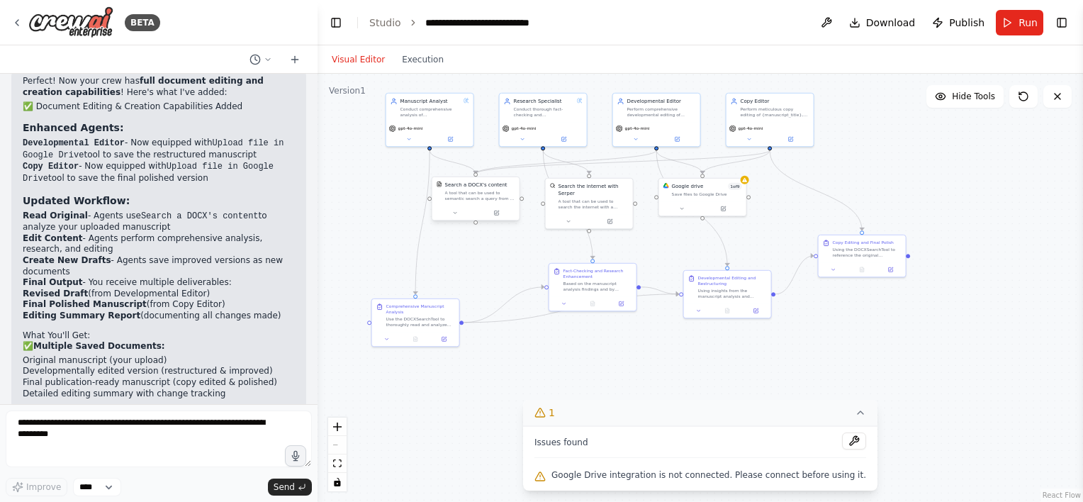
scroll to position [3863, 0]
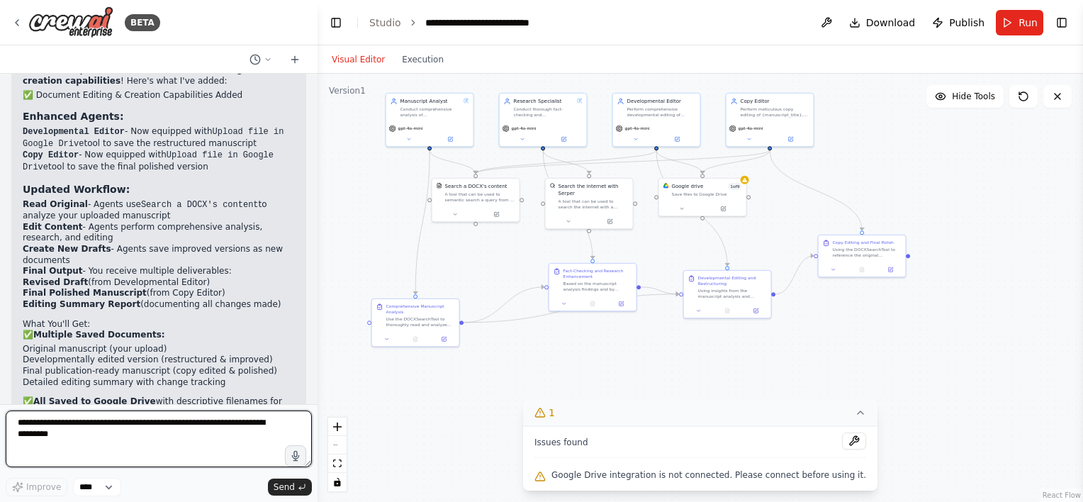
click at [193, 426] on textarea "**********" at bounding box center [159, 438] width 306 height 57
type textarea "**********"
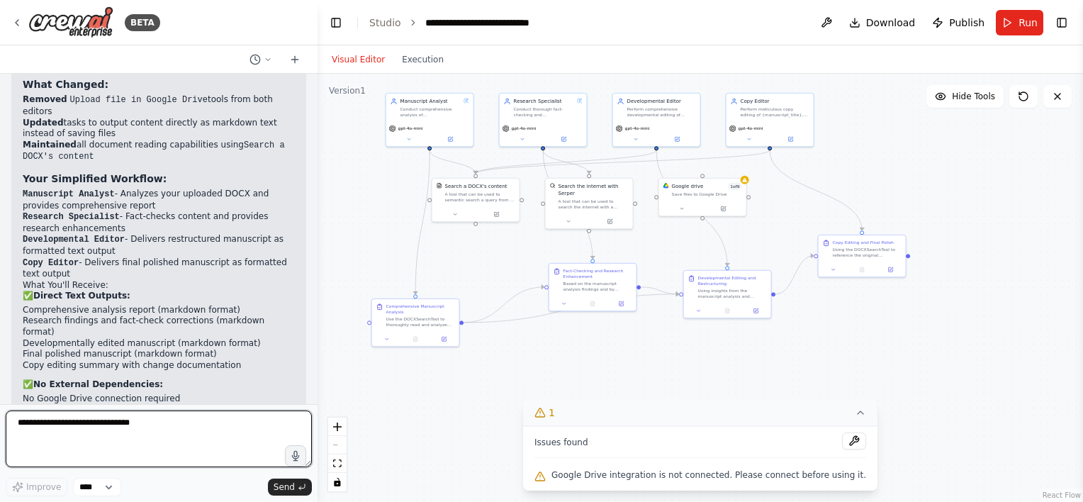
scroll to position [4729, 0]
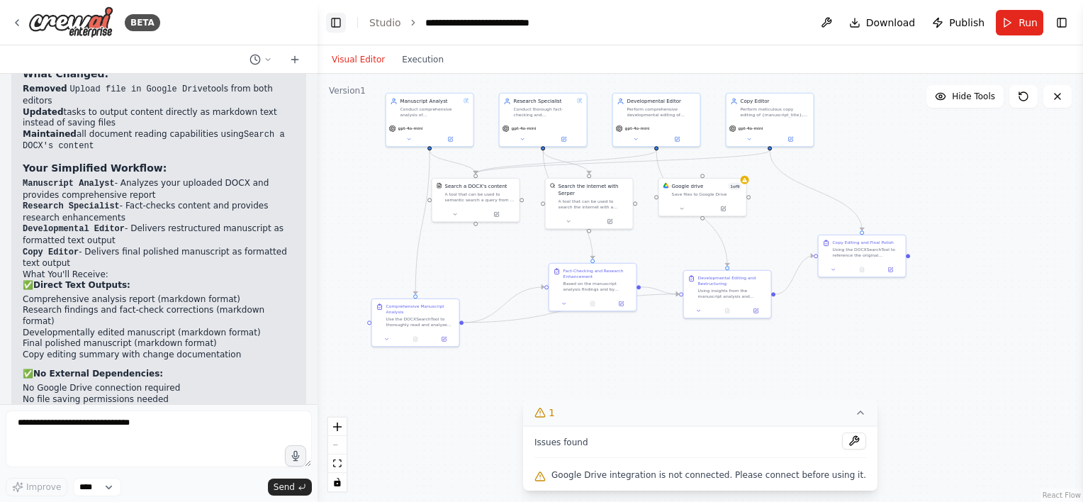
click at [337, 26] on button "Toggle Left Sidebar" at bounding box center [336, 23] width 20 height 20
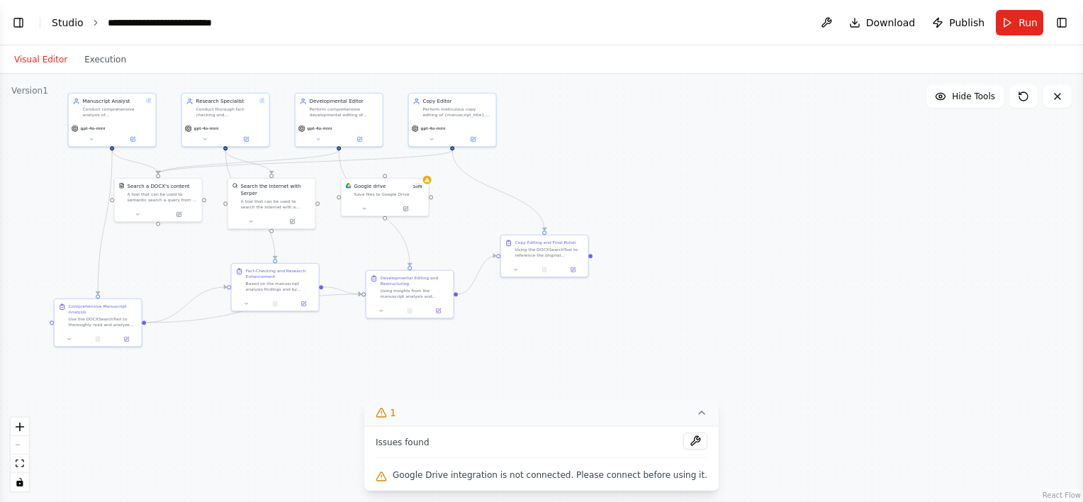
click at [60, 23] on link "Studio" at bounding box center [68, 22] width 32 height 11
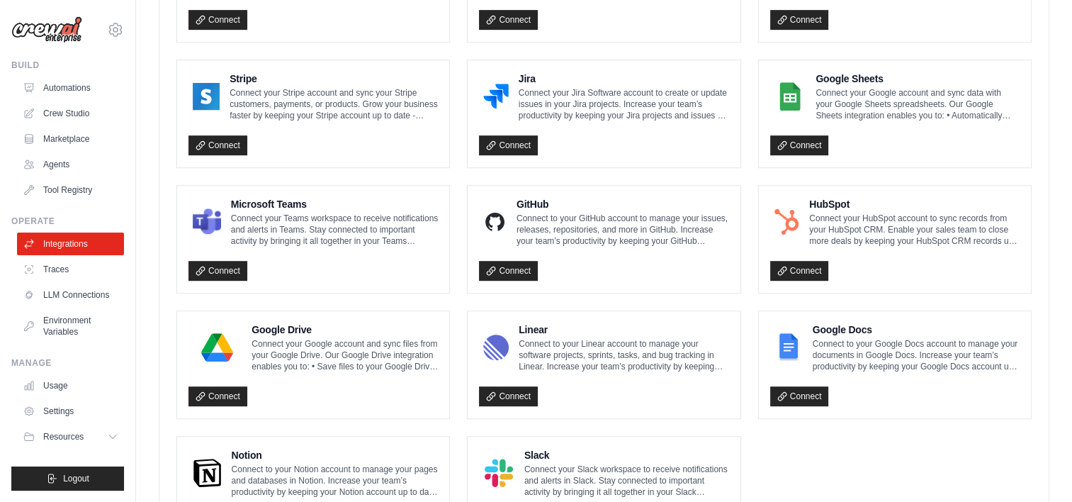
scroll to position [779, 0]
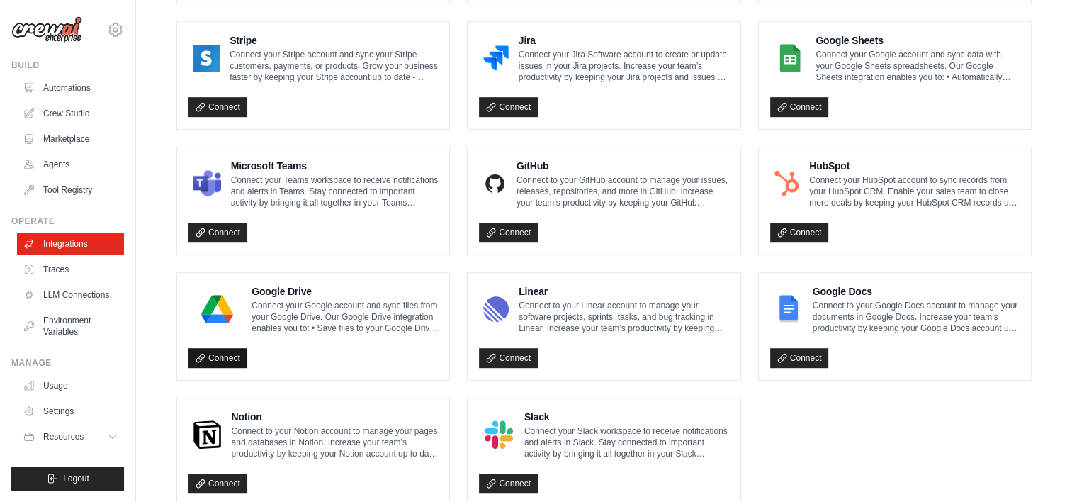
click at [198, 356] on icon at bounding box center [201, 358] width 10 height 10
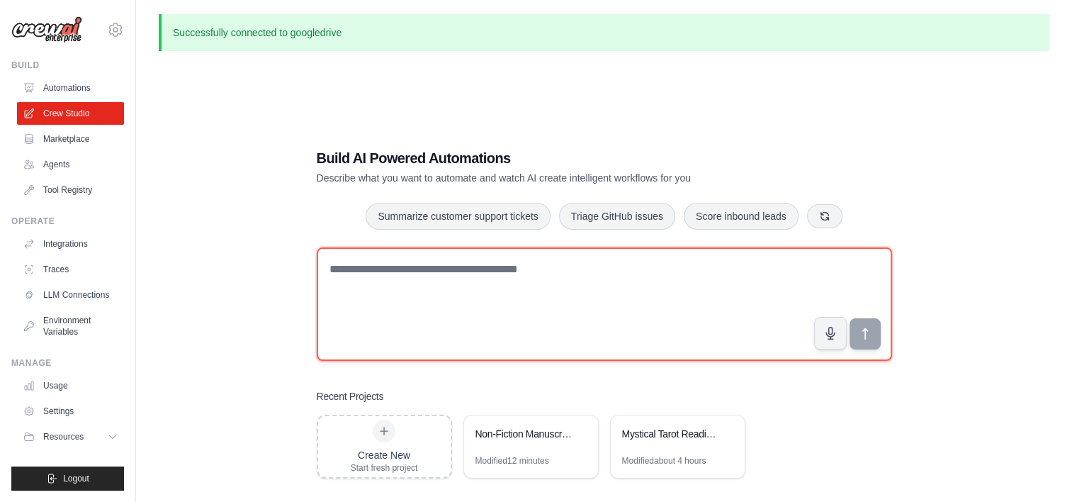
click at [410, 286] on textarea at bounding box center [604, 303] width 575 height 113
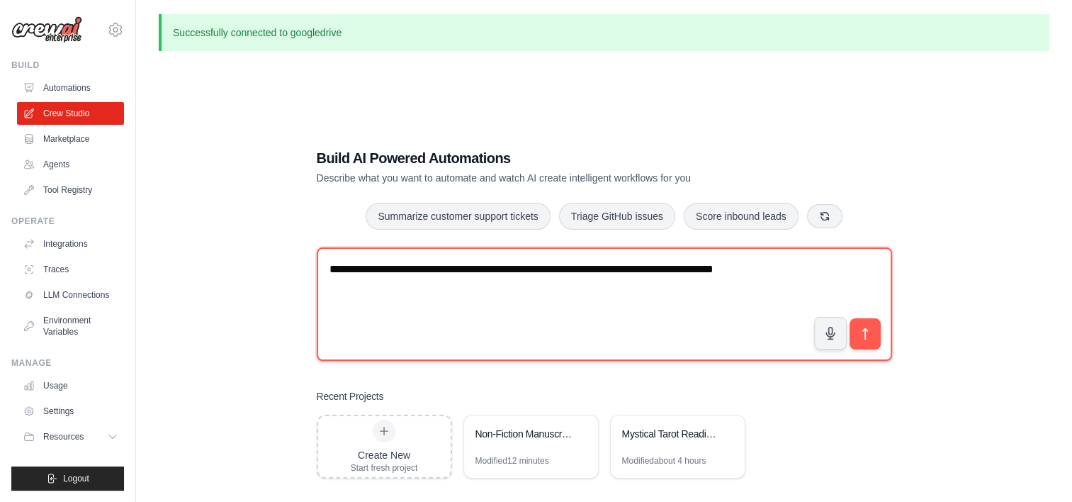
click at [806, 274] on textarea "**********" at bounding box center [604, 303] width 575 height 113
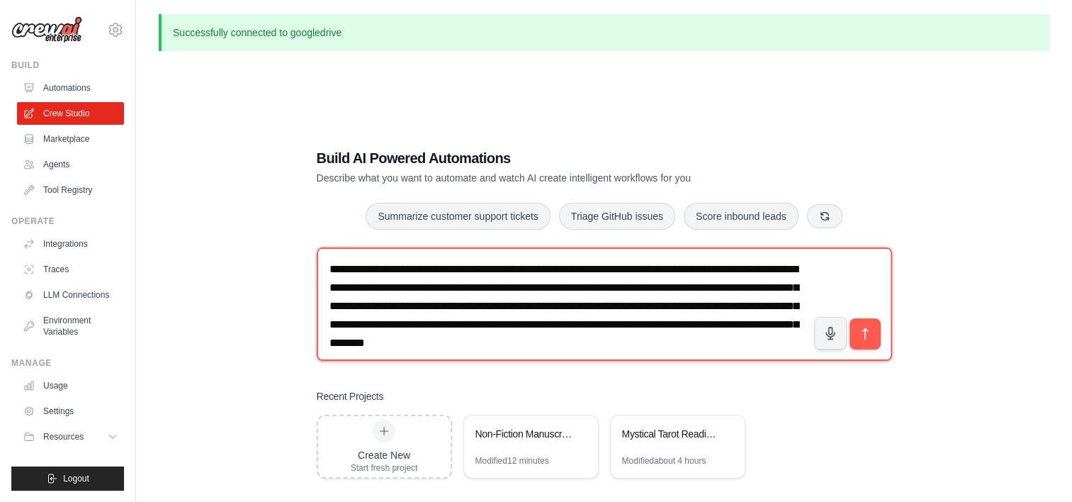
scroll to position [8, 0]
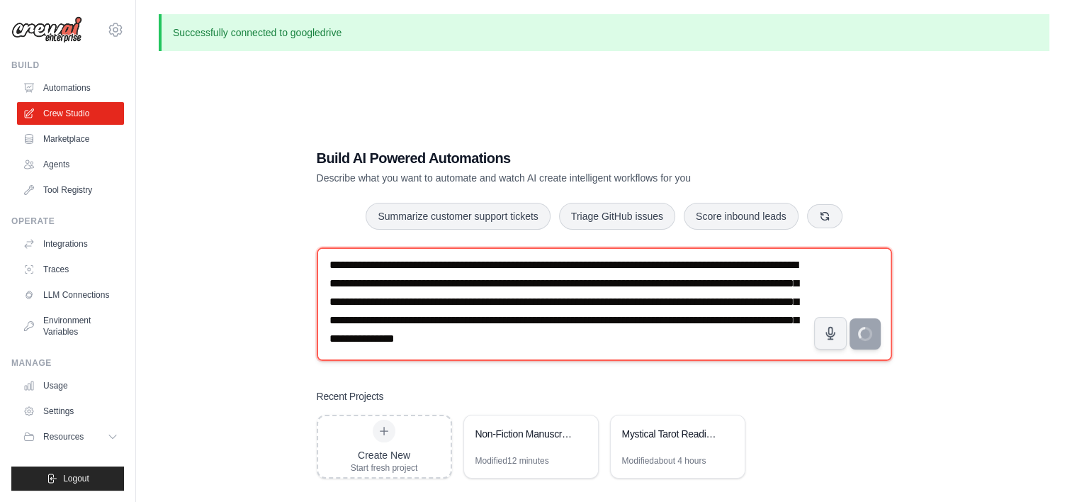
type textarea "**********"
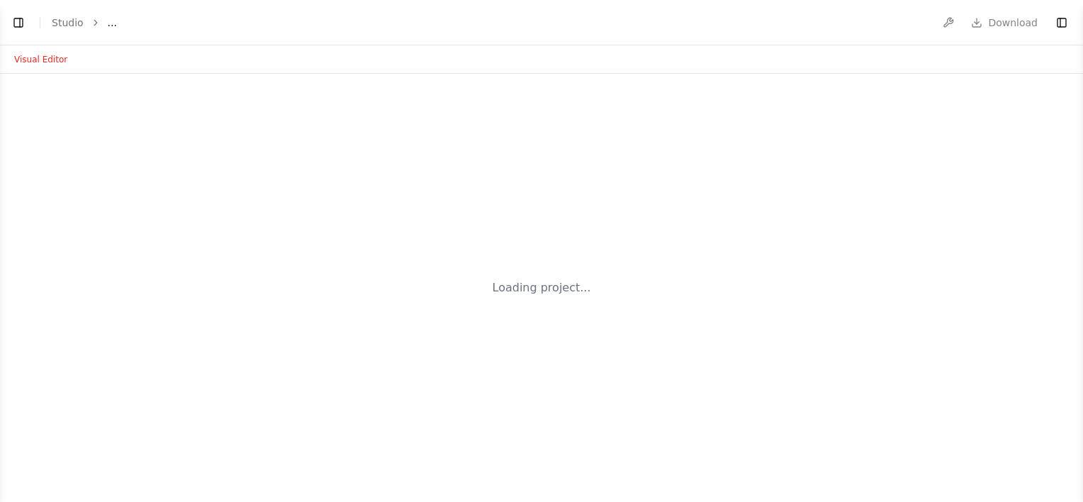
select select "****"
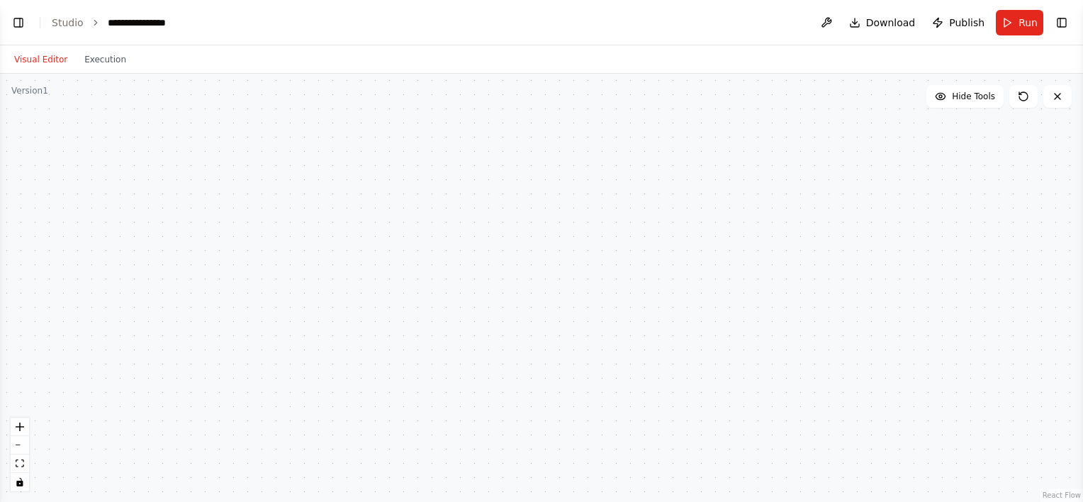
click at [38, 60] on button "Visual Editor" at bounding box center [41, 59] width 70 height 17
click at [21, 18] on button "Toggle Left Sidebar" at bounding box center [19, 23] width 20 height 20
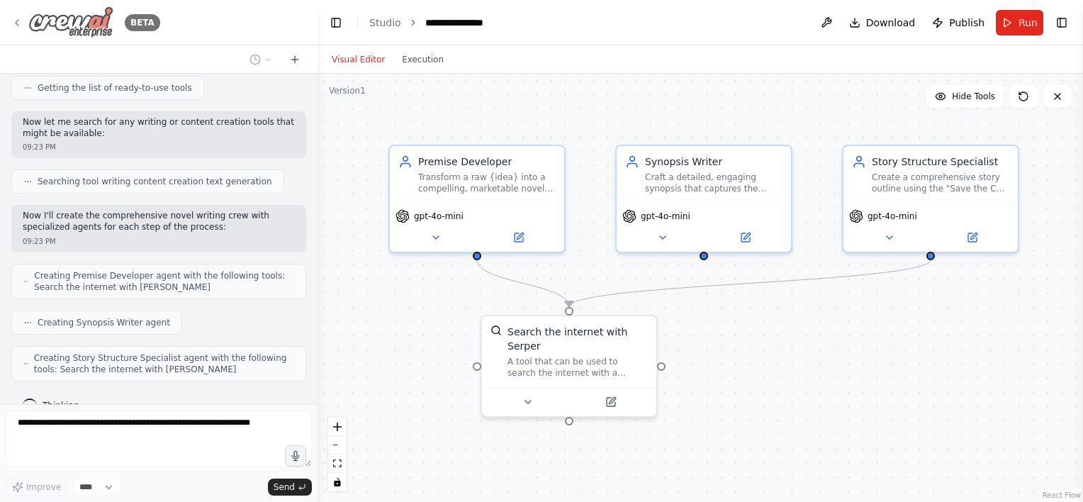
scroll to position [275, 0]
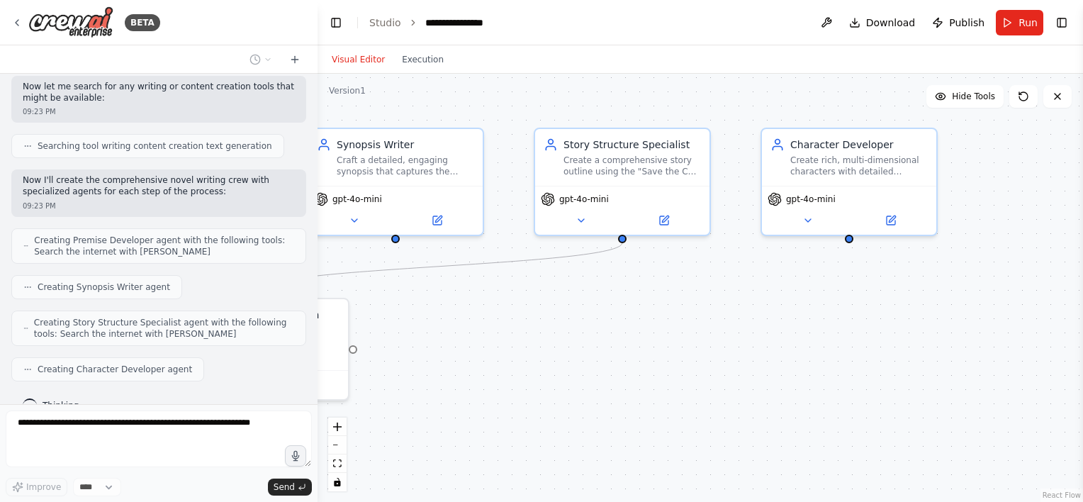
drag, startPoint x: 908, startPoint y: 361, endPoint x: 546, endPoint y: 339, distance: 362.8
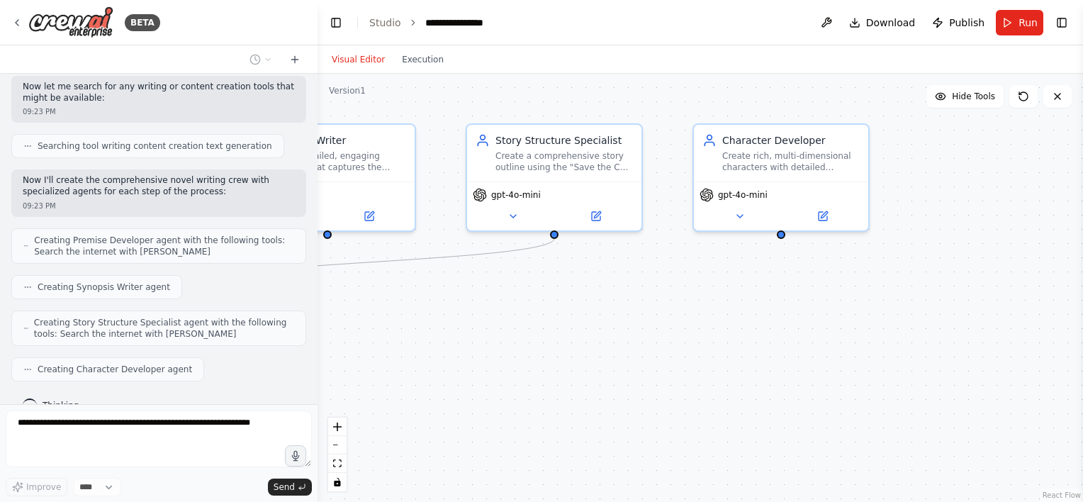
scroll to position [310, 0]
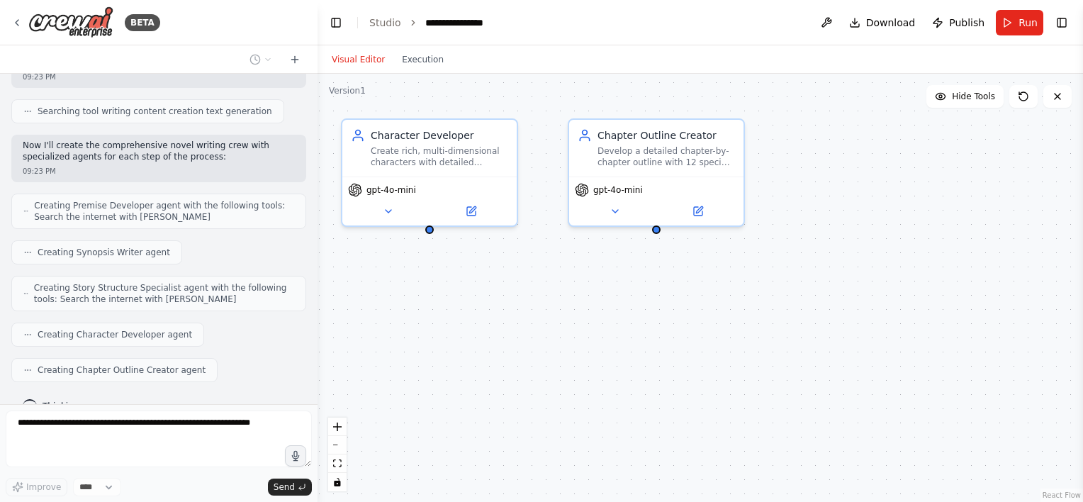
drag, startPoint x: 886, startPoint y: 369, endPoint x: 551, endPoint y: 361, distance: 334.6
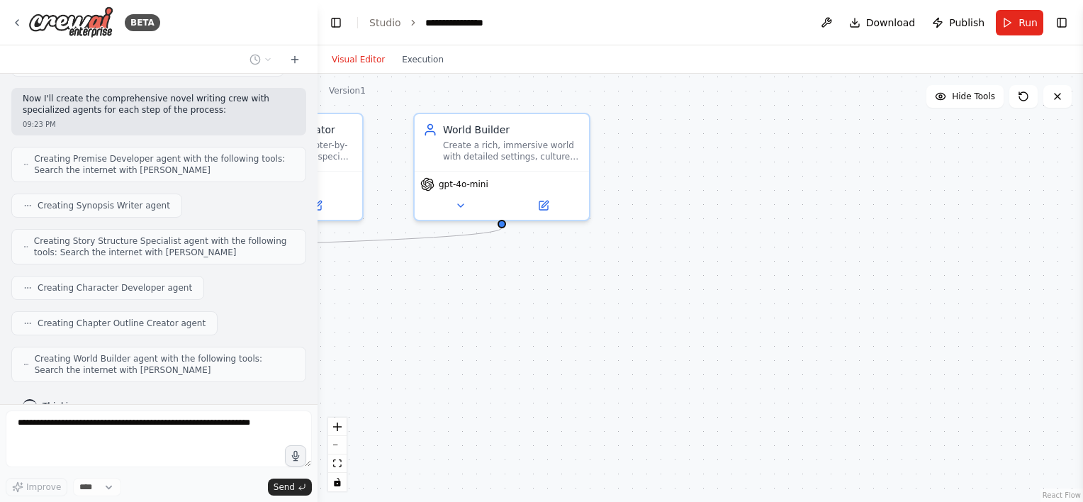
drag, startPoint x: 848, startPoint y: 349, endPoint x: 468, endPoint y: 343, distance: 379.9
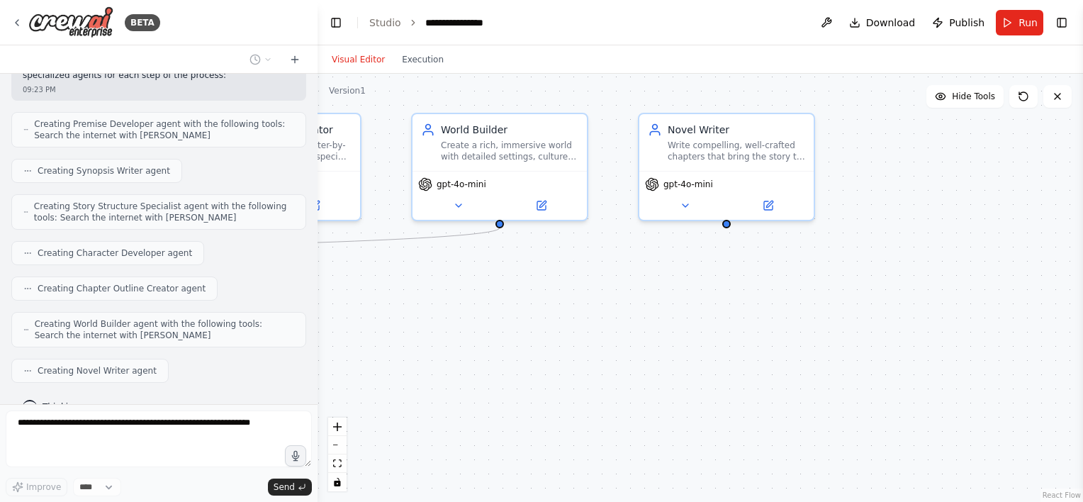
scroll to position [427, 0]
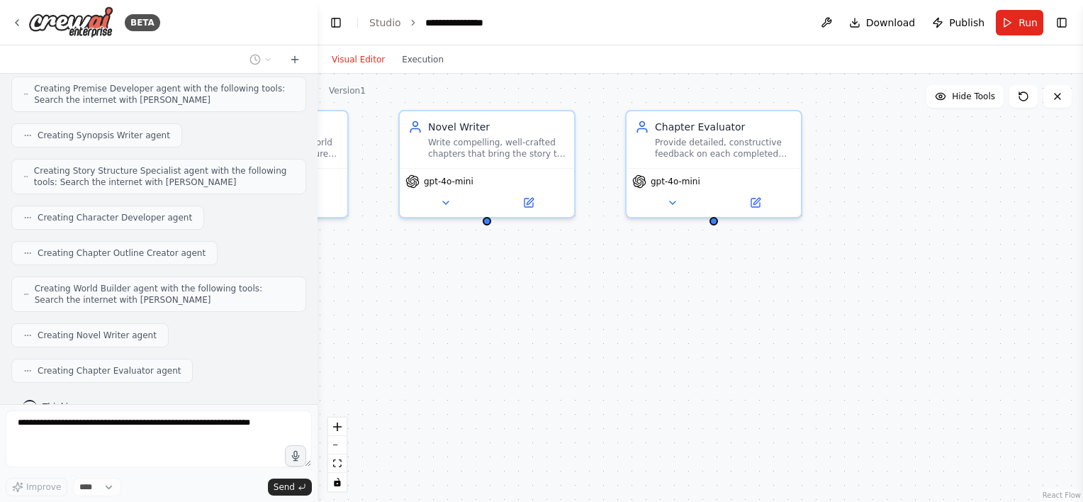
drag, startPoint x: 850, startPoint y: 344, endPoint x: 615, endPoint y: 332, distance: 235.6
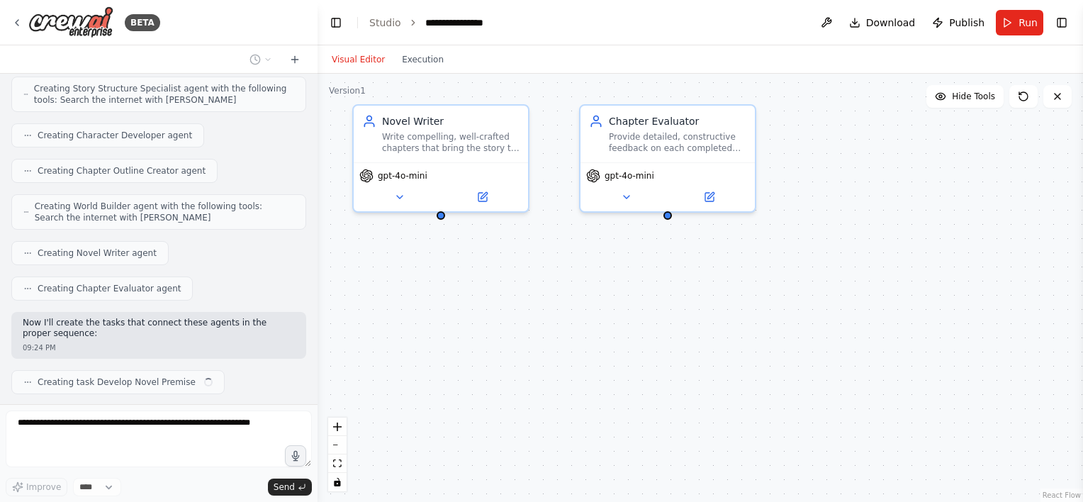
scroll to position [520, 0]
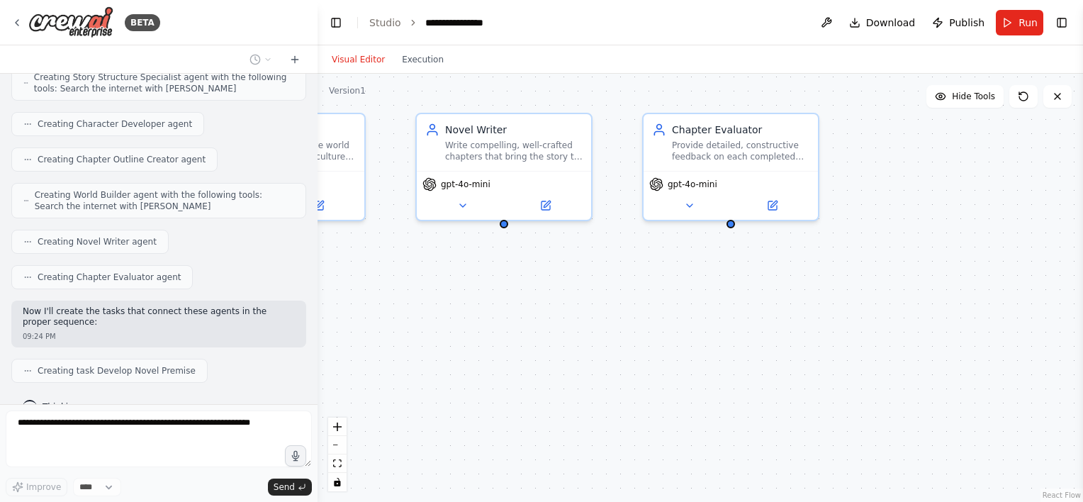
drag, startPoint x: 542, startPoint y: 323, endPoint x: 1032, endPoint y: 336, distance: 490.5
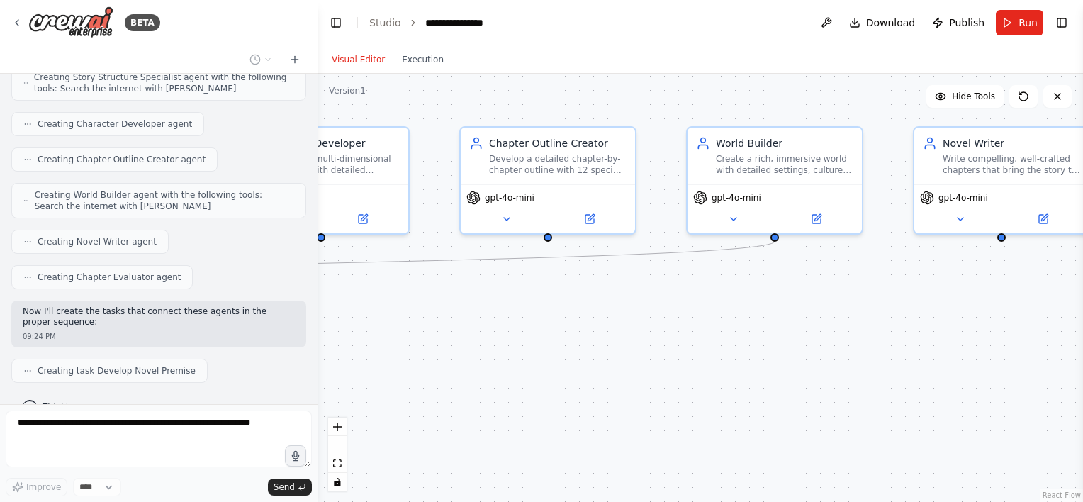
drag, startPoint x: 709, startPoint y: 328, endPoint x: 921, endPoint y: 329, distance: 211.2
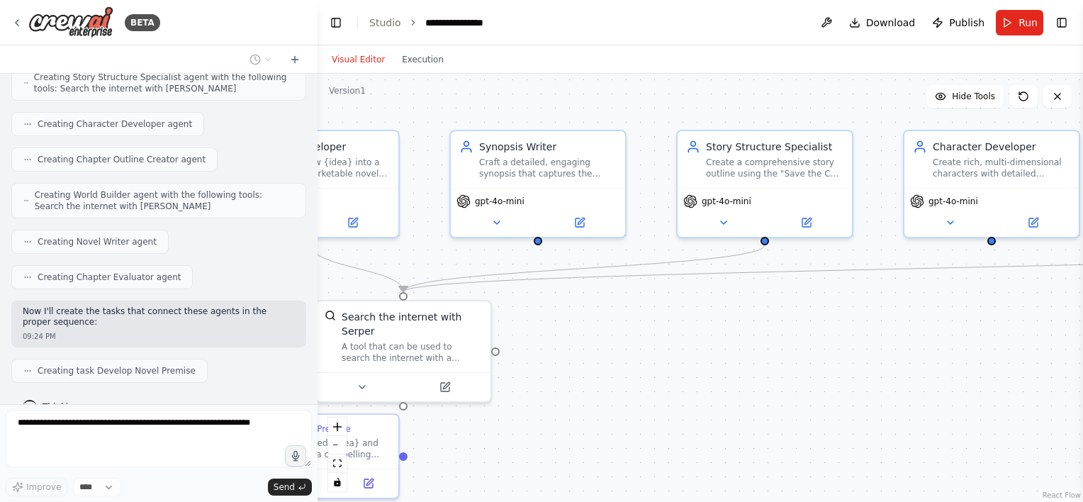
drag, startPoint x: 624, startPoint y: 332, endPoint x: 969, endPoint y: 334, distance: 345.1
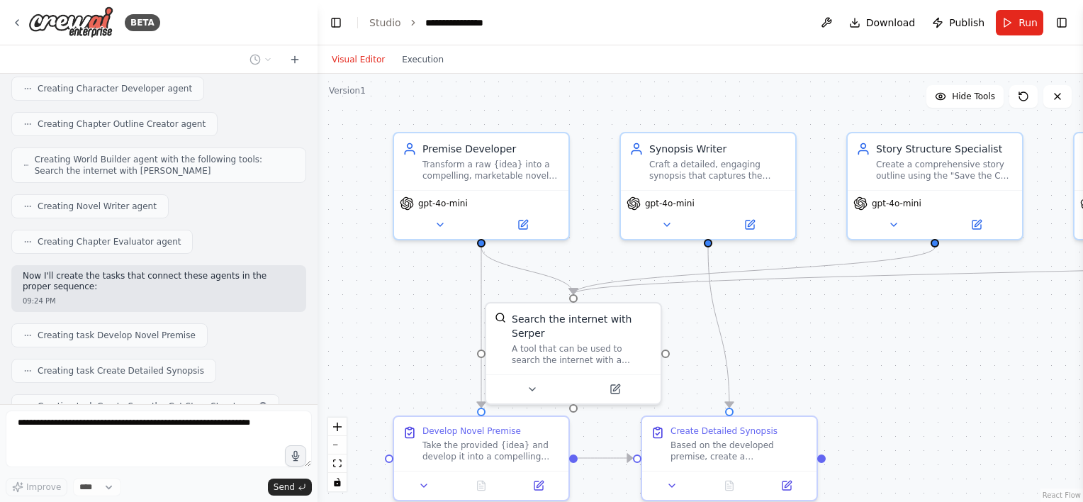
scroll to position [590, 0]
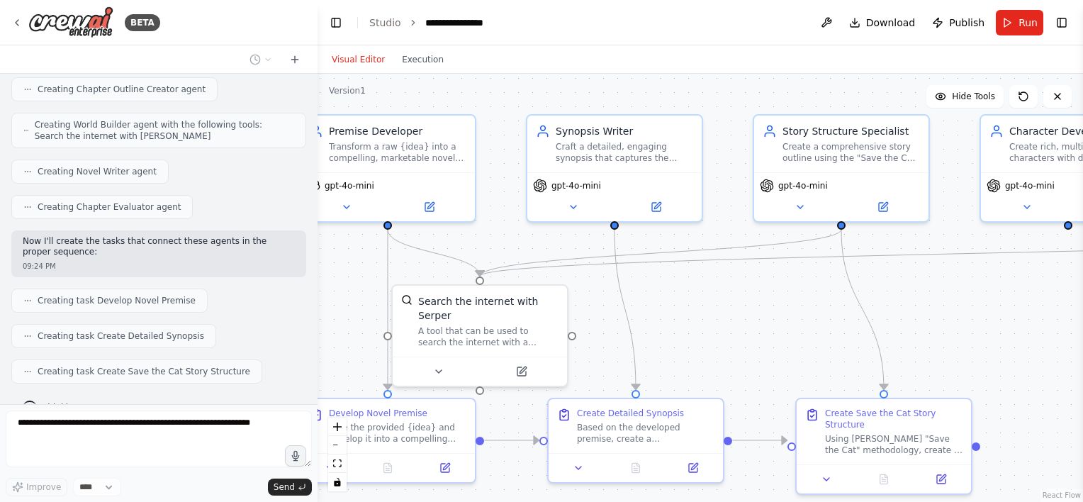
drag, startPoint x: 782, startPoint y: 342, endPoint x: 570, endPoint y: 303, distance: 216.3
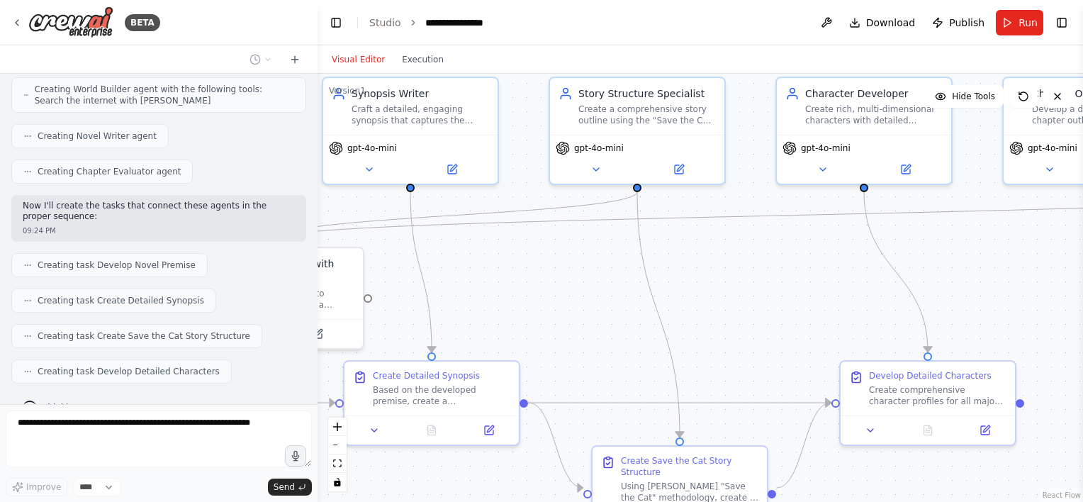
scroll to position [660, 0]
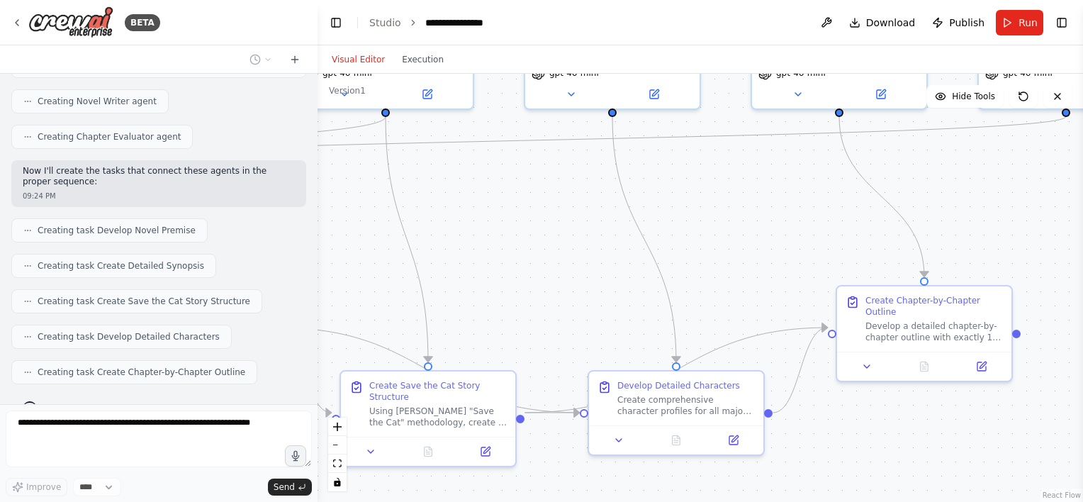
drag, startPoint x: 693, startPoint y: 300, endPoint x: 475, endPoint y: 194, distance: 242.5
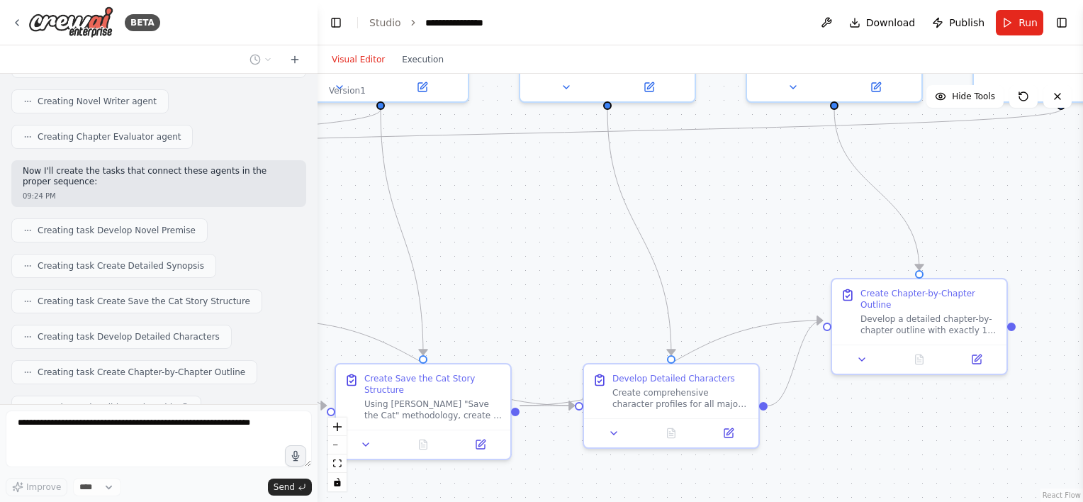
scroll to position [696, 0]
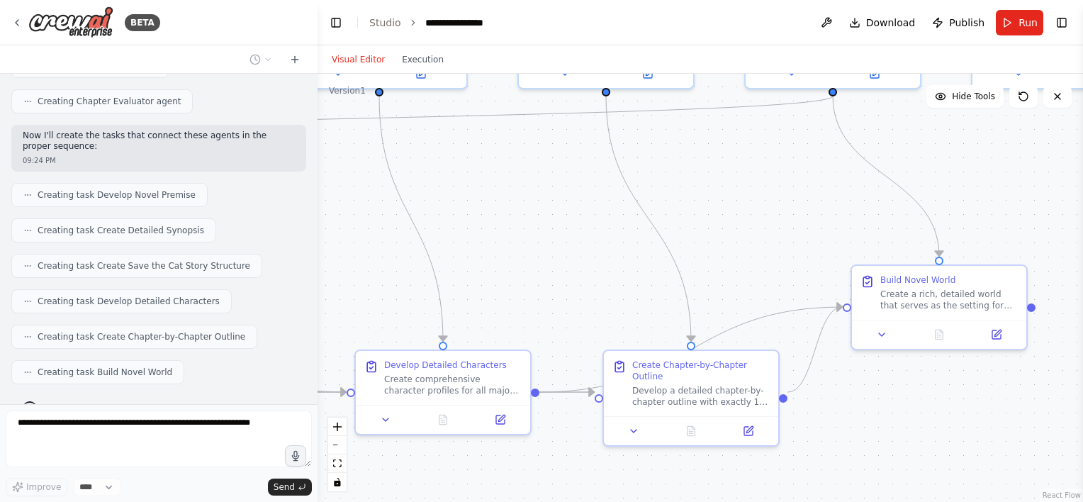
drag, startPoint x: 762, startPoint y: 228, endPoint x: 482, endPoint y: 208, distance: 280.7
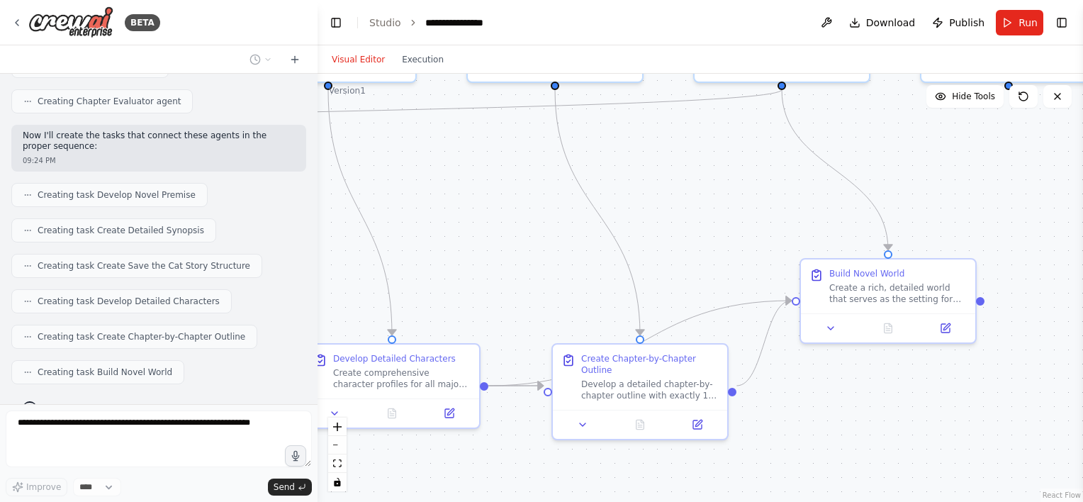
scroll to position [731, 0]
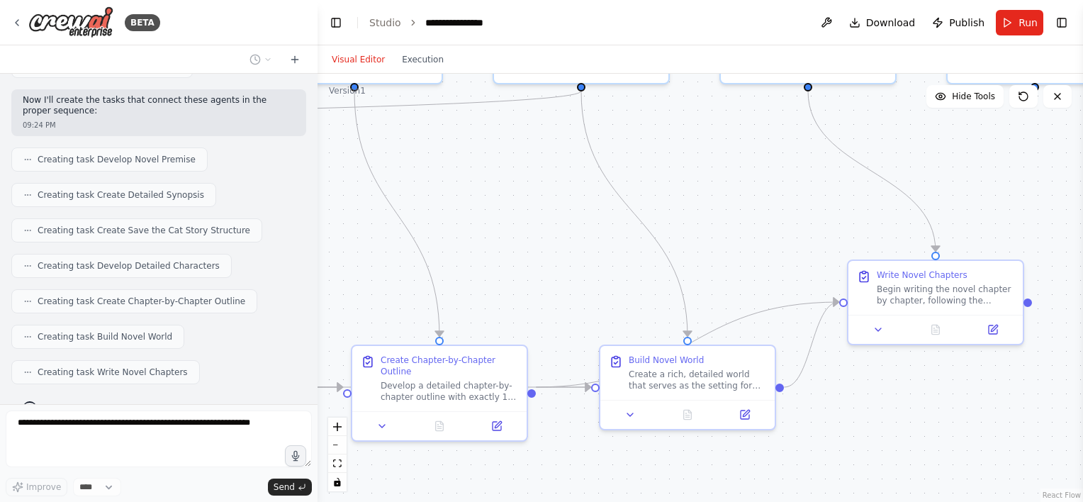
drag, startPoint x: 663, startPoint y: 215, endPoint x: 517, endPoint y: 208, distance: 146.9
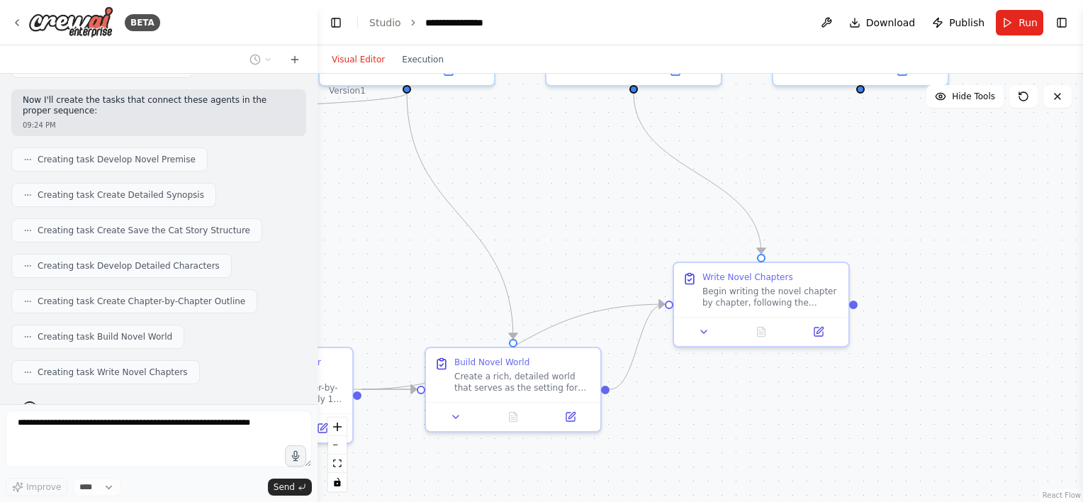
drag, startPoint x: 730, startPoint y: 207, endPoint x: 500, endPoint y: 203, distance: 229.6
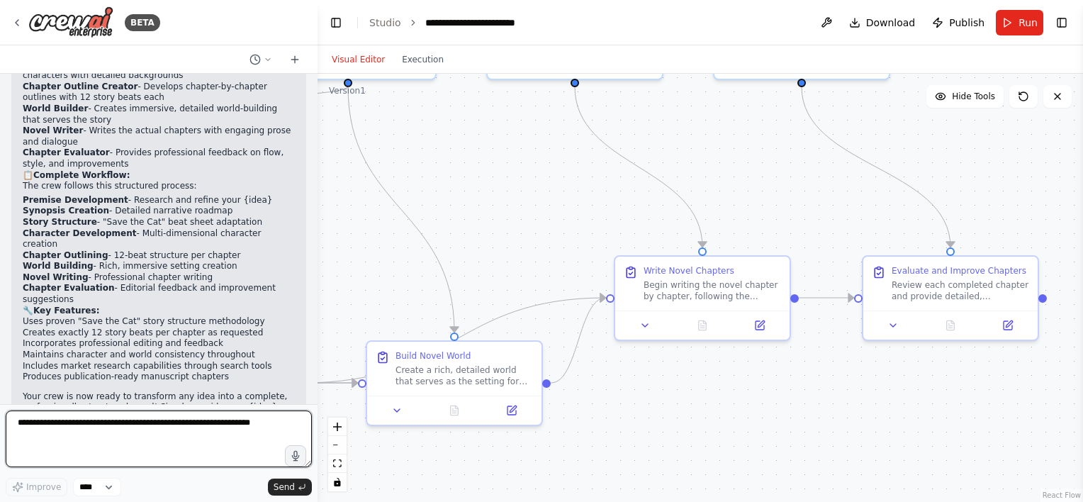
scroll to position [1431, 0]
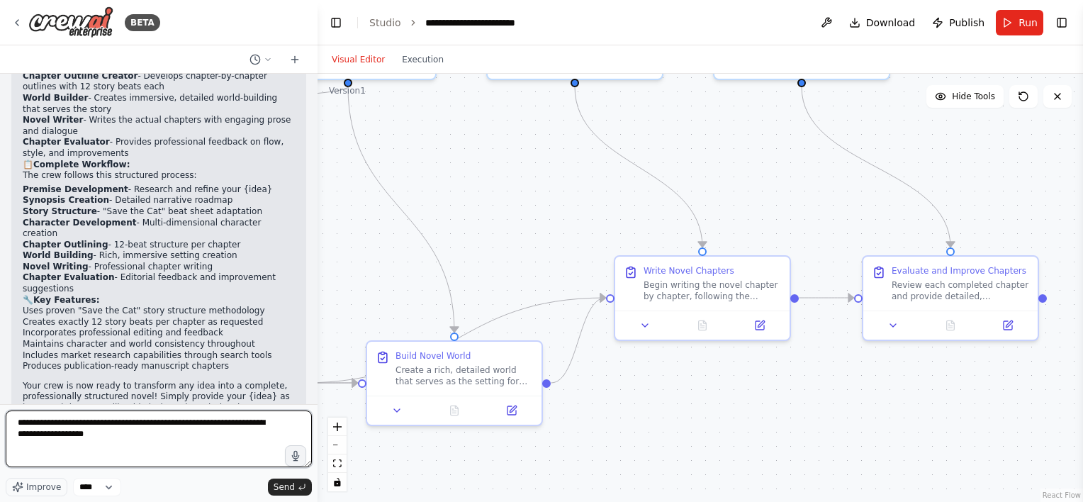
type textarea "**********"
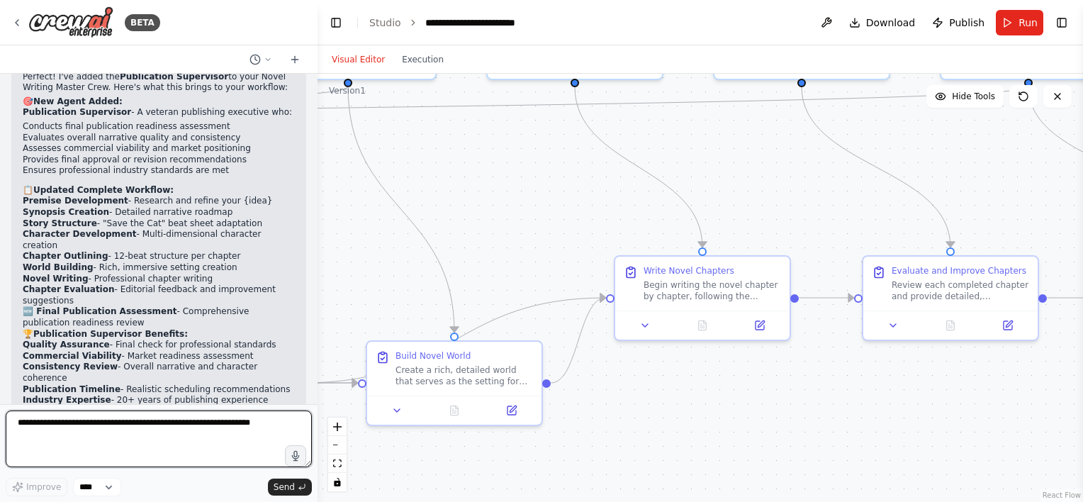
scroll to position [2219, 0]
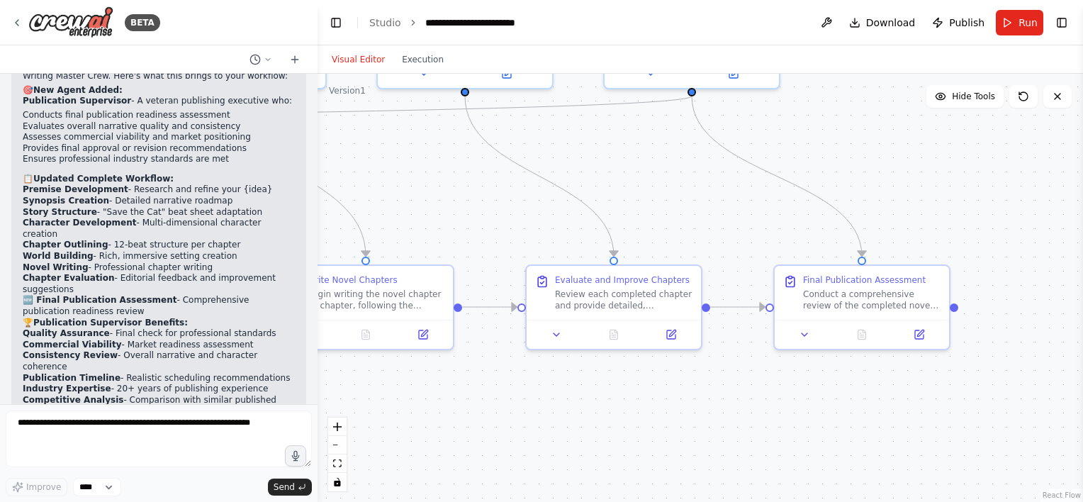
drag, startPoint x: 666, startPoint y: 174, endPoint x: 487, endPoint y: 160, distance: 179.8
click at [434, 178] on div ".deletable-edge-delete-btn { width: 20px; height: 20px; border: 0px solid #ffff…" at bounding box center [699, 288] width 765 height 428
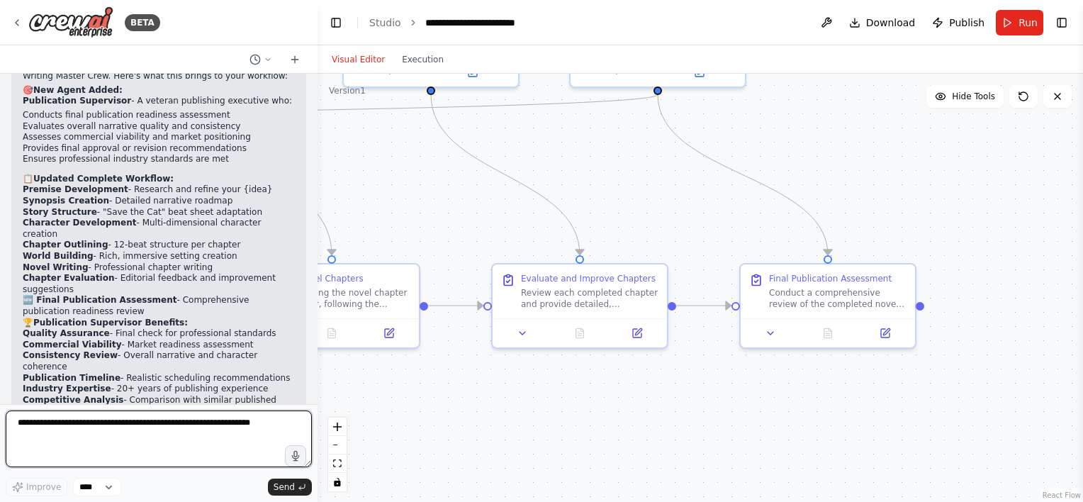
click at [92, 434] on textarea at bounding box center [159, 438] width 306 height 57
type textarea "**********"
